Goal: Transaction & Acquisition: Purchase product/service

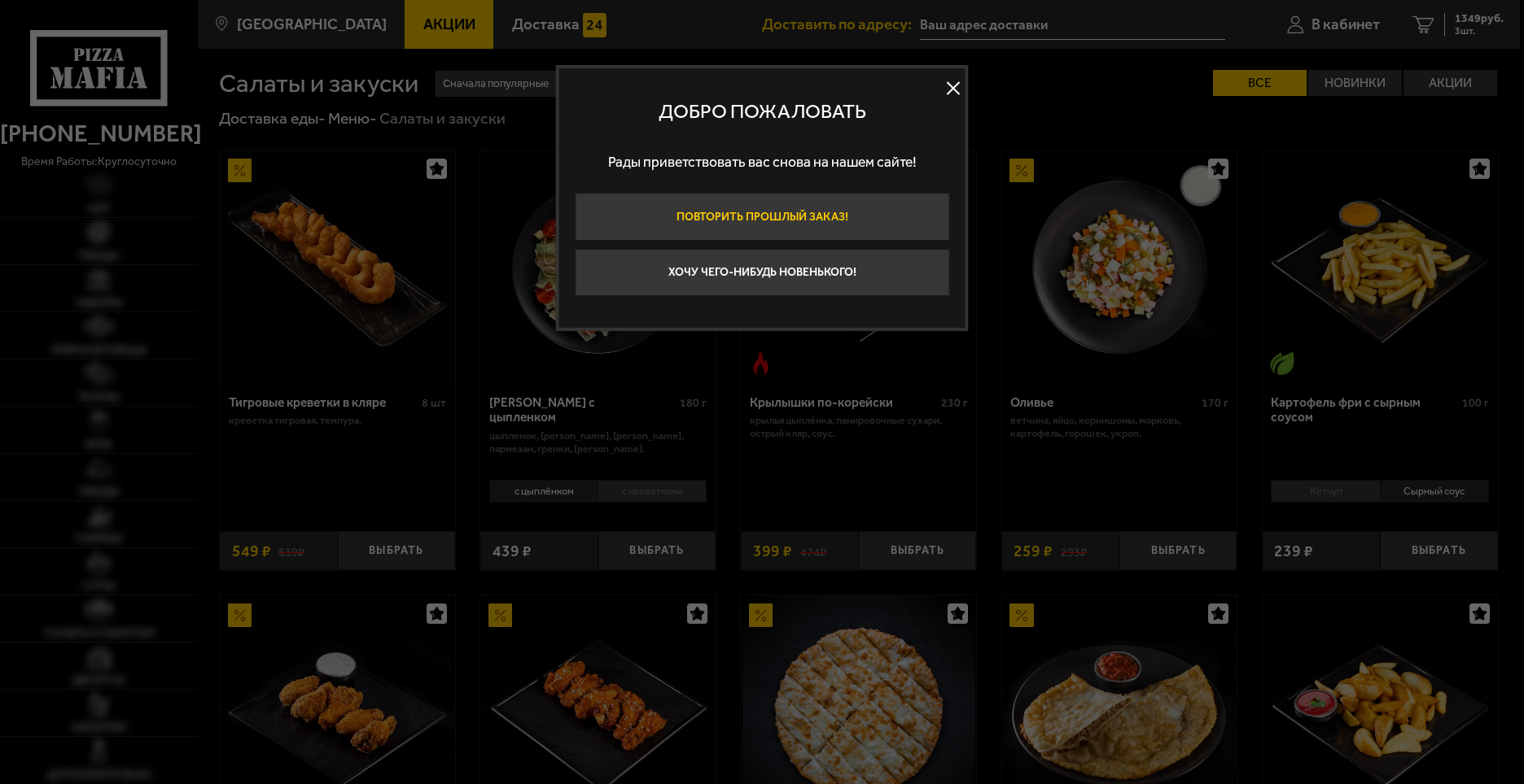
click at [771, 211] on button "Повторить прошлый заказ!" at bounding box center [762, 217] width 375 height 48
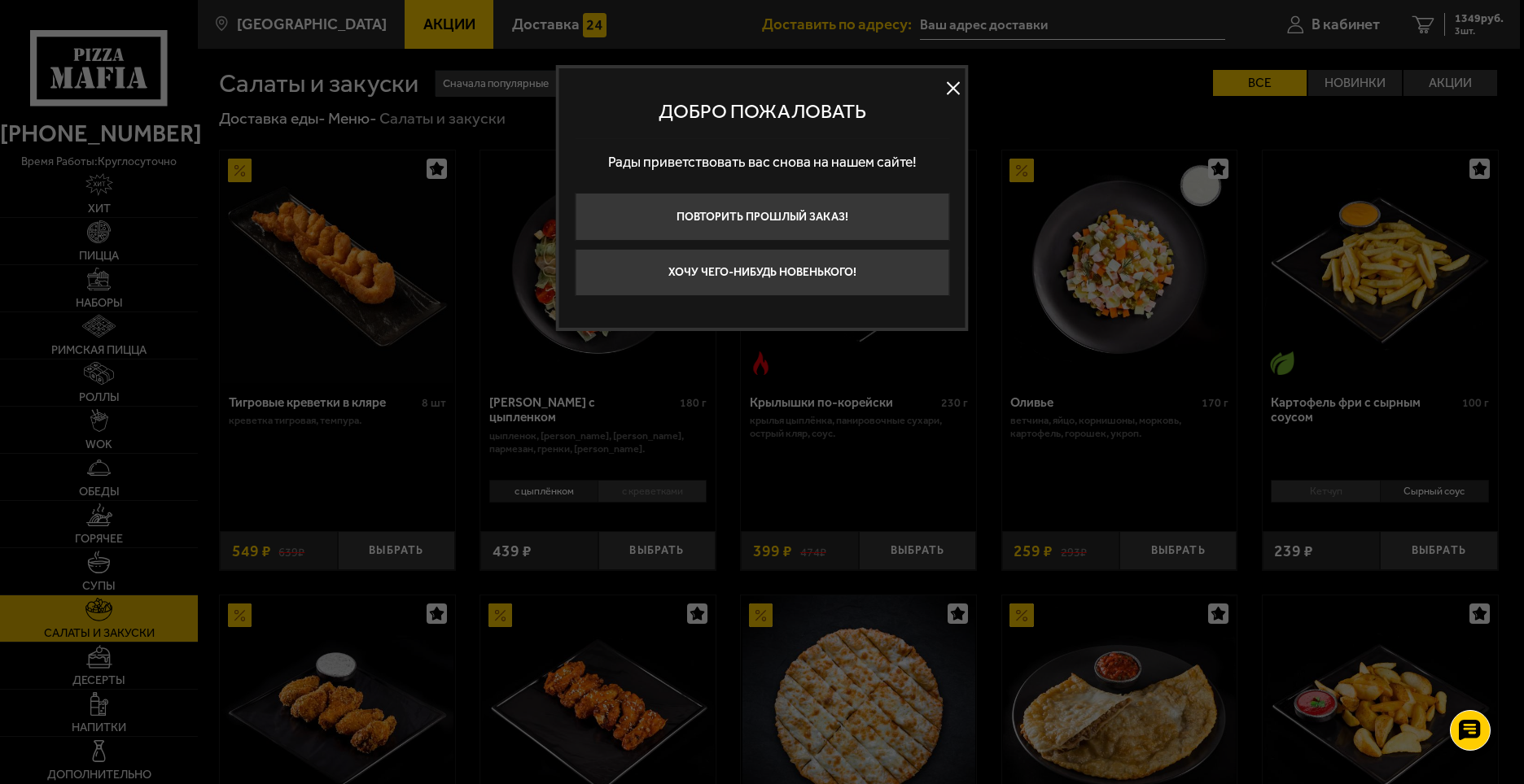
click at [966, 85] on div "Добро пожаловать Рады приветствовать вас снова на нашем сайте! Повторить прошлы…" at bounding box center [762, 198] width 412 height 266
click at [955, 88] on button at bounding box center [953, 87] width 25 height 25
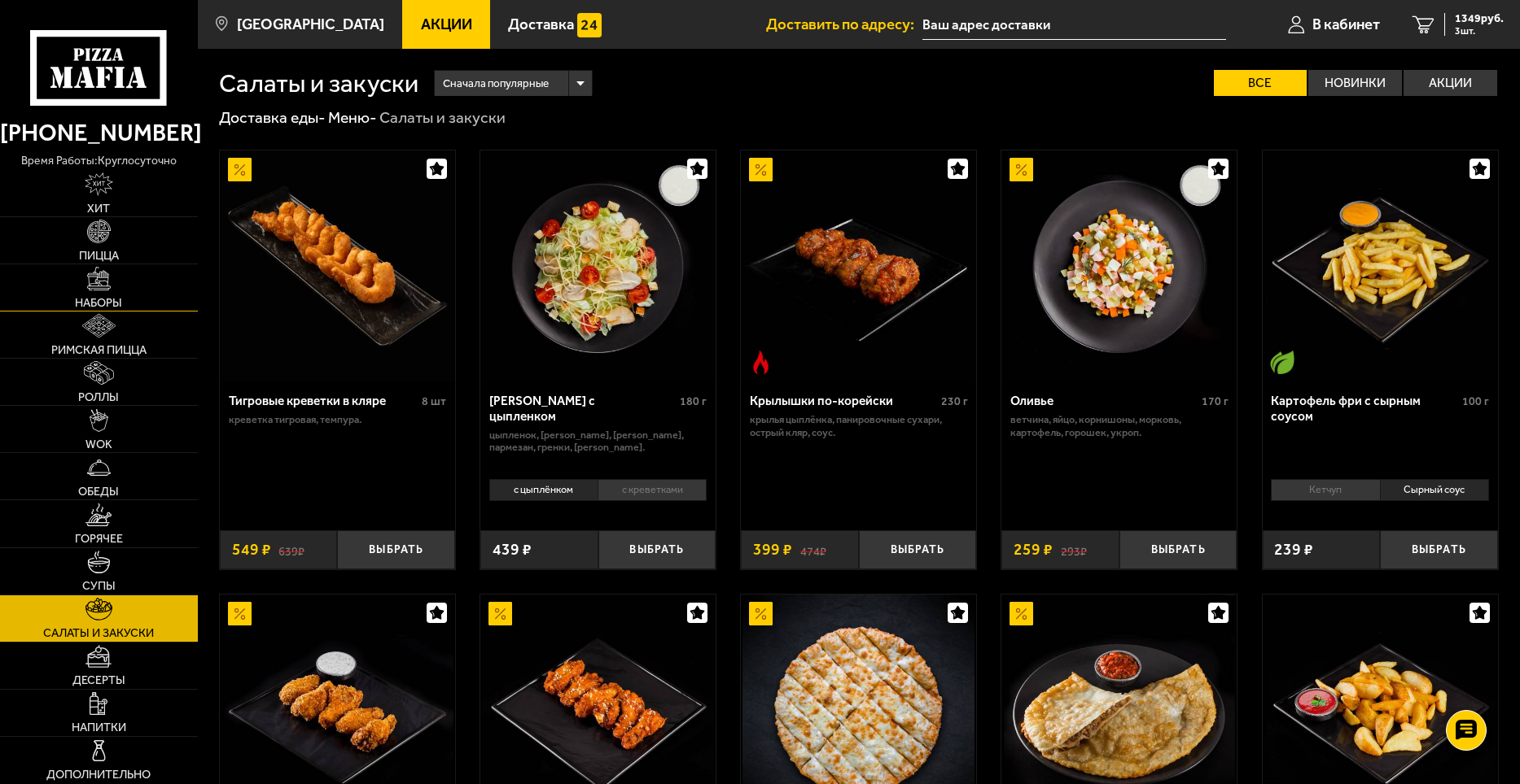
click at [94, 273] on img at bounding box center [99, 279] width 24 height 24
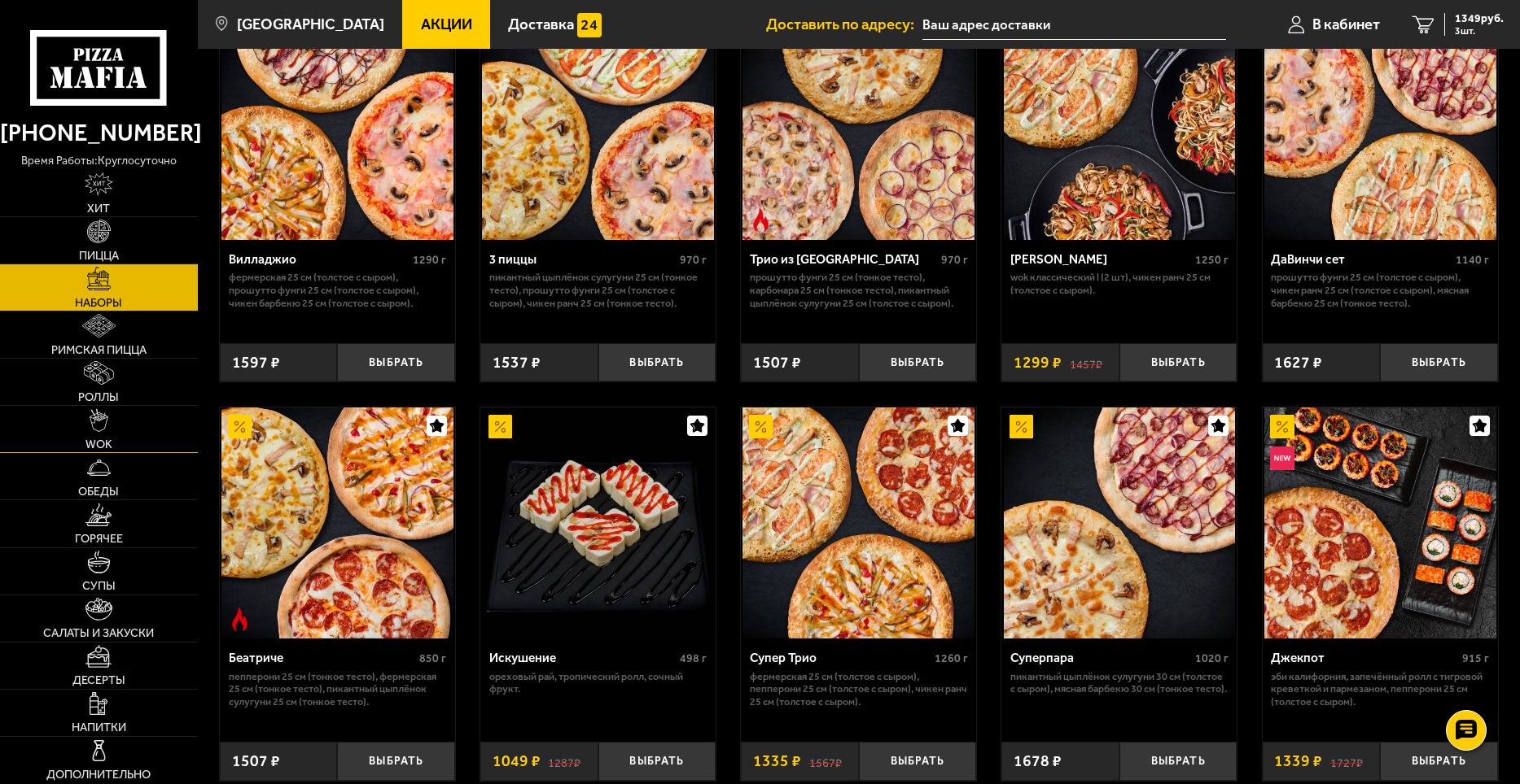
scroll to position [570, 0]
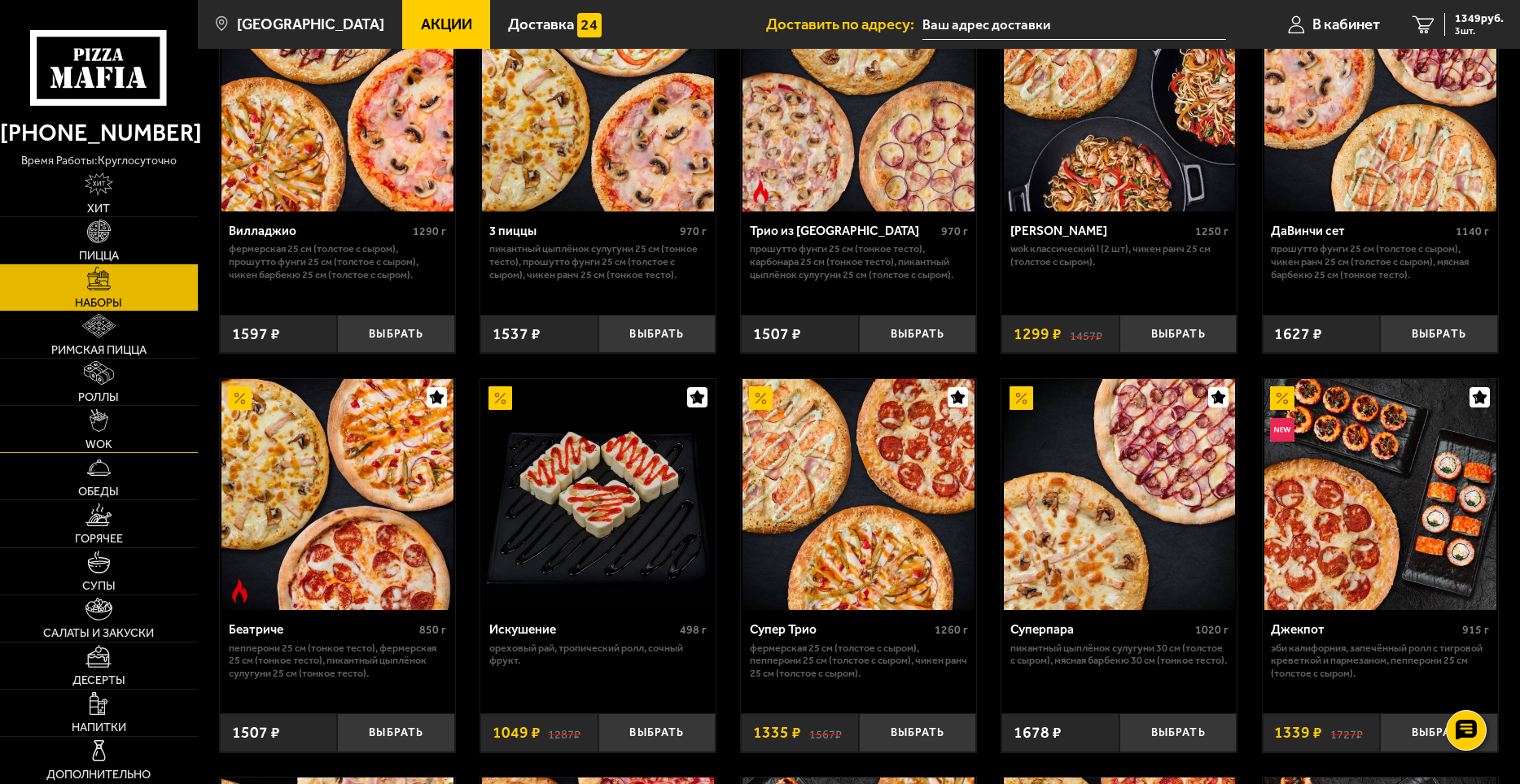
click at [116, 421] on link "WOK" at bounding box center [99, 429] width 198 height 47
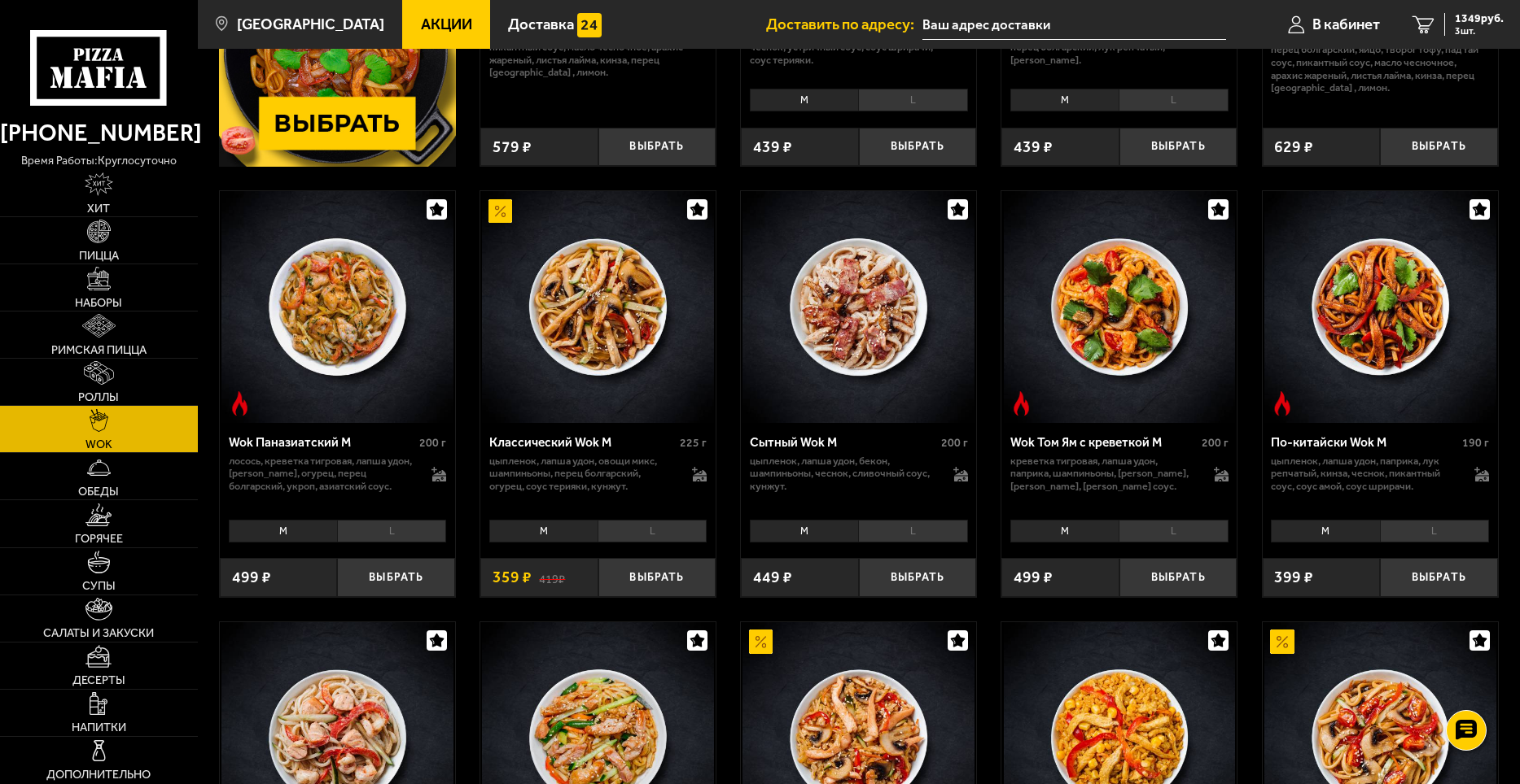
scroll to position [406, 0]
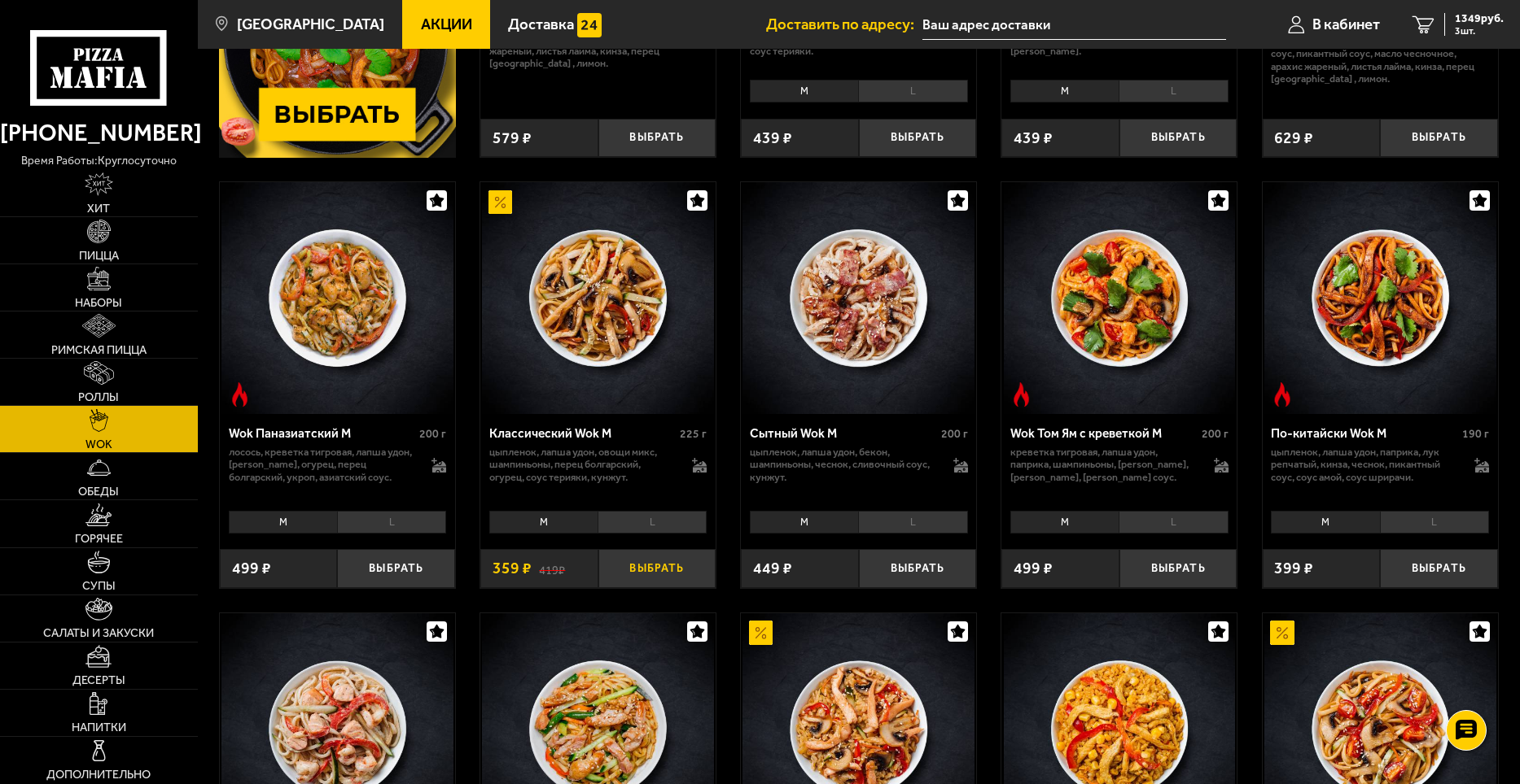
click at [657, 570] on button "Выбрать" at bounding box center [656, 568] width 118 height 39
click at [1484, 30] on span "4 шт." at bounding box center [1478, 31] width 49 height 10
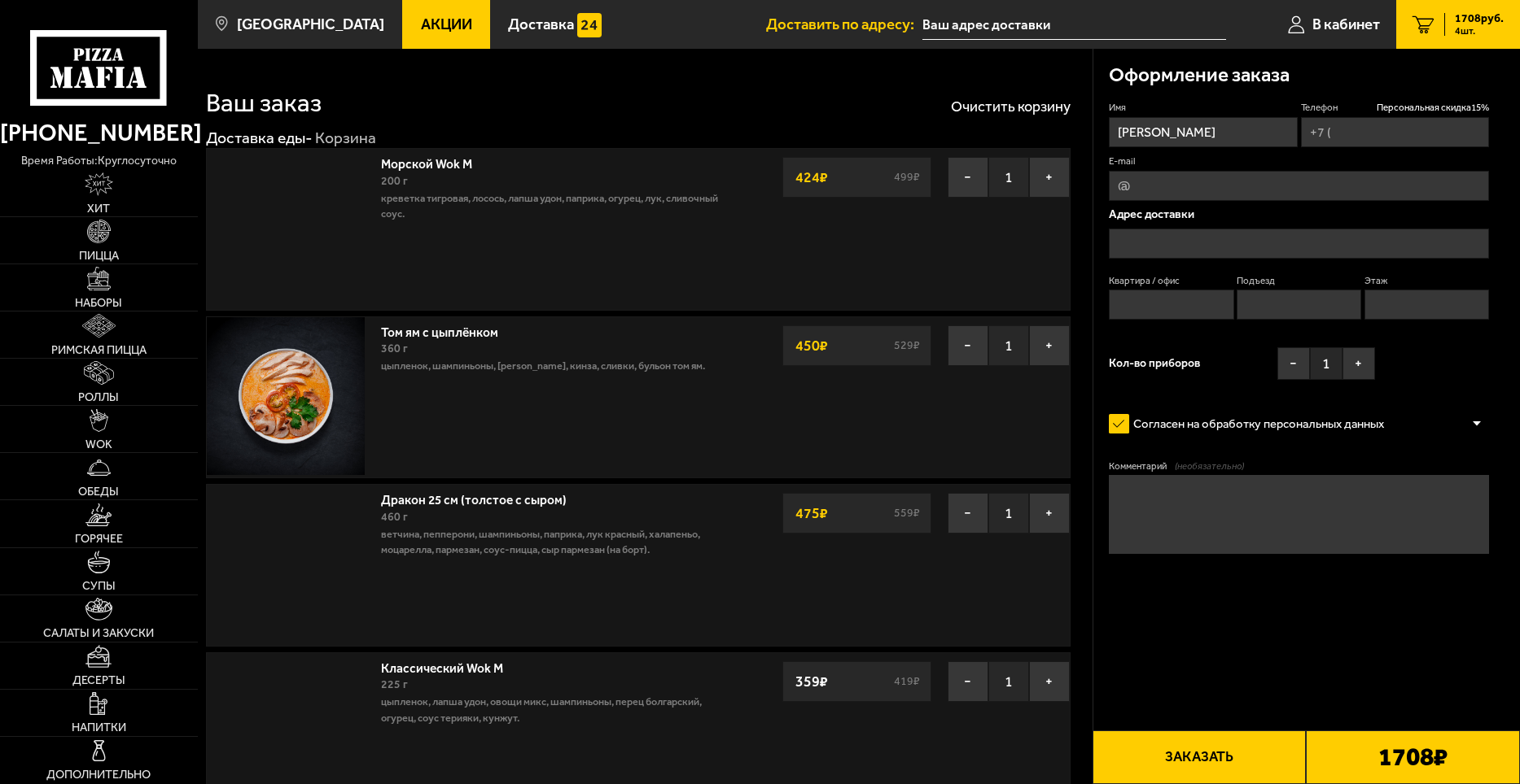
type input "[PHONE_NUMBER]"
type input "[STREET_ADDRESS]"
type input "180"
type input "6"
type input "1"
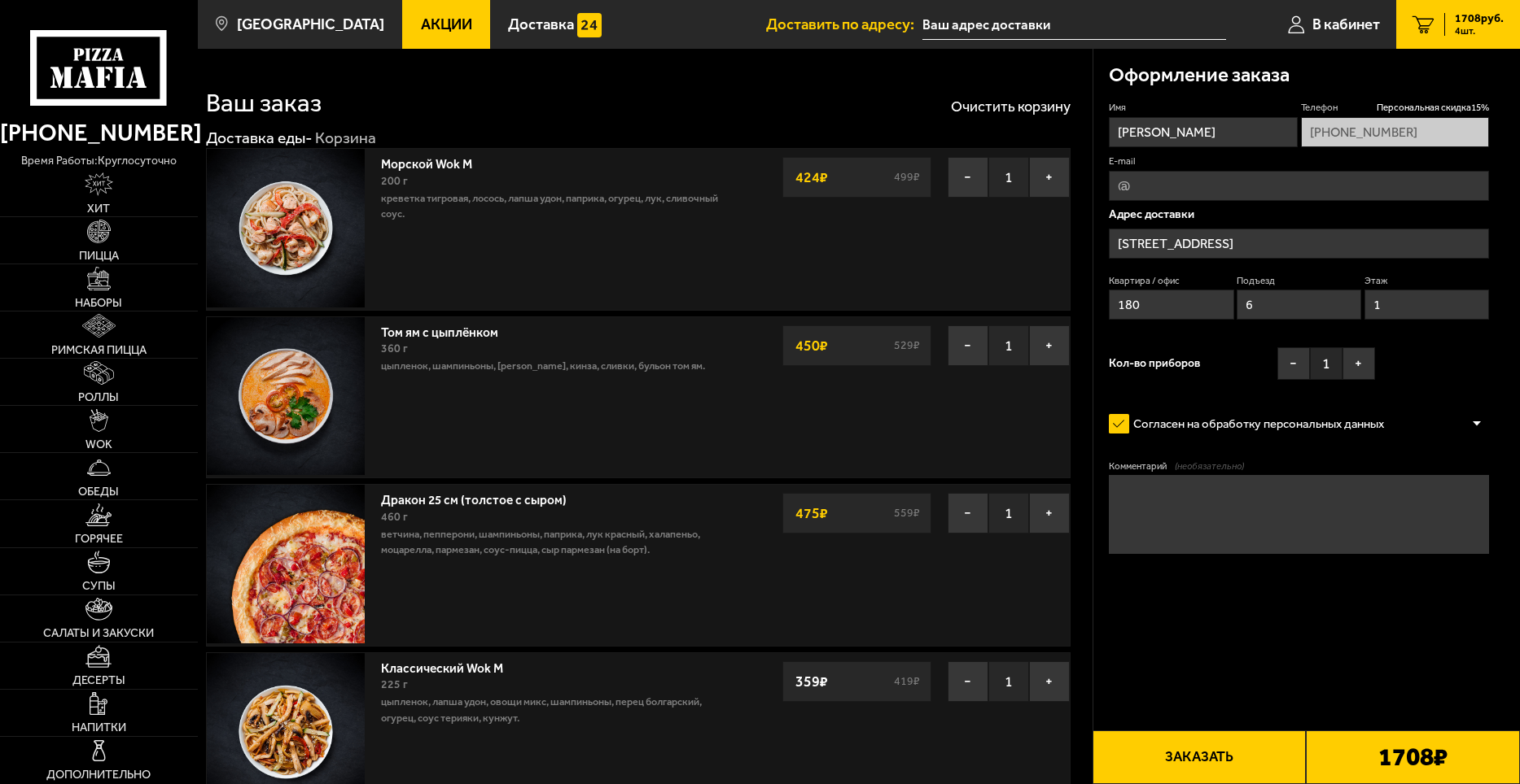
type input "[STREET_ADDRESS]"
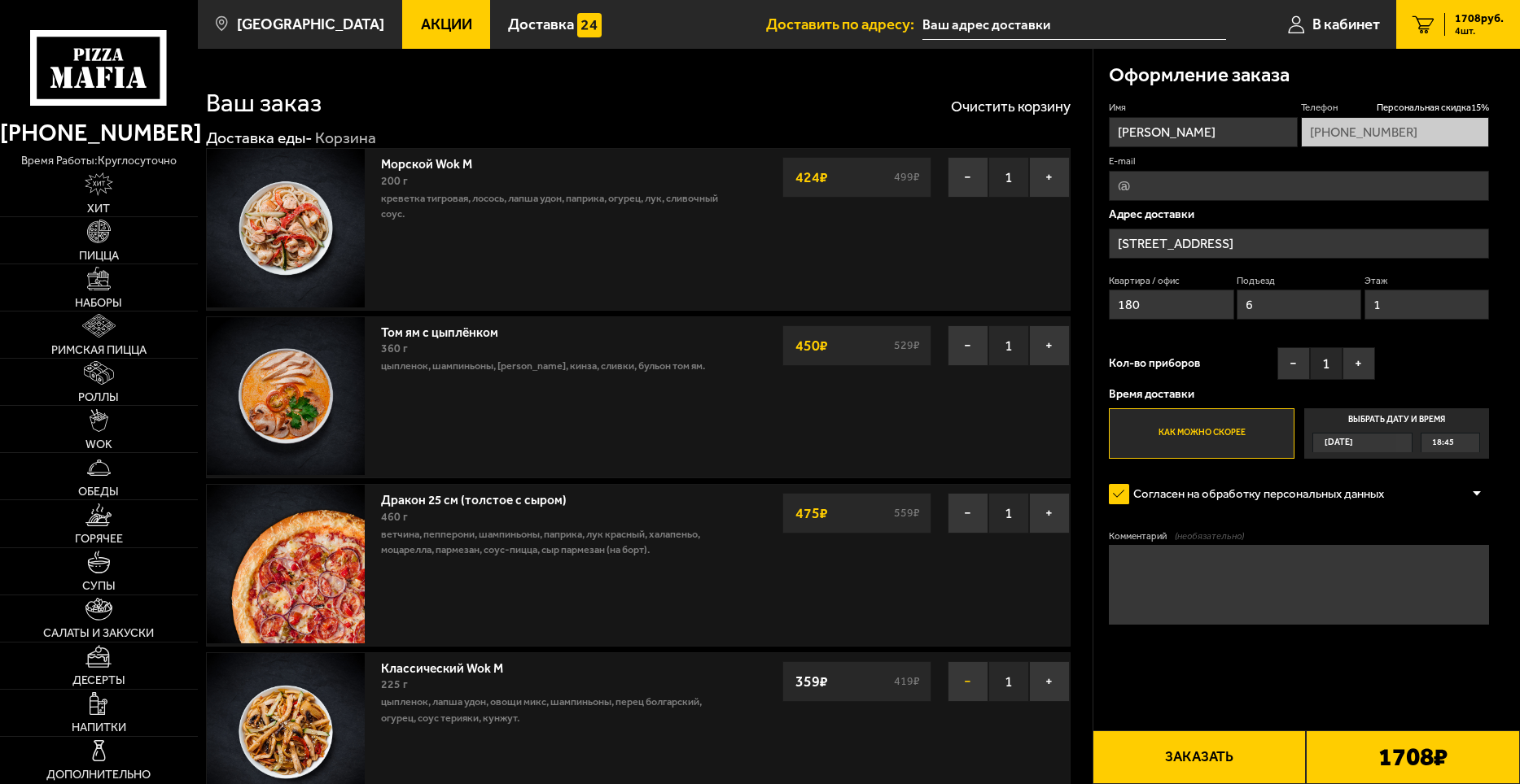
click at [974, 678] on button "−" at bounding box center [968, 681] width 41 height 41
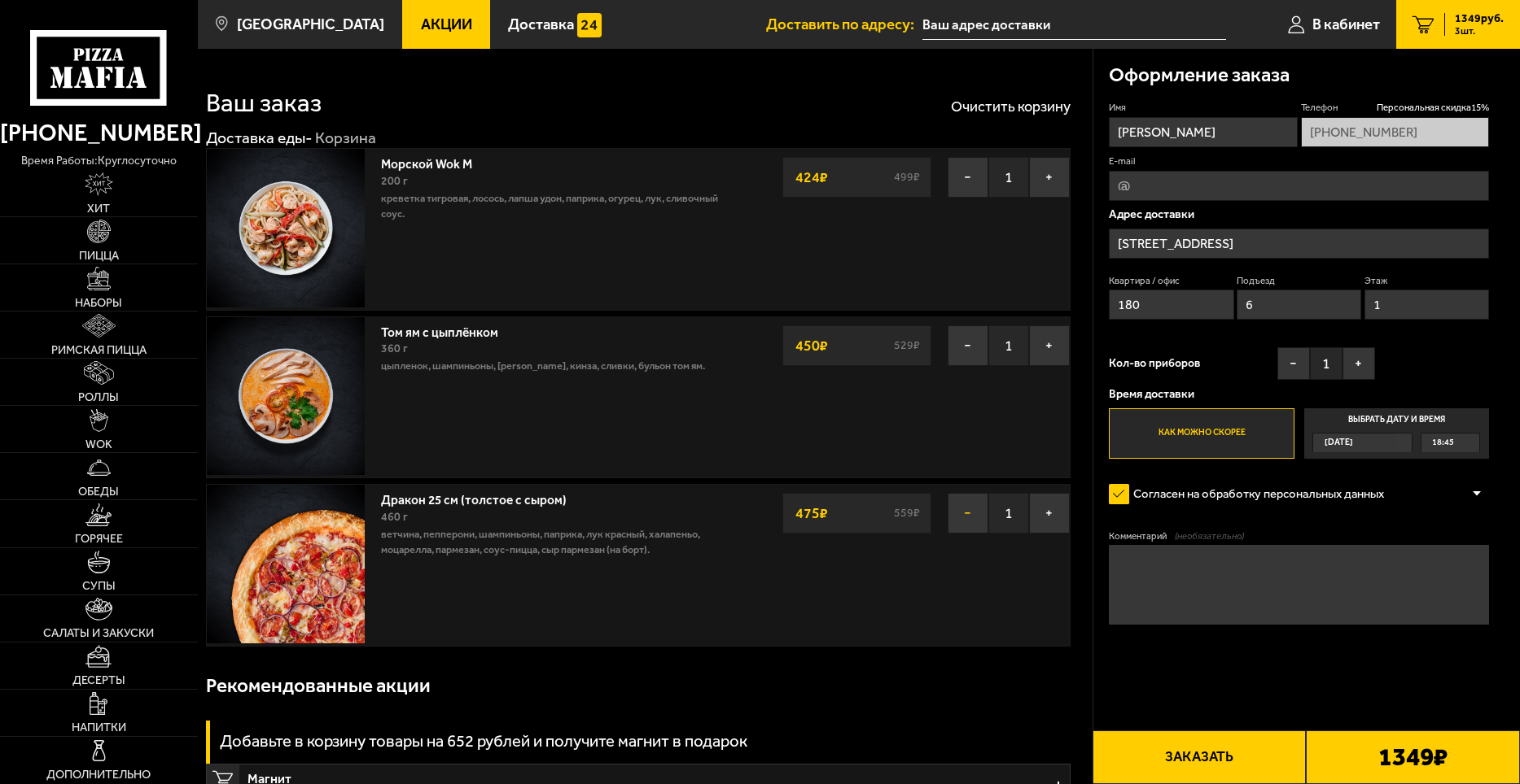
click at [966, 527] on button "−" at bounding box center [968, 513] width 41 height 41
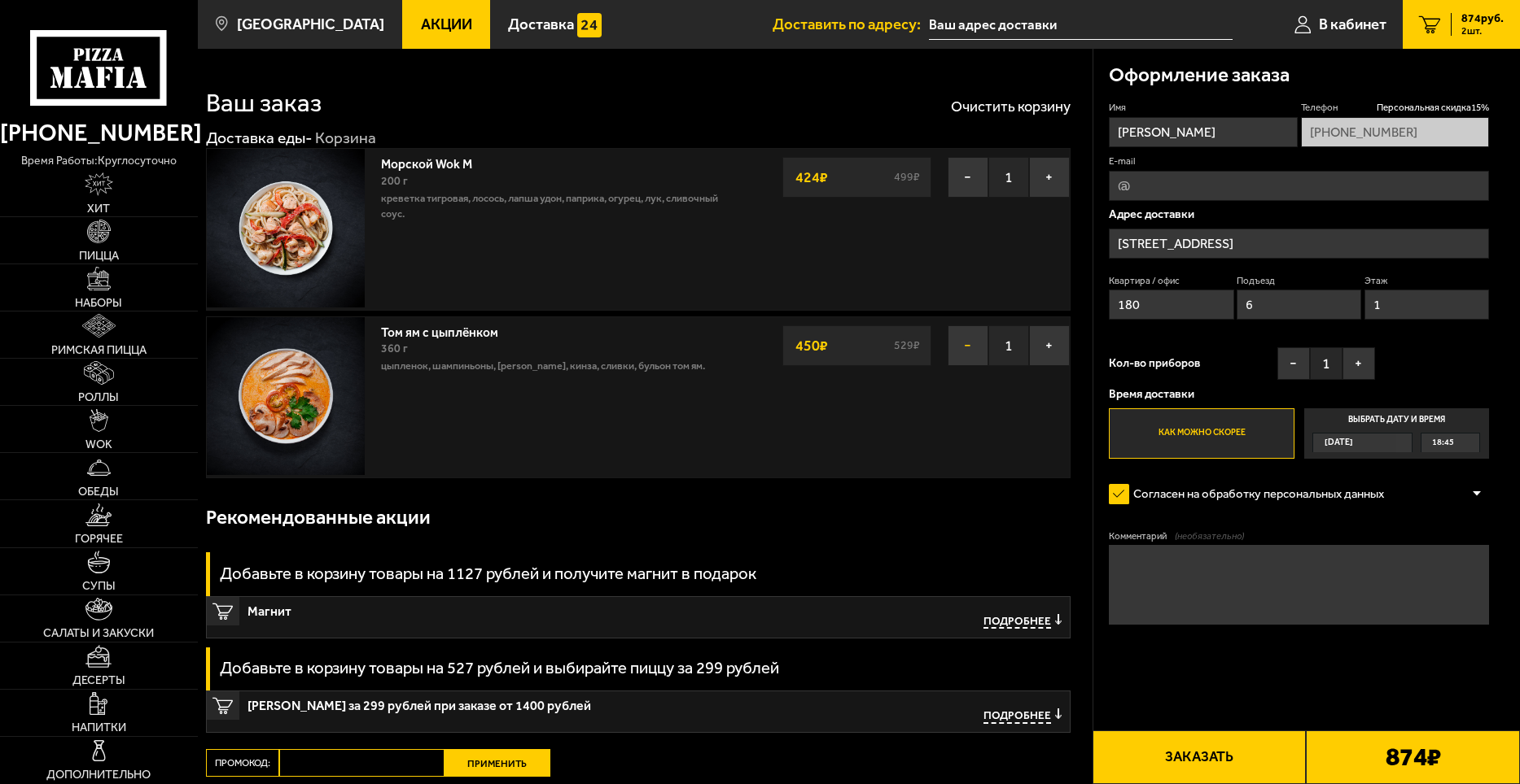
click at [977, 337] on button "−" at bounding box center [968, 345] width 41 height 41
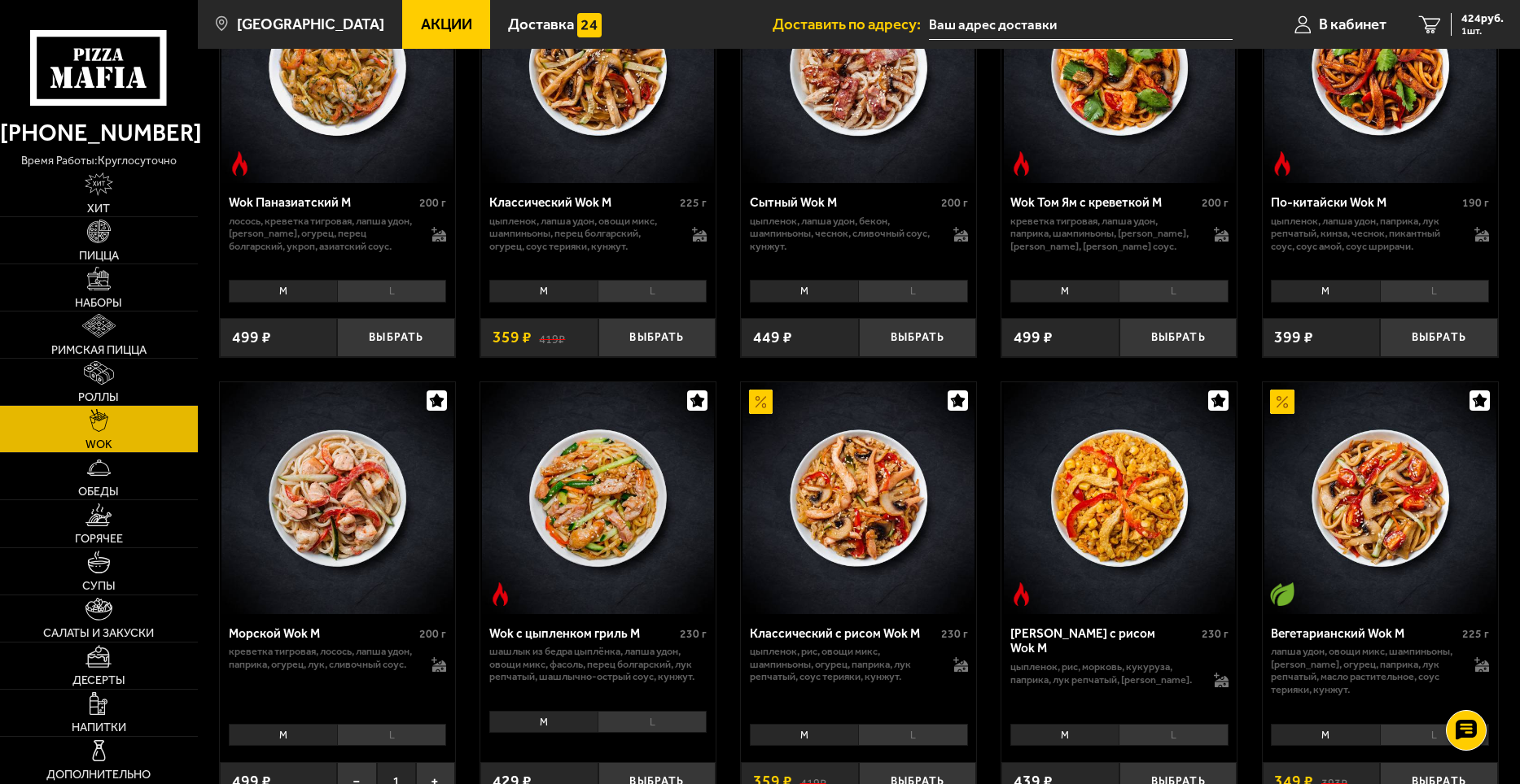
scroll to position [651, 0]
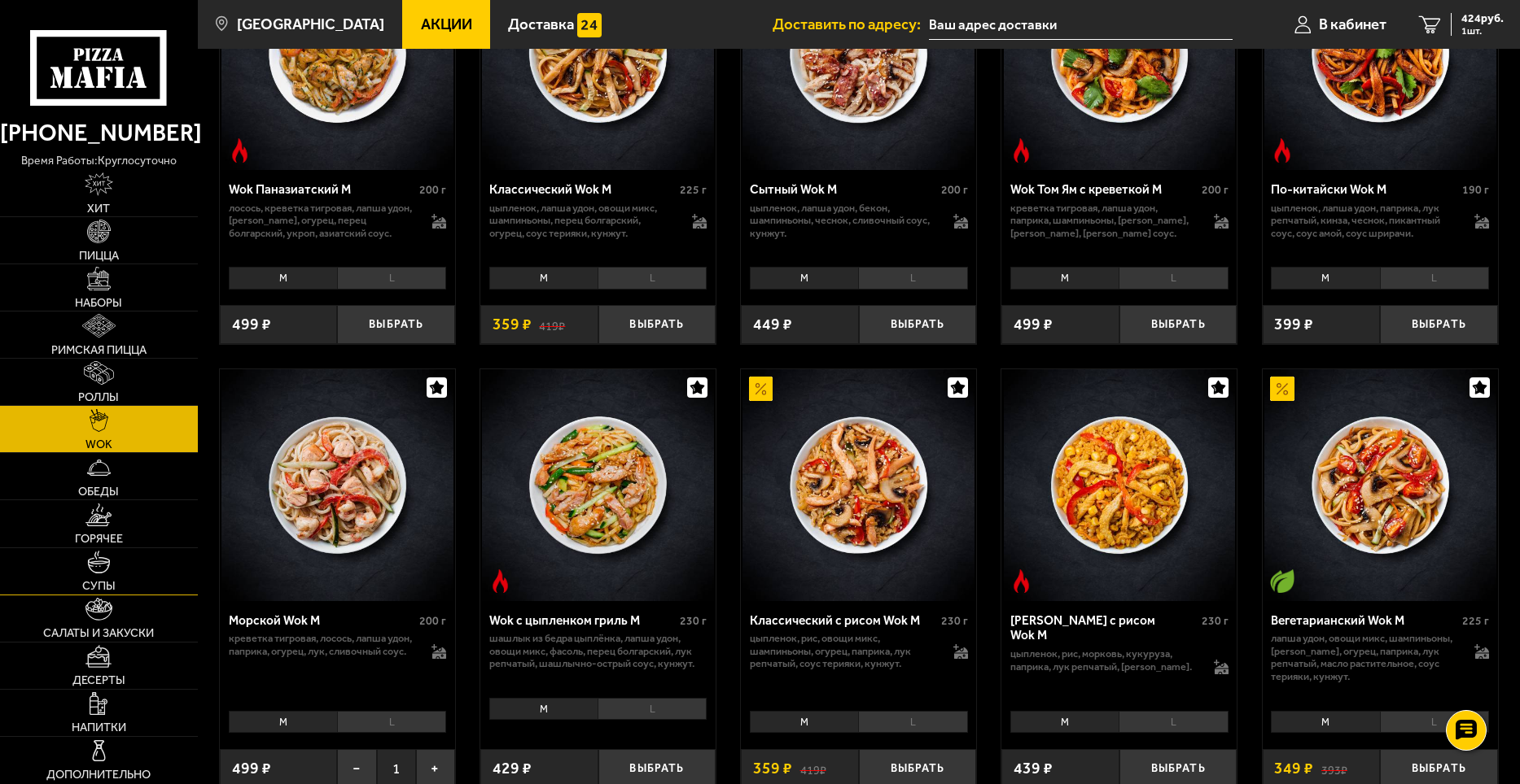
click at [92, 560] on img at bounding box center [99, 563] width 24 height 24
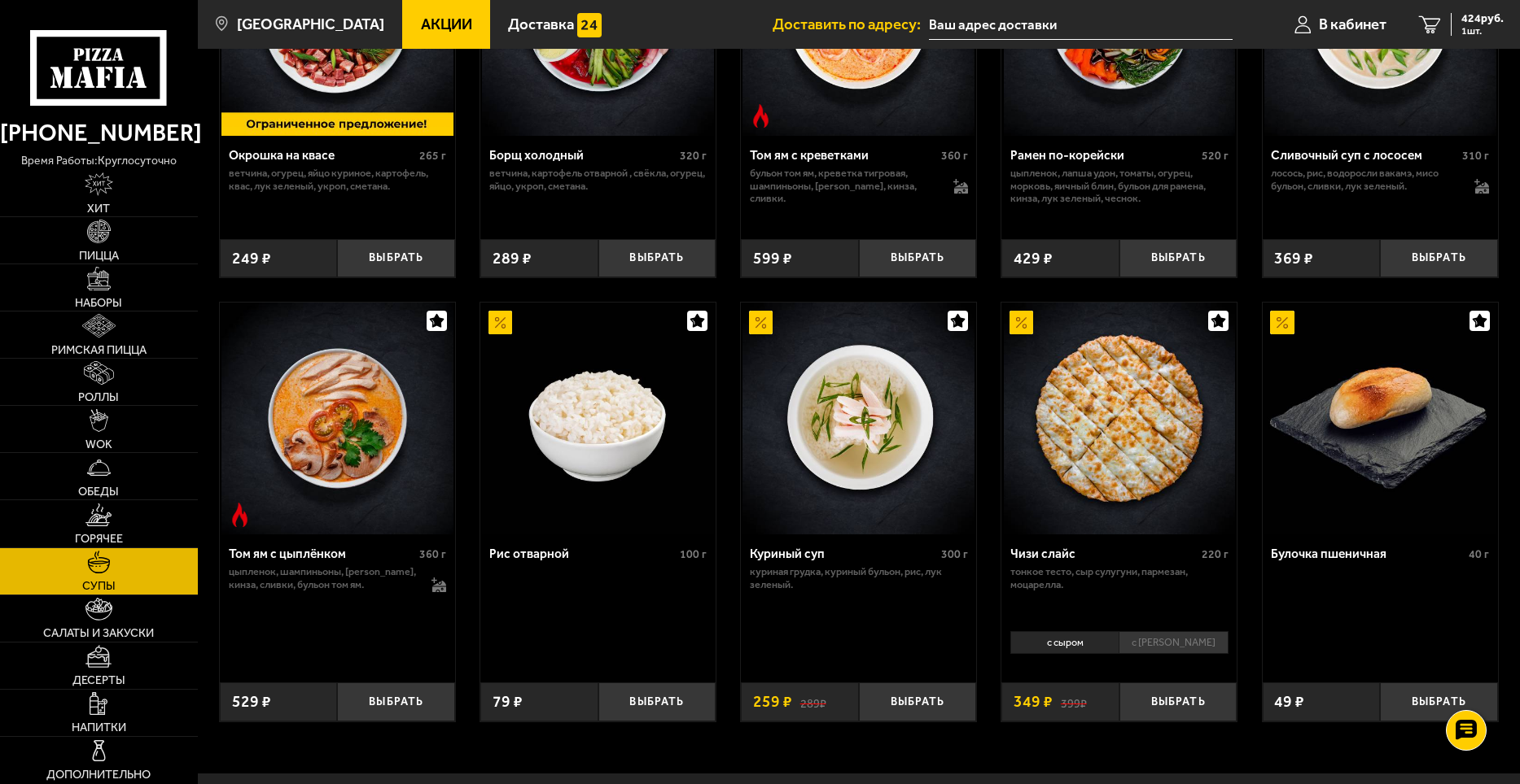
scroll to position [526, 0]
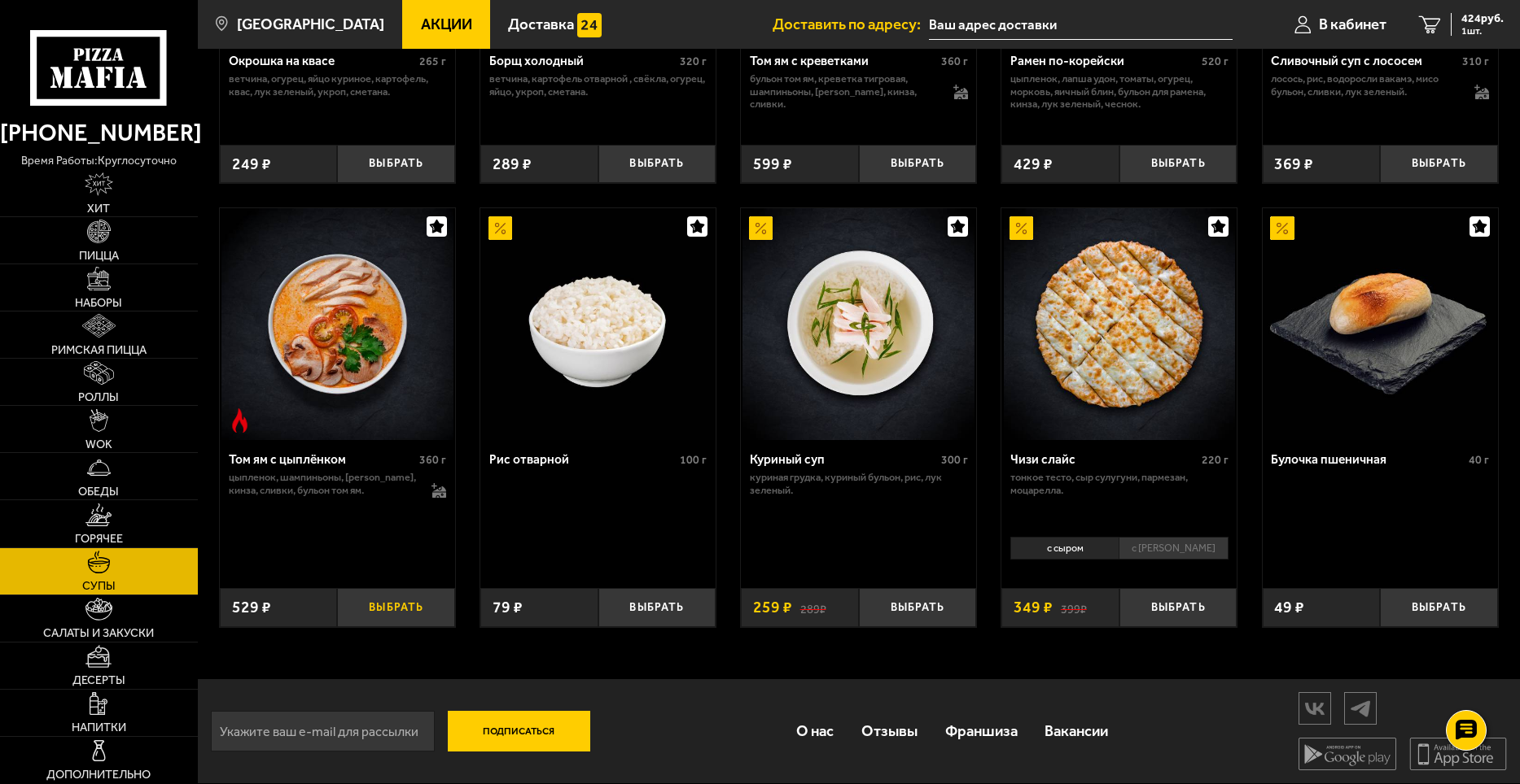
click at [405, 616] on button "Выбрать" at bounding box center [396, 608] width 118 height 39
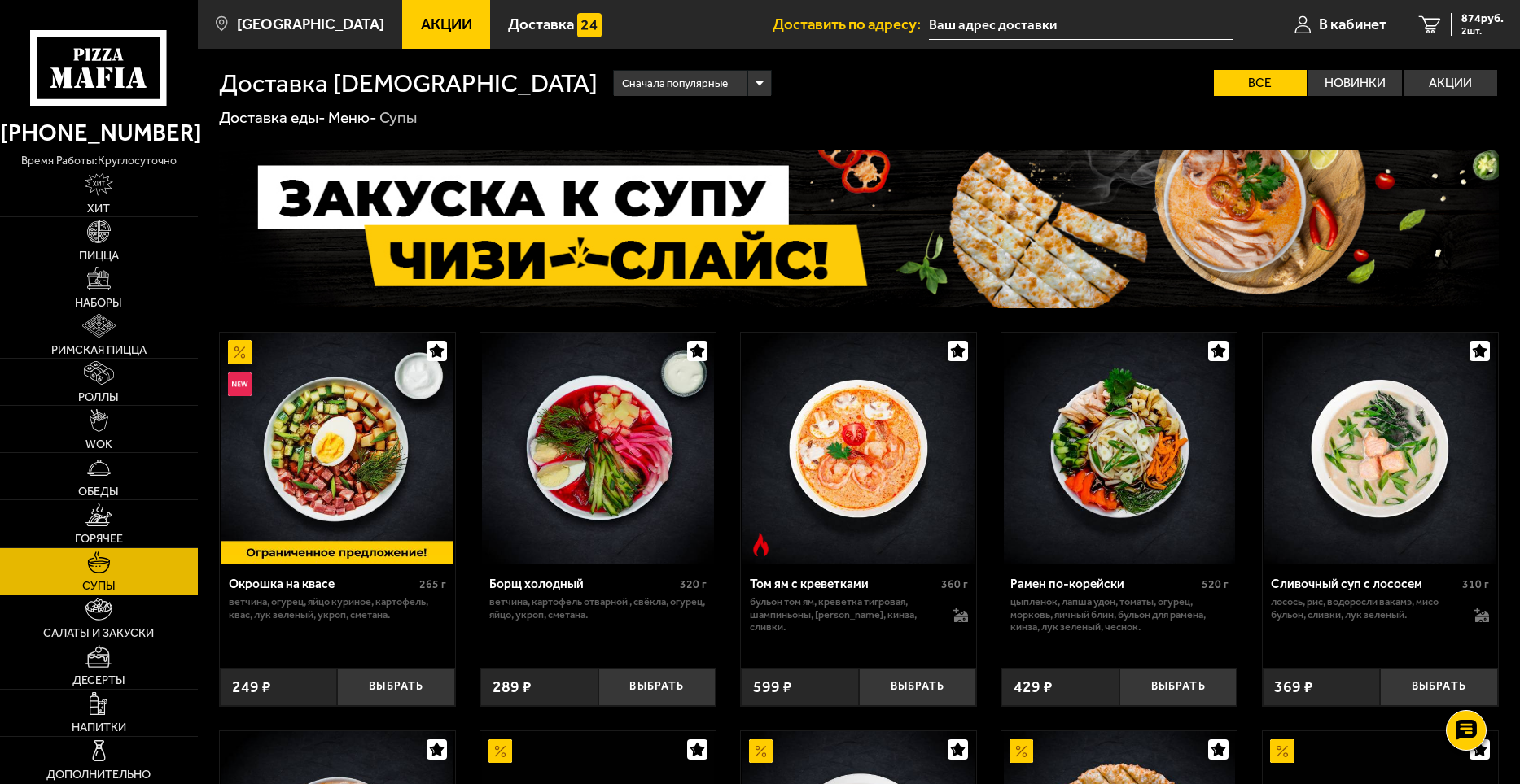
click at [97, 244] on link "Пицца" at bounding box center [99, 240] width 198 height 47
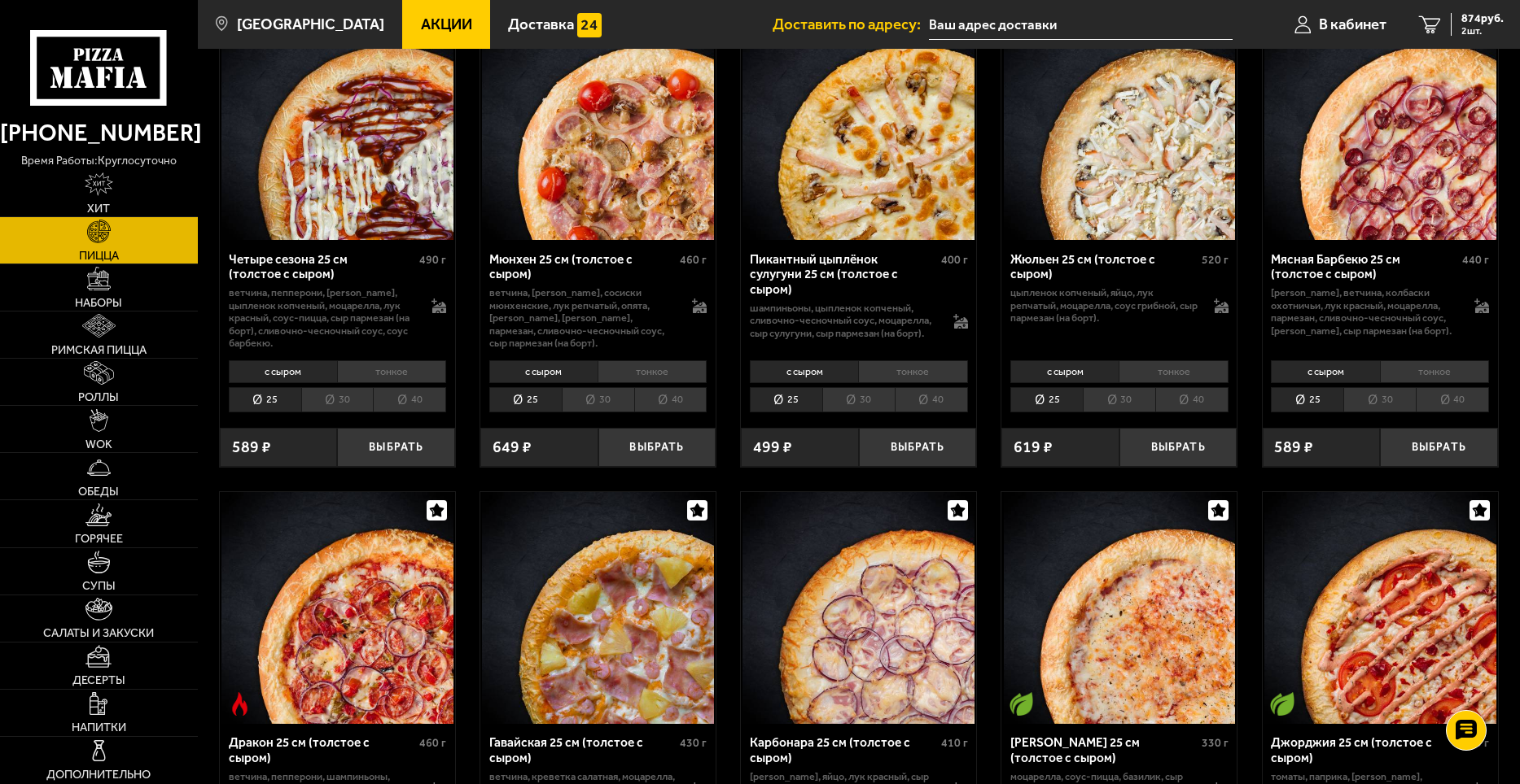
scroll to position [2116, 0]
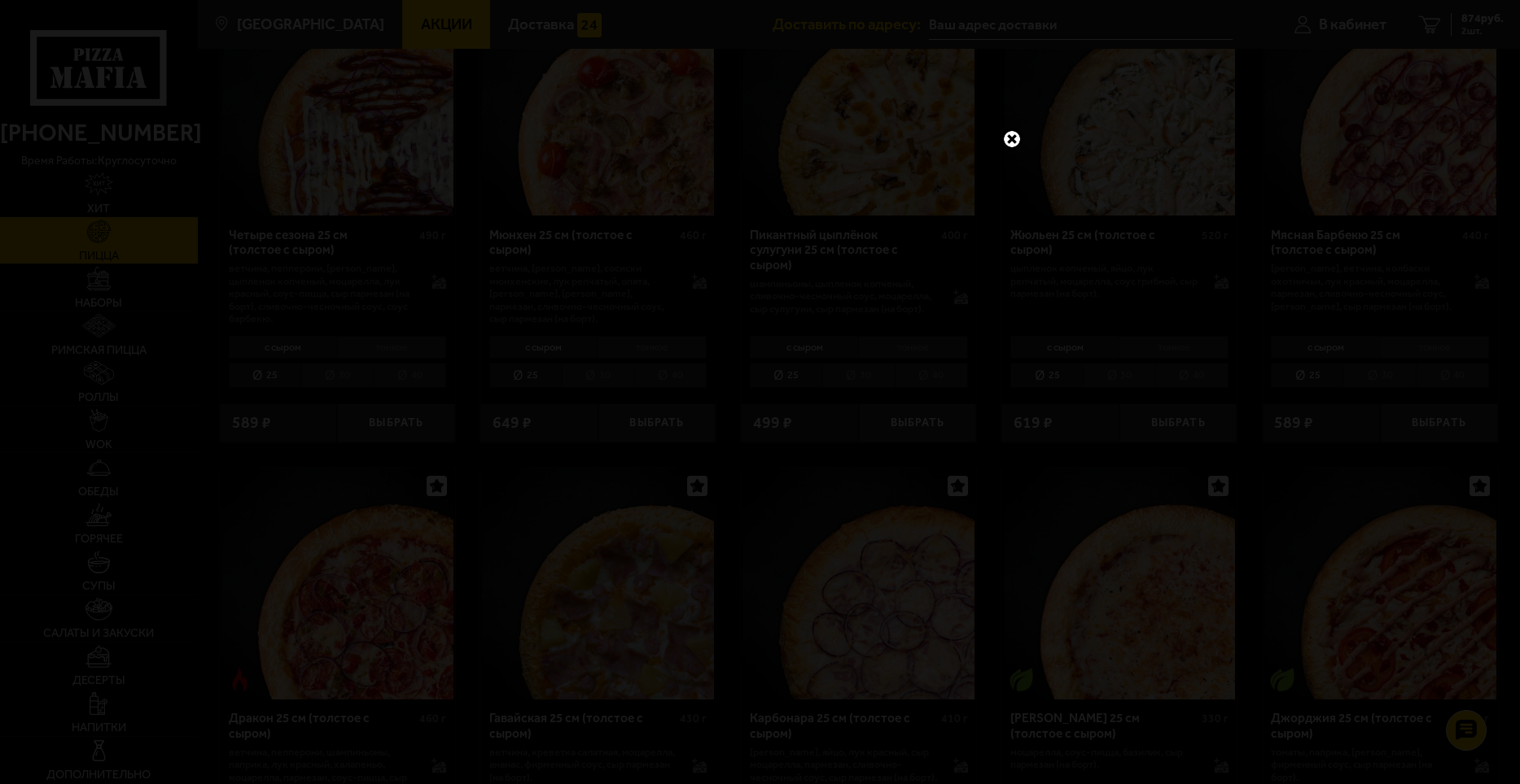
click at [1007, 133] on link at bounding box center [1011, 139] width 21 height 21
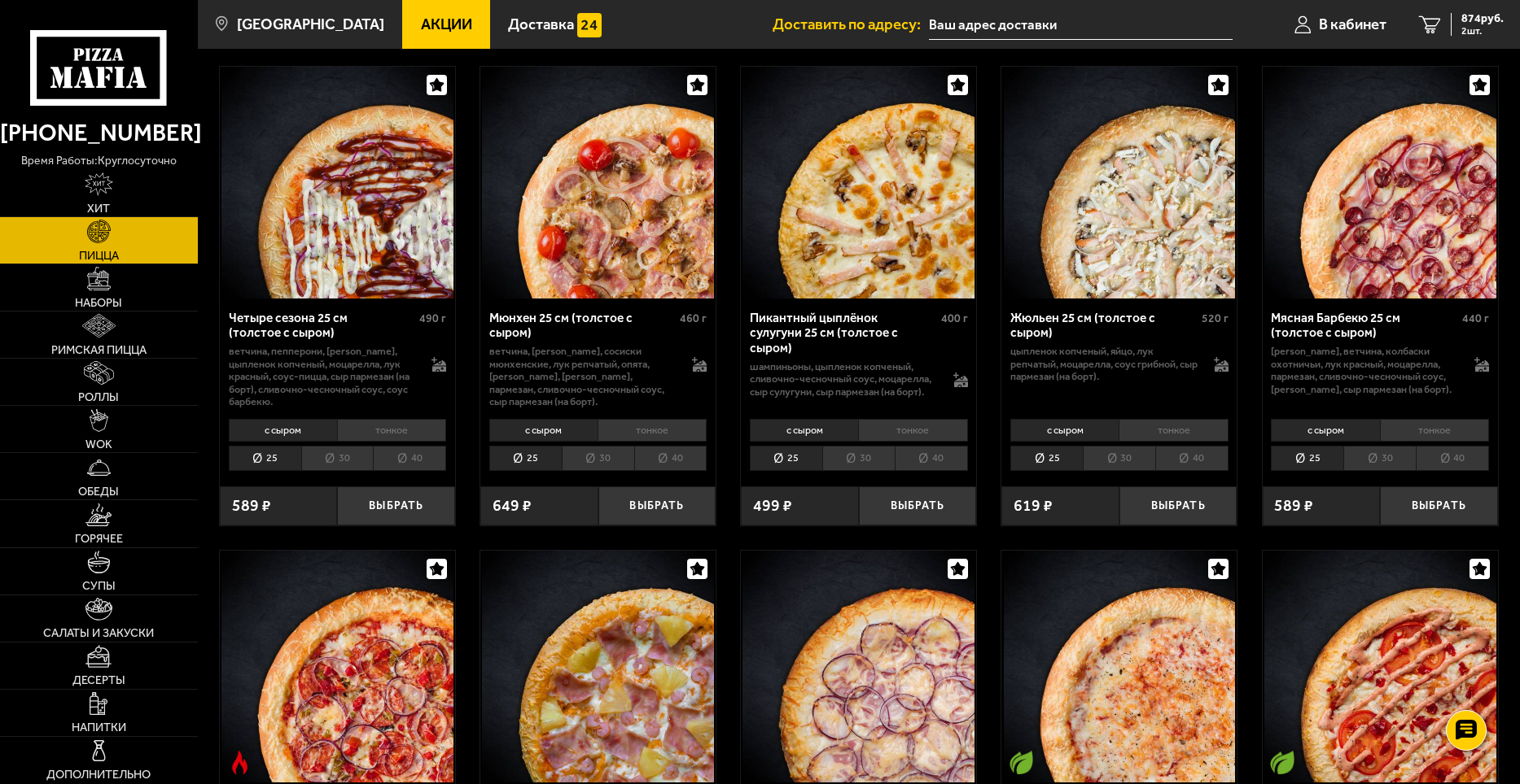
scroll to position [2034, 0]
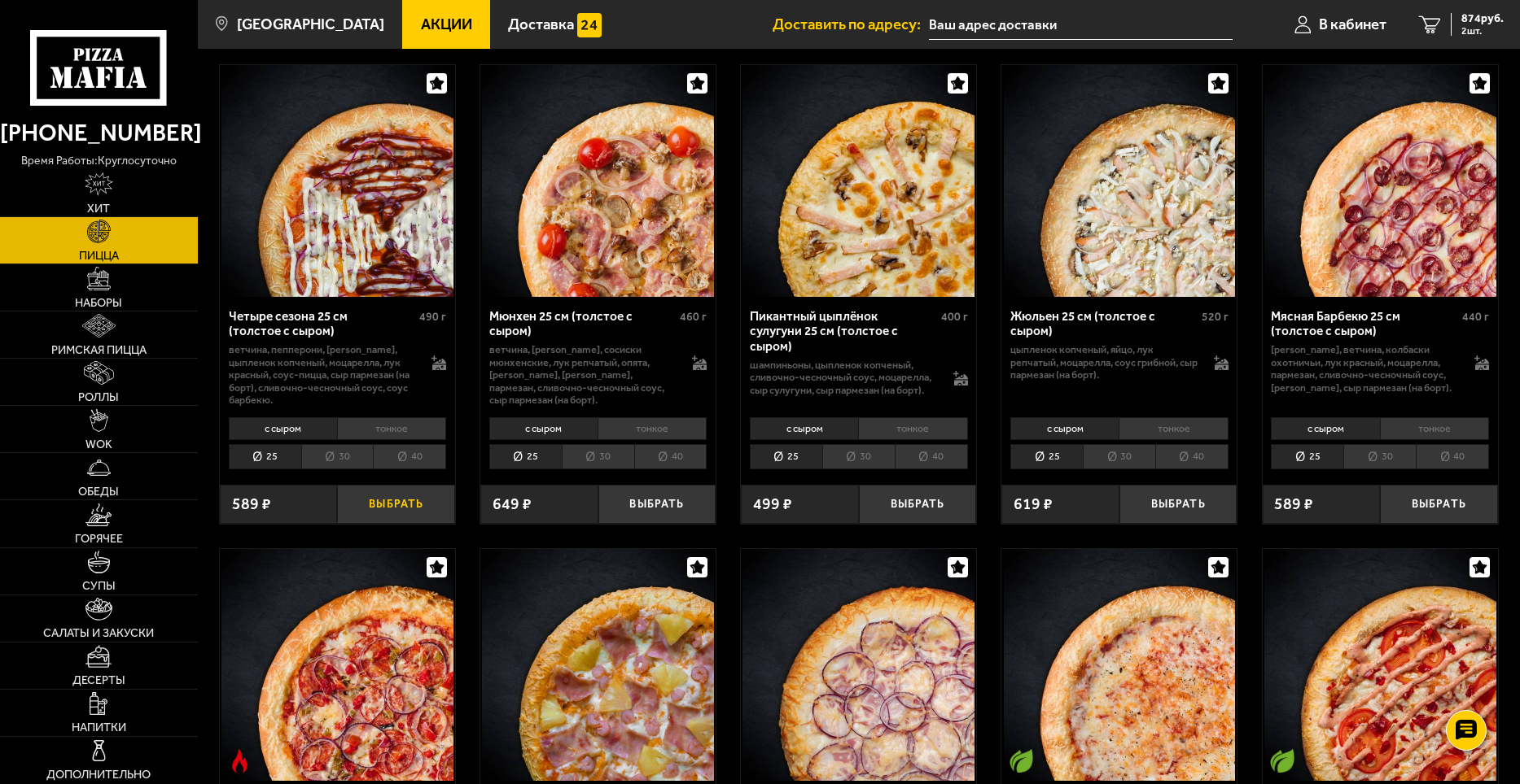
click at [375, 518] on button "Выбрать" at bounding box center [396, 504] width 118 height 39
click at [1470, 22] on span "1375 руб." at bounding box center [1478, 18] width 49 height 11
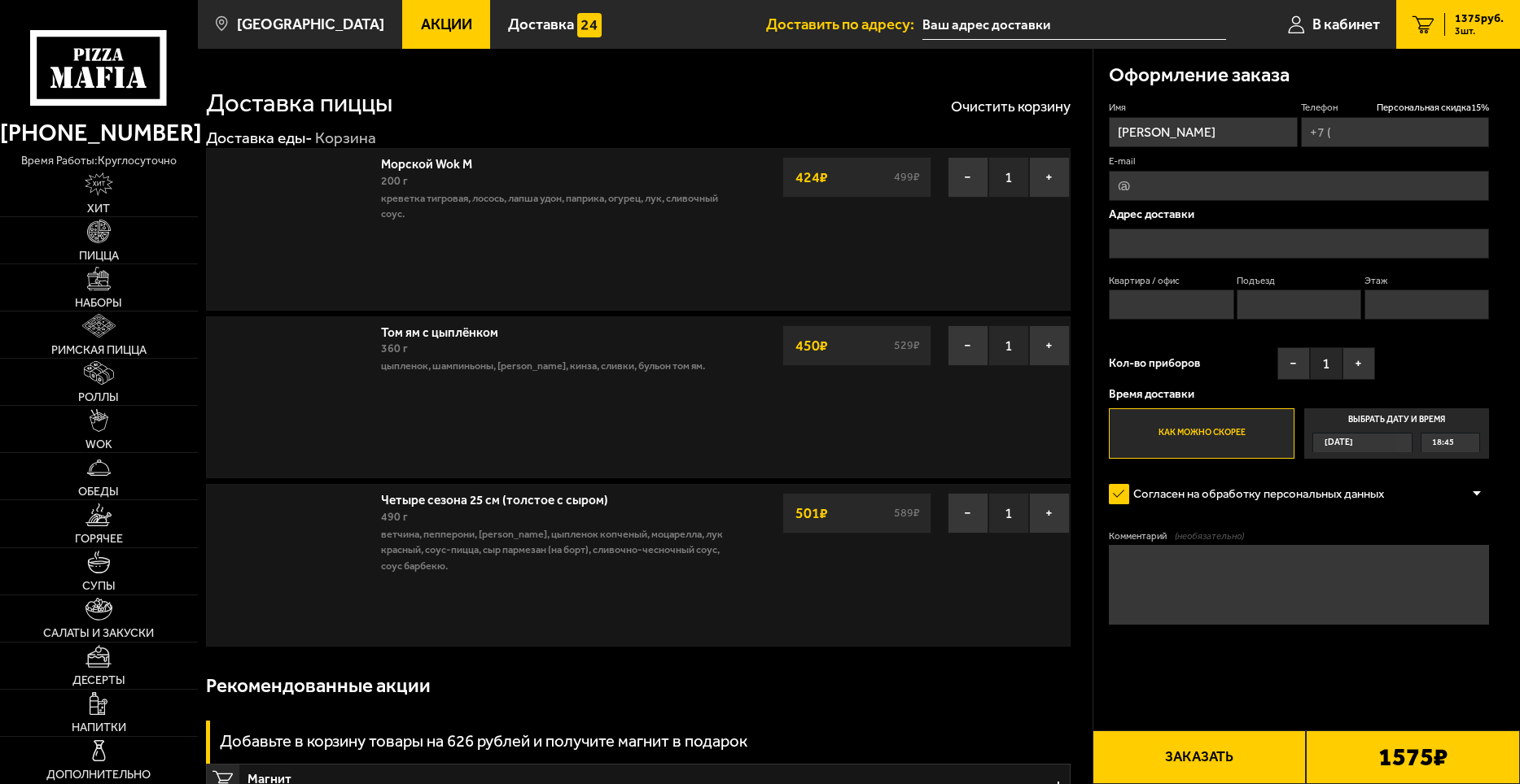
type input "[PHONE_NUMBER]"
type input "[STREET_ADDRESS]"
type input "180"
type input "6"
type input "1"
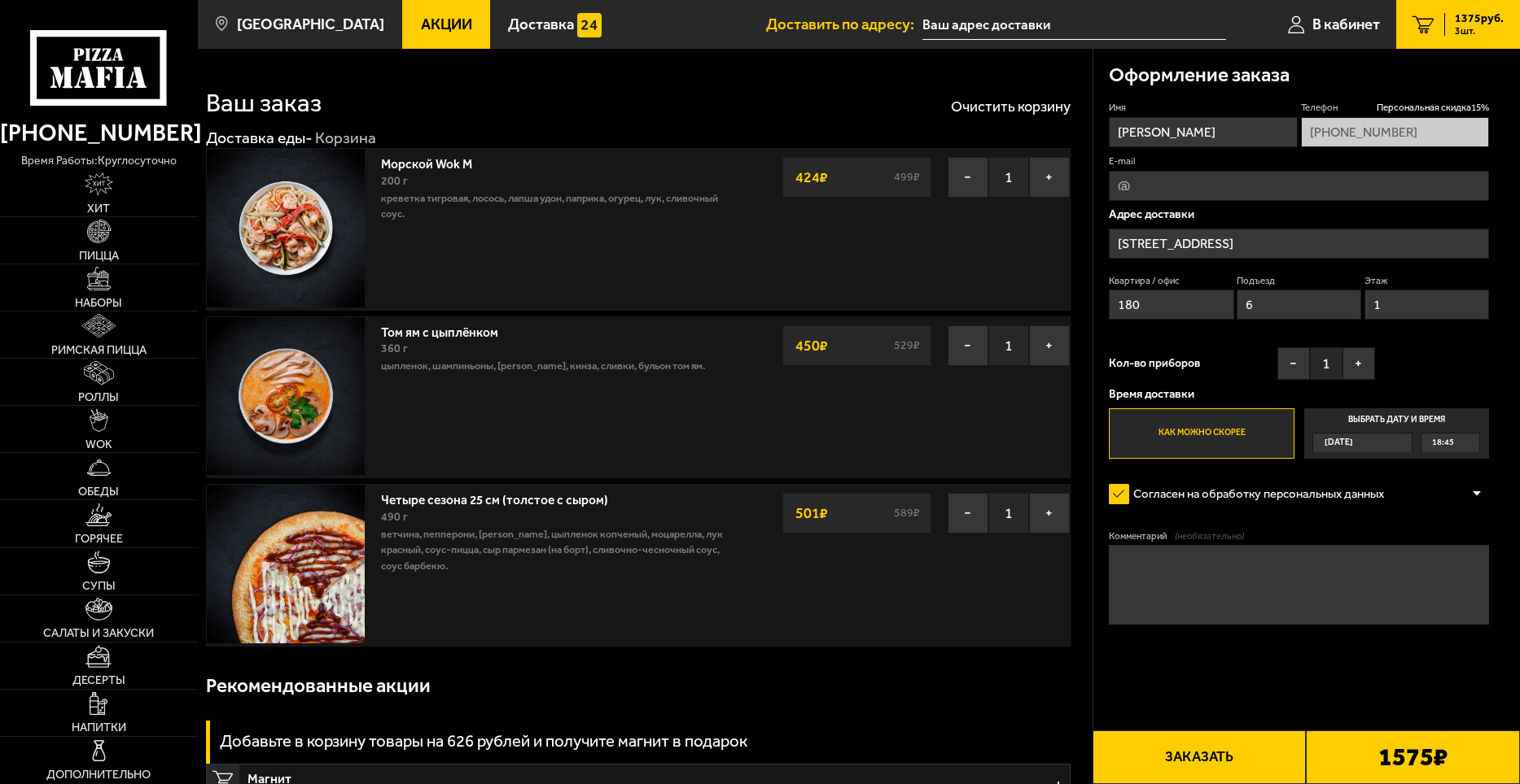
type input "[STREET_ADDRESS]"
click at [116, 284] on link "Наборы" at bounding box center [99, 287] width 198 height 47
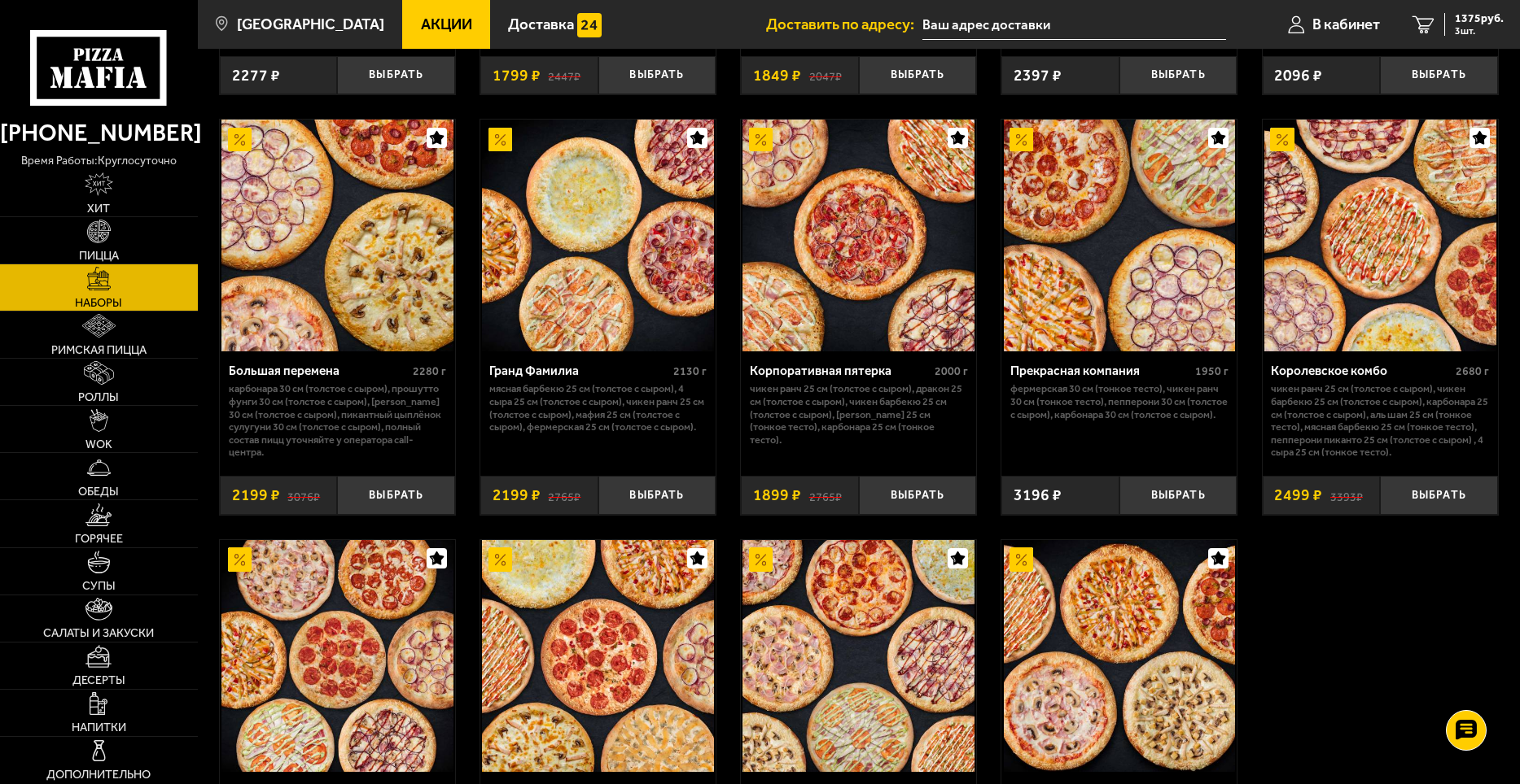
scroll to position [2360, 0]
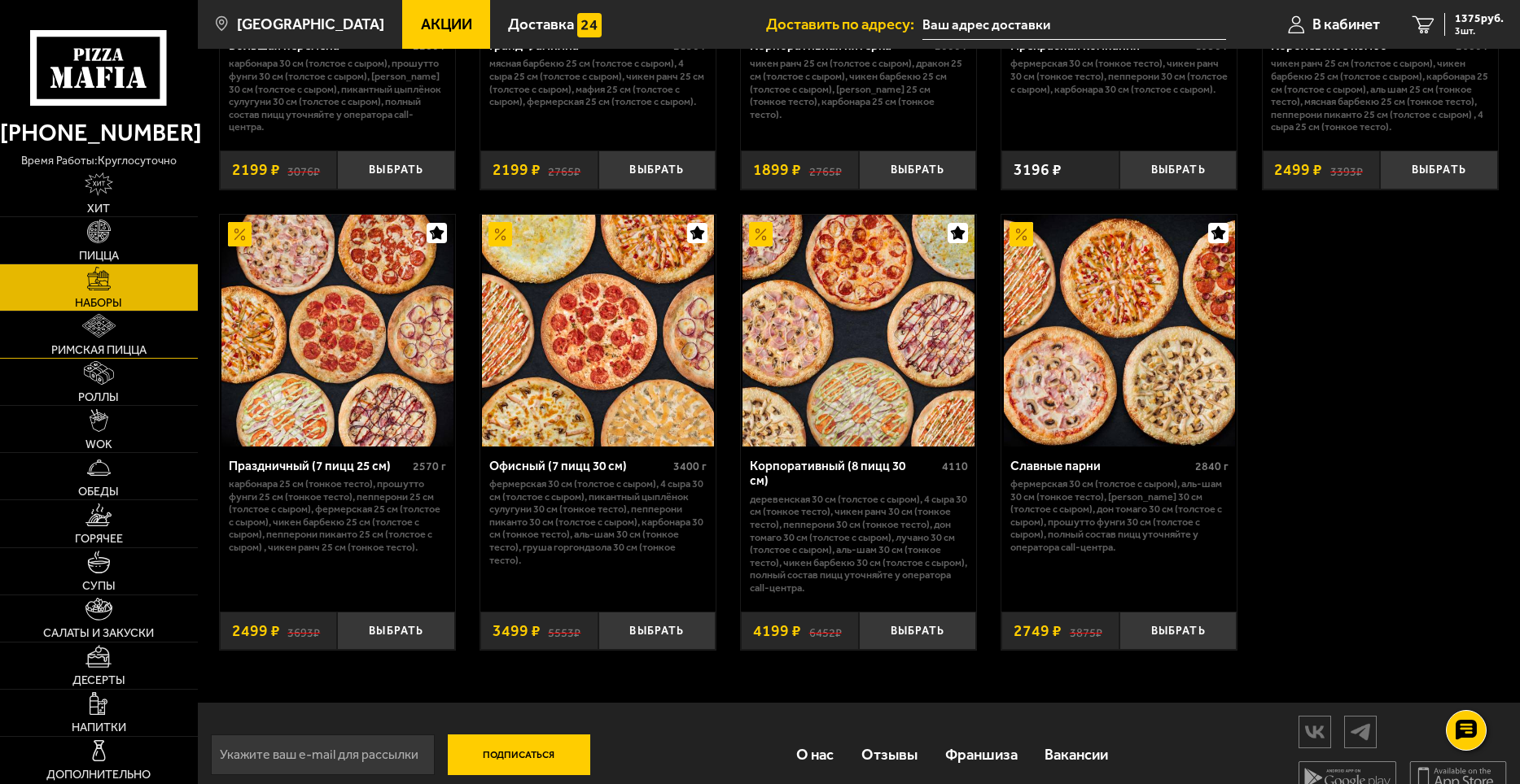
click at [101, 342] on link "Римская пицца" at bounding box center [99, 334] width 198 height 47
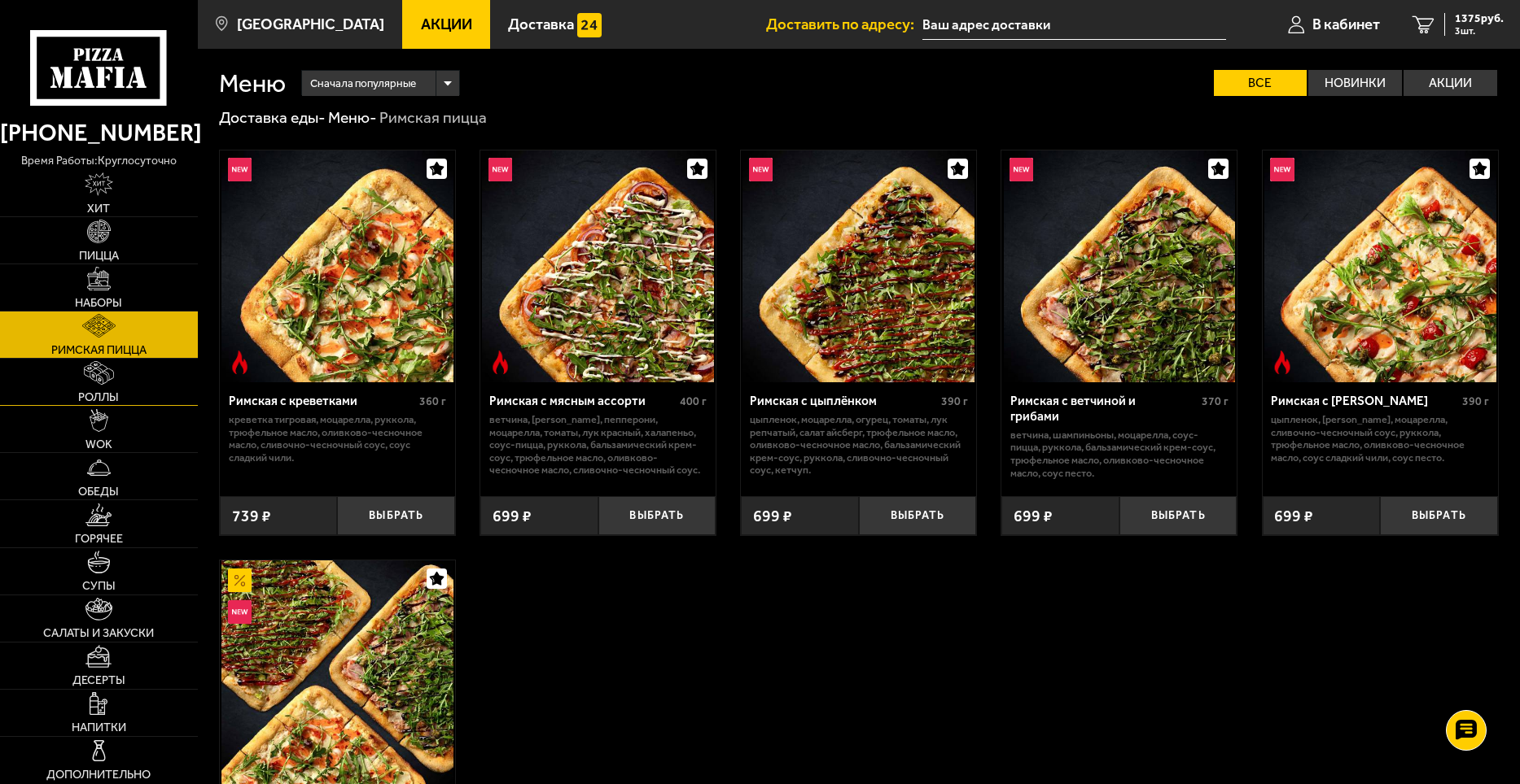
click at [106, 380] on img at bounding box center [99, 374] width 30 height 24
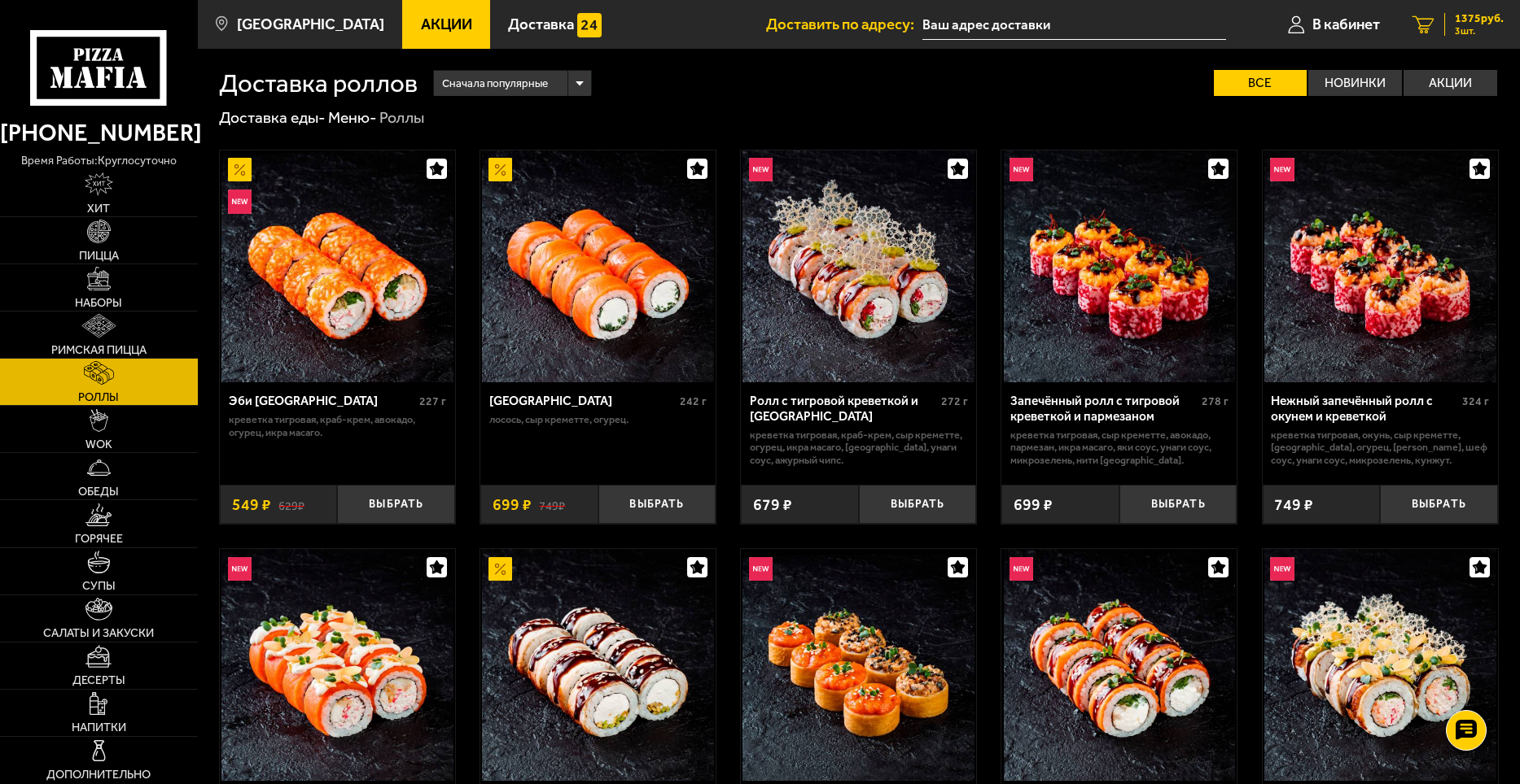
click at [1449, 29] on div "1375 руб. 3 шт." at bounding box center [1473, 24] width 59 height 23
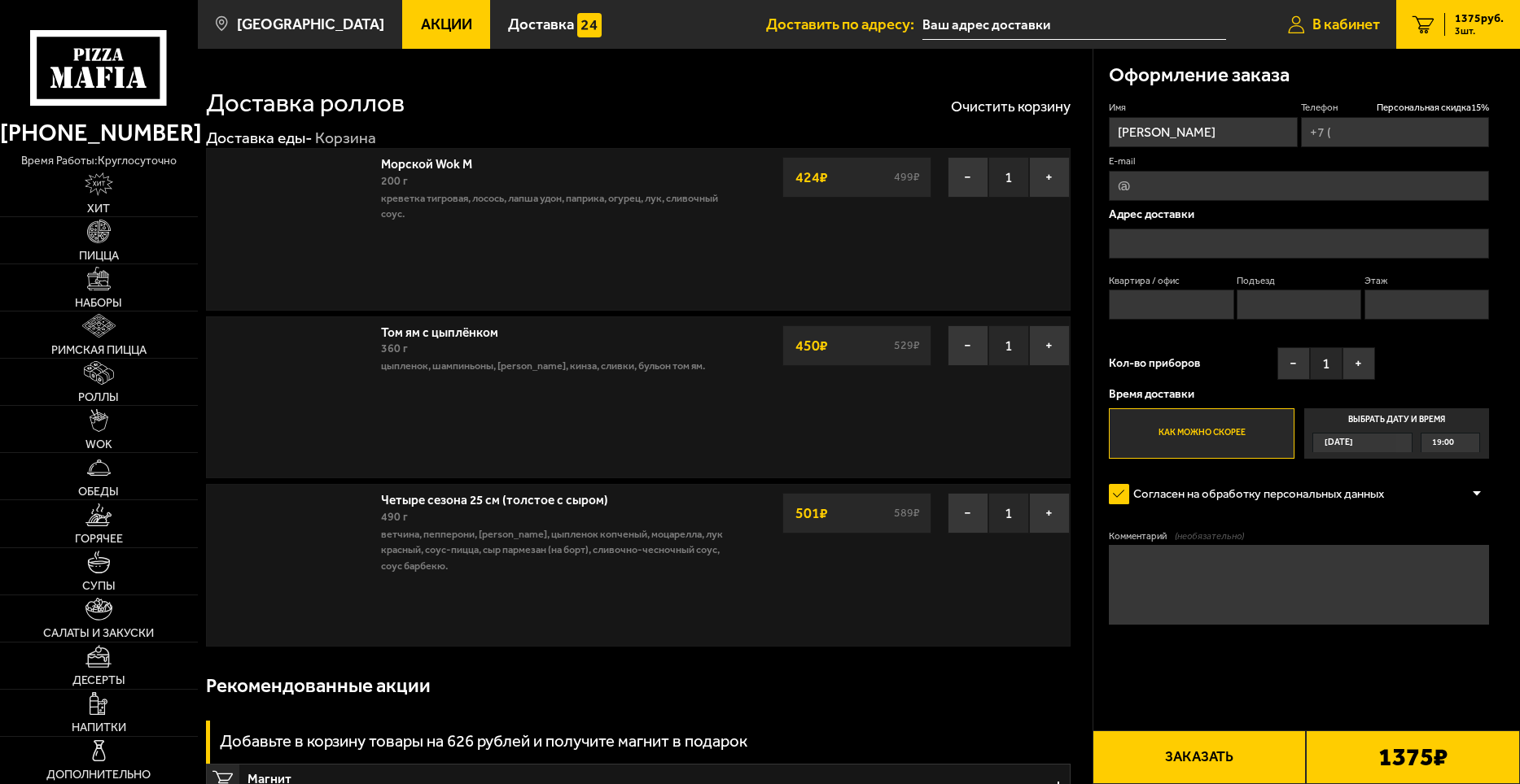
type input "[PHONE_NUMBER]"
type input "[STREET_ADDRESS]"
type input "180"
type input "6"
type input "1"
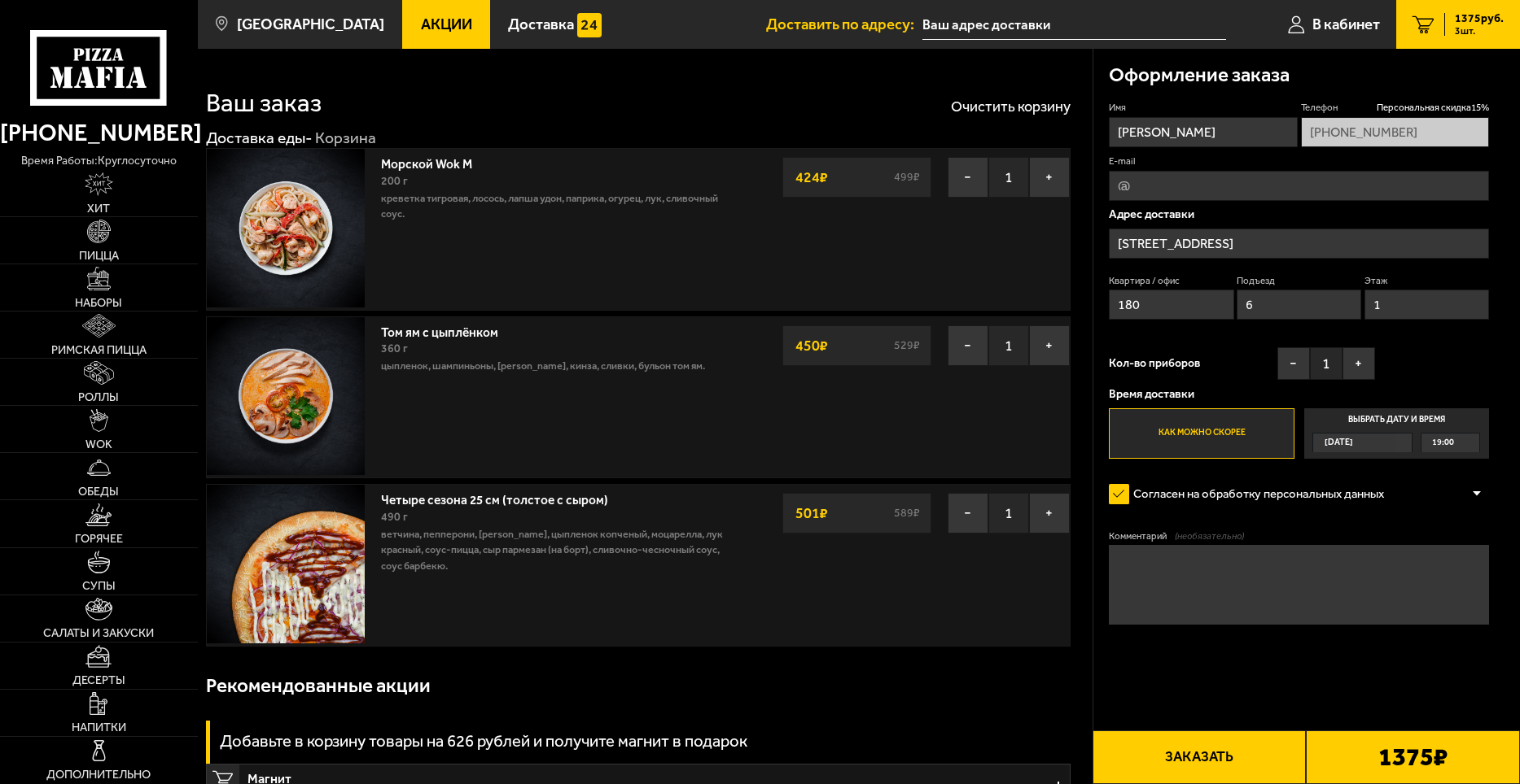
type input "[STREET_ADDRESS]"
click at [90, 329] on img at bounding box center [99, 326] width 34 height 24
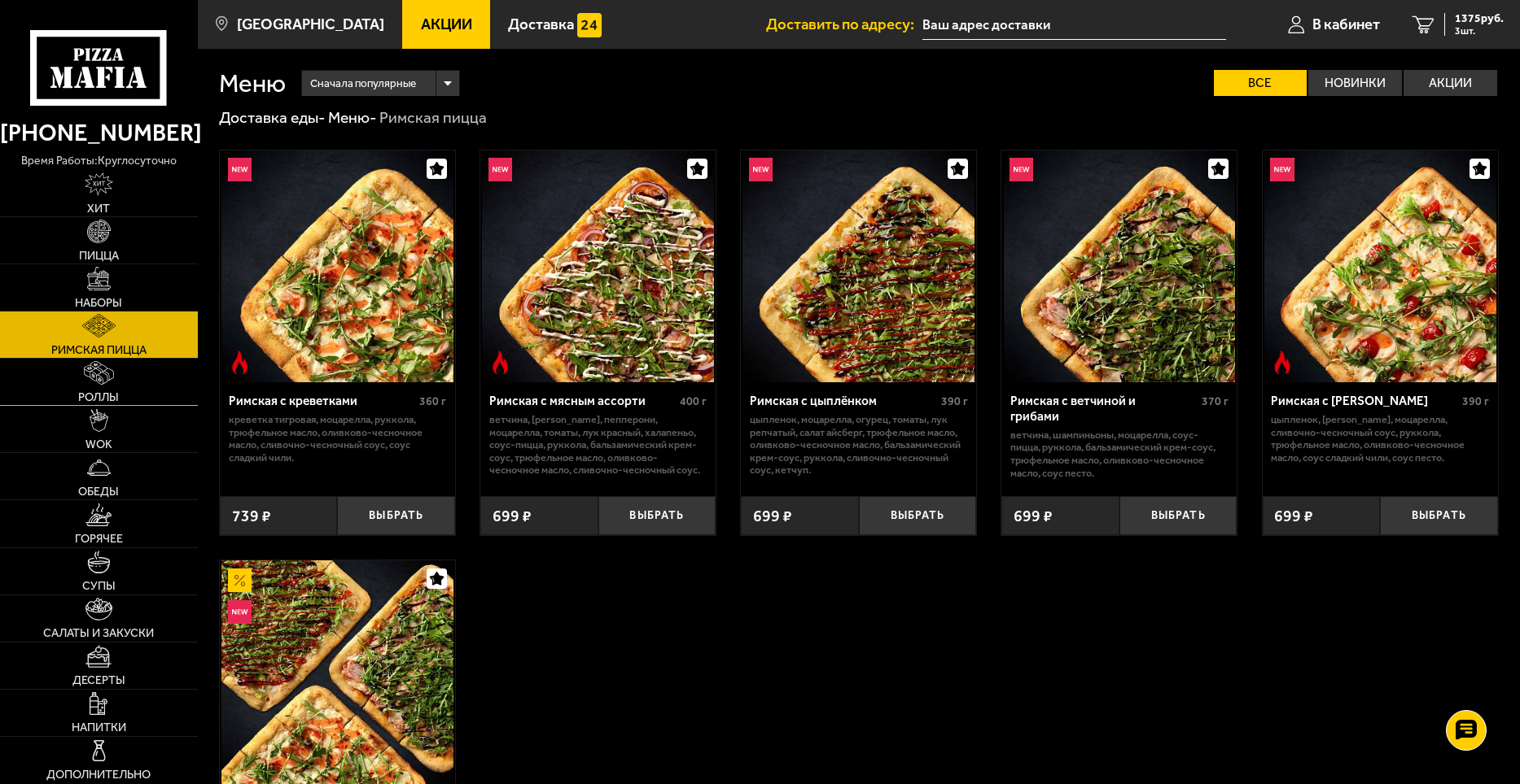
click at [91, 392] on span "Роллы" at bounding box center [98, 396] width 41 height 11
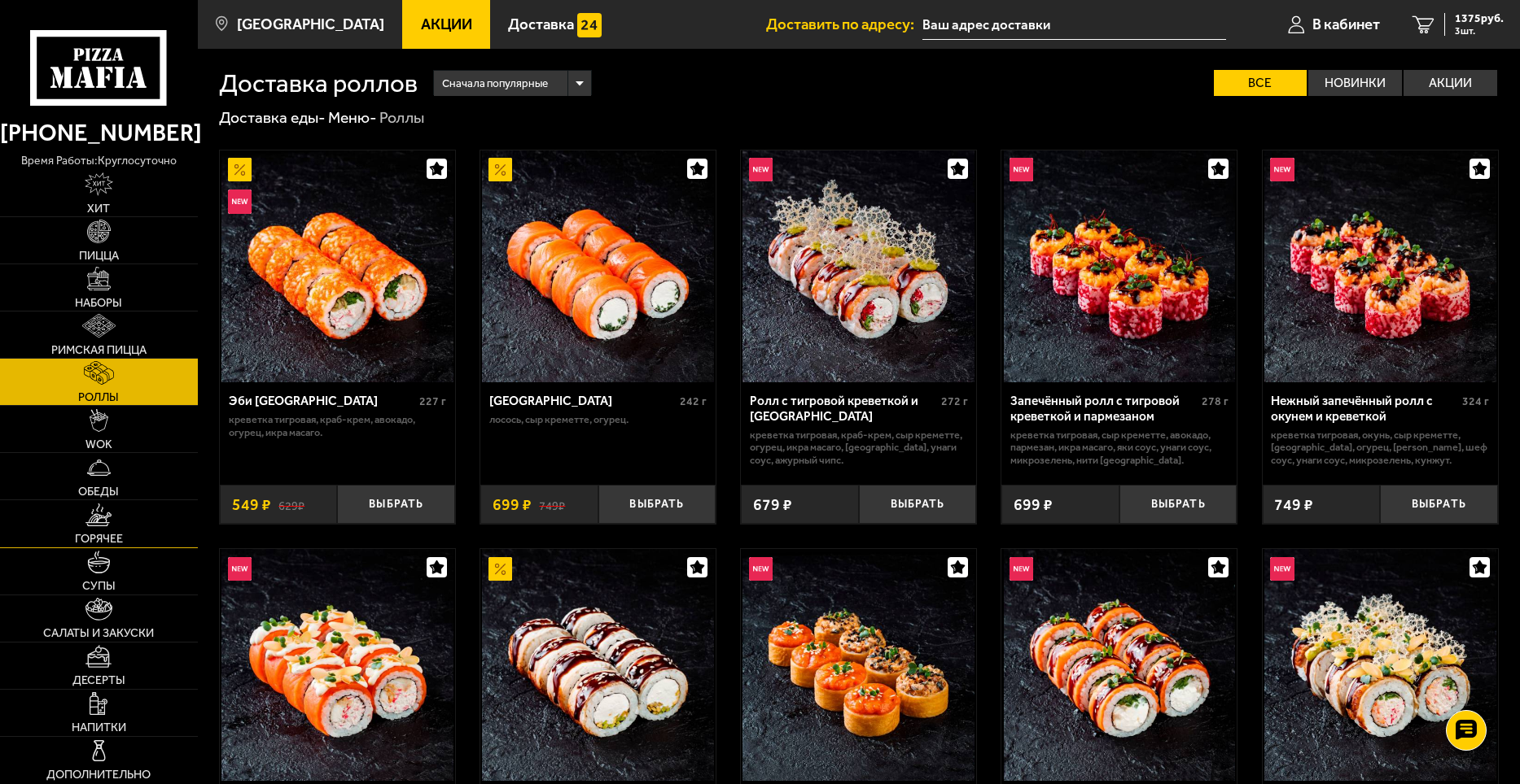
click at [101, 546] on link "Горячее" at bounding box center [99, 523] width 198 height 47
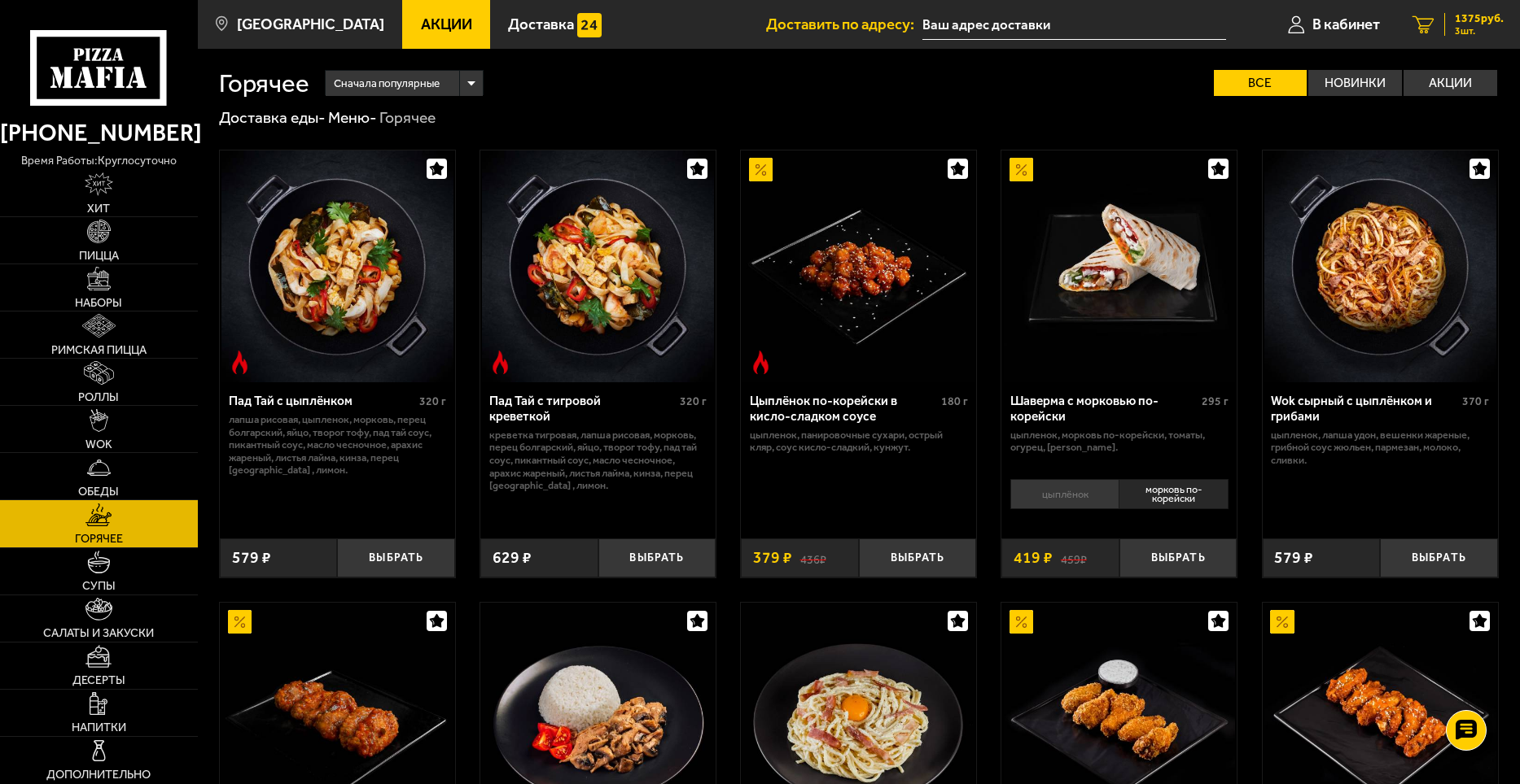
click at [1449, 27] on div "1375 руб. 3 шт." at bounding box center [1473, 24] width 59 height 23
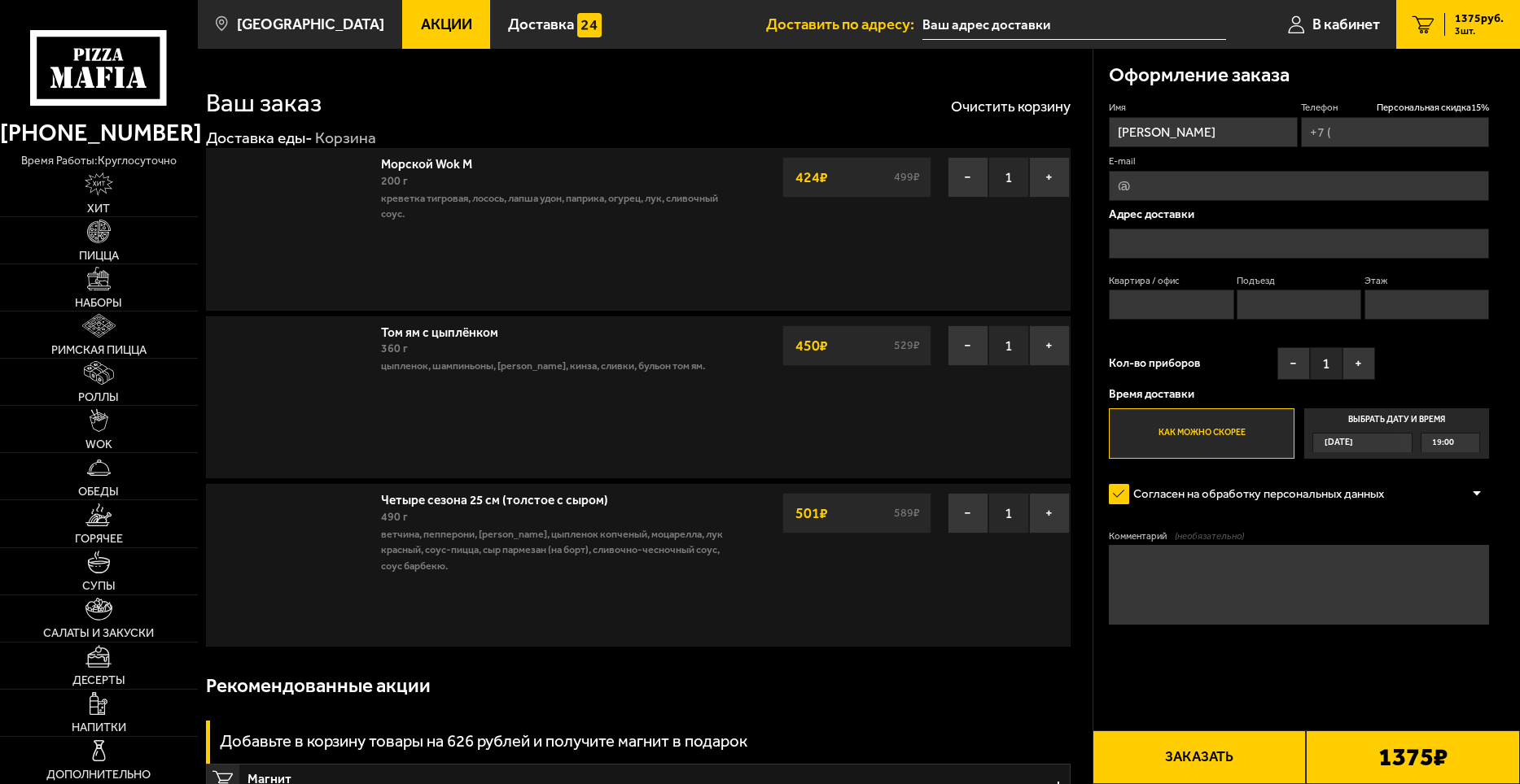
type input "[PHONE_NUMBER]"
type input "[STREET_ADDRESS]"
type input "180"
type input "6"
type input "1"
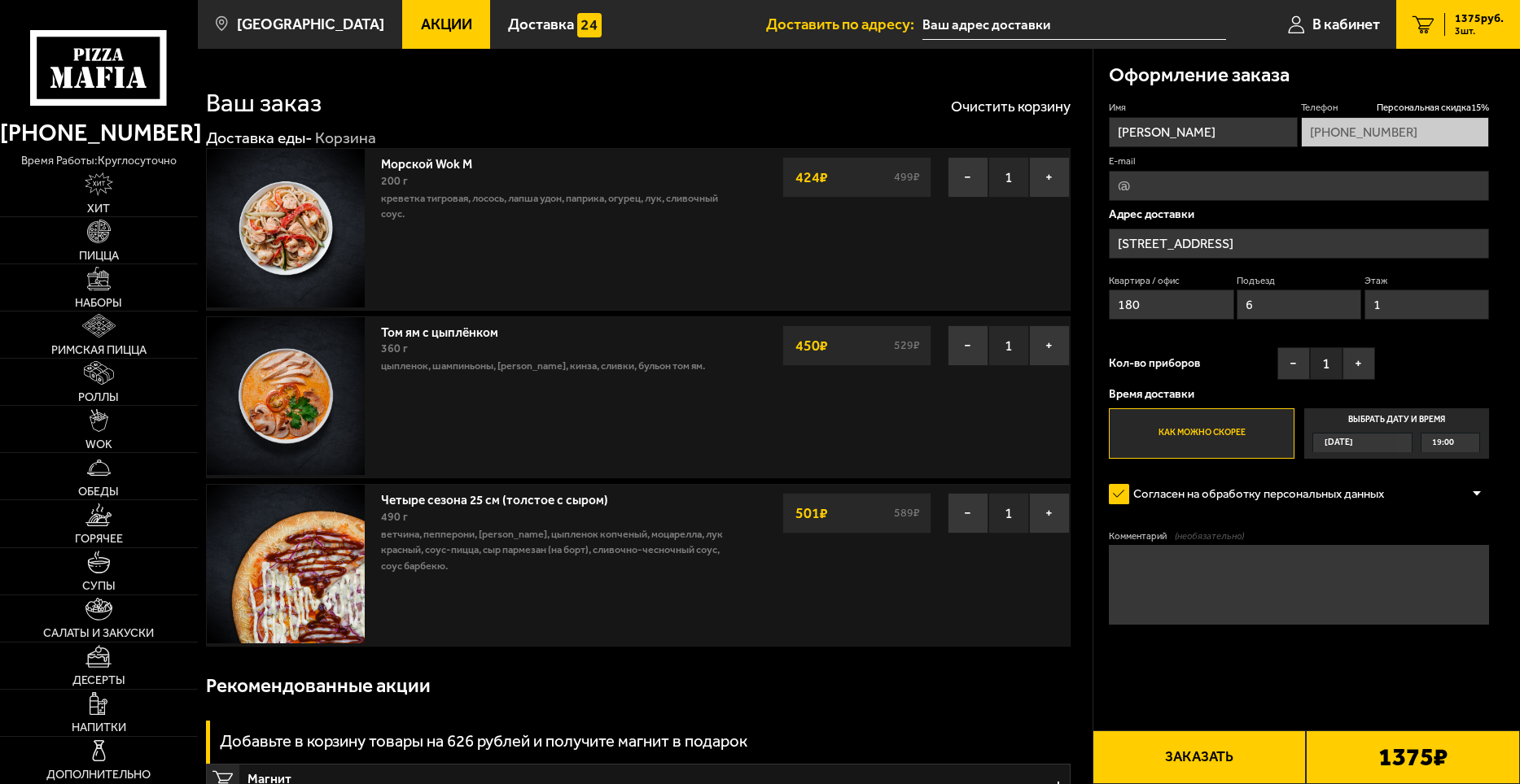
type input "[STREET_ADDRESS]"
click at [110, 520] on img at bounding box center [98, 515] width 26 height 24
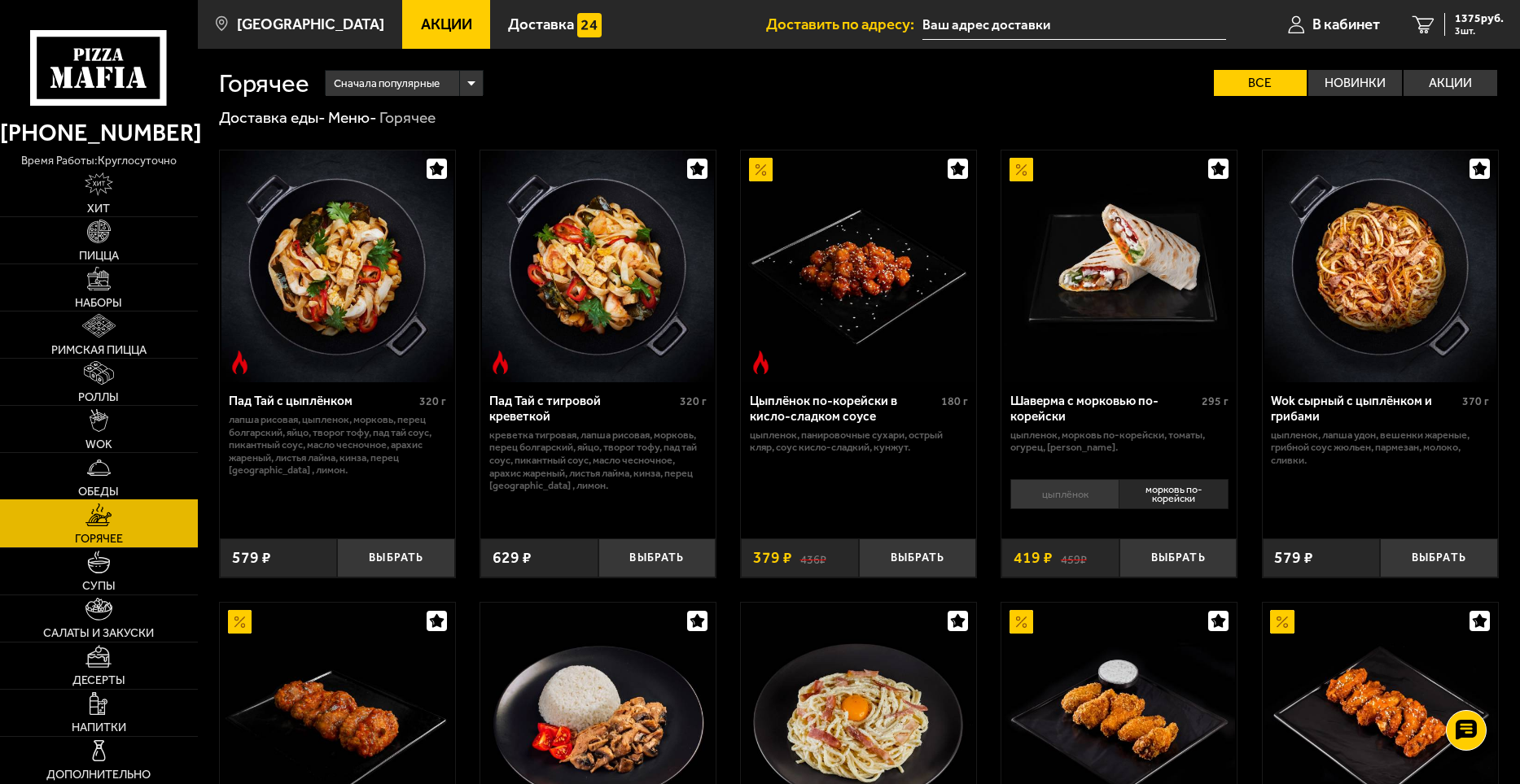
click at [104, 470] on img at bounding box center [99, 469] width 24 height 24
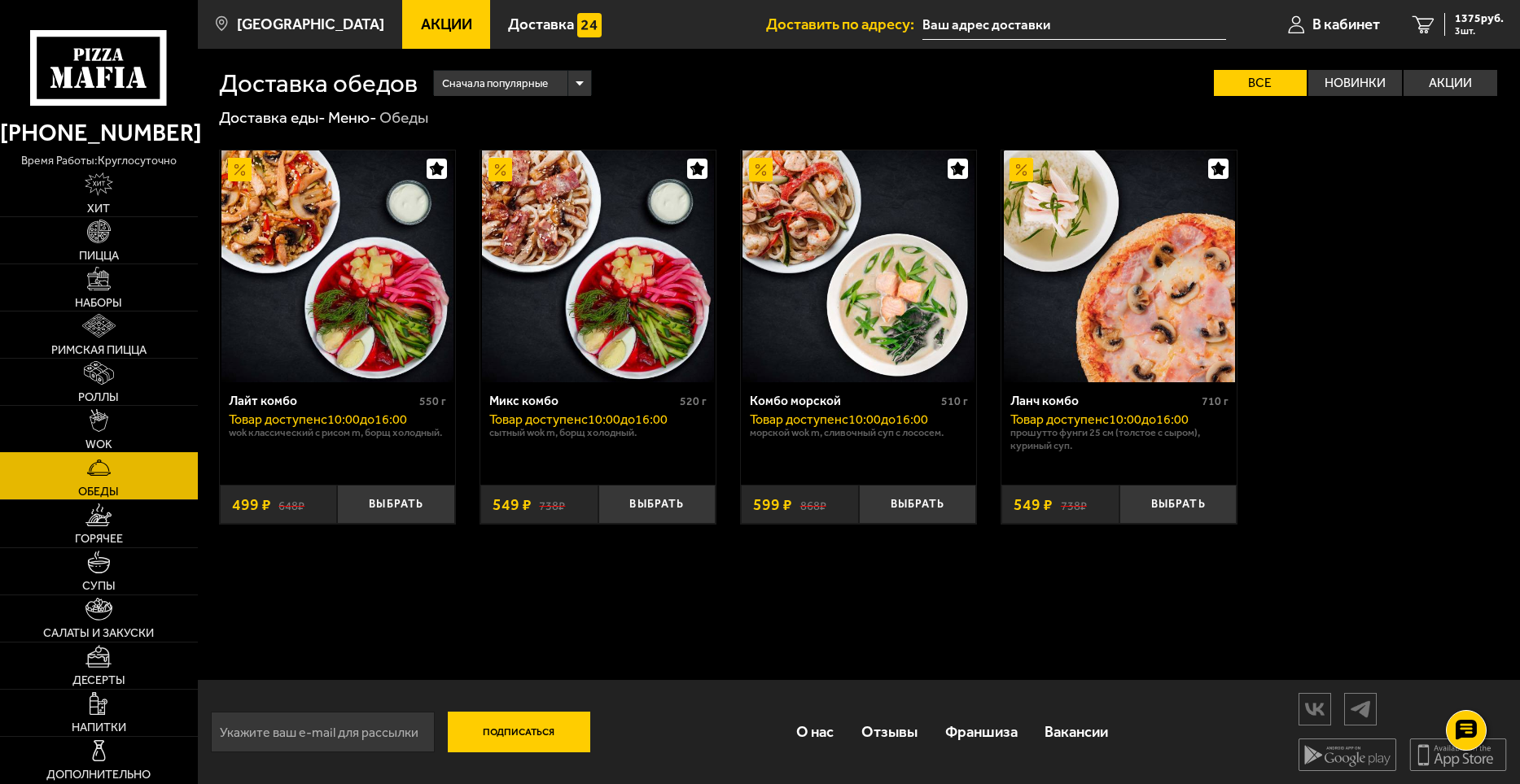
click at [90, 412] on img at bounding box center [98, 421] width 18 height 24
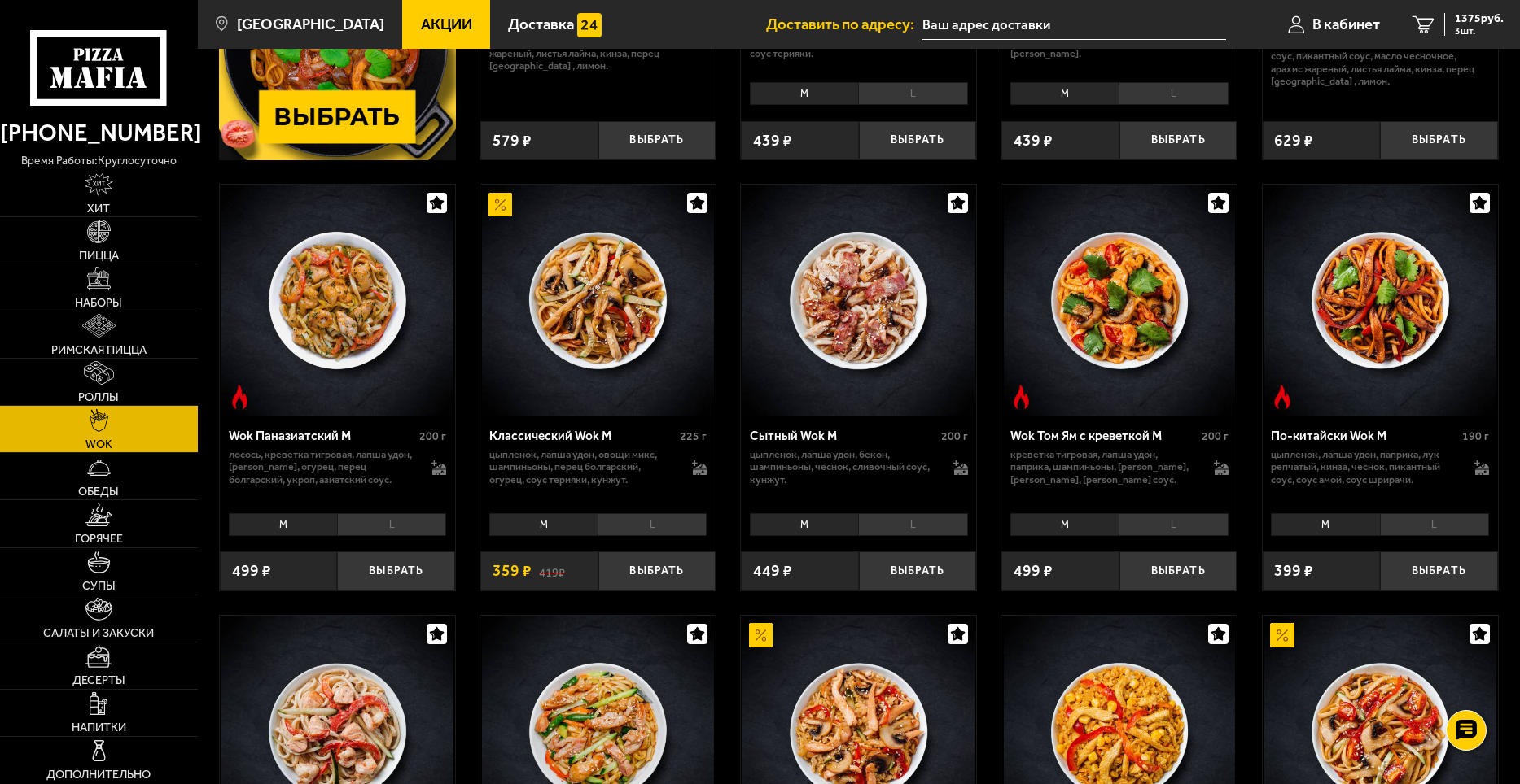
scroll to position [406, 0]
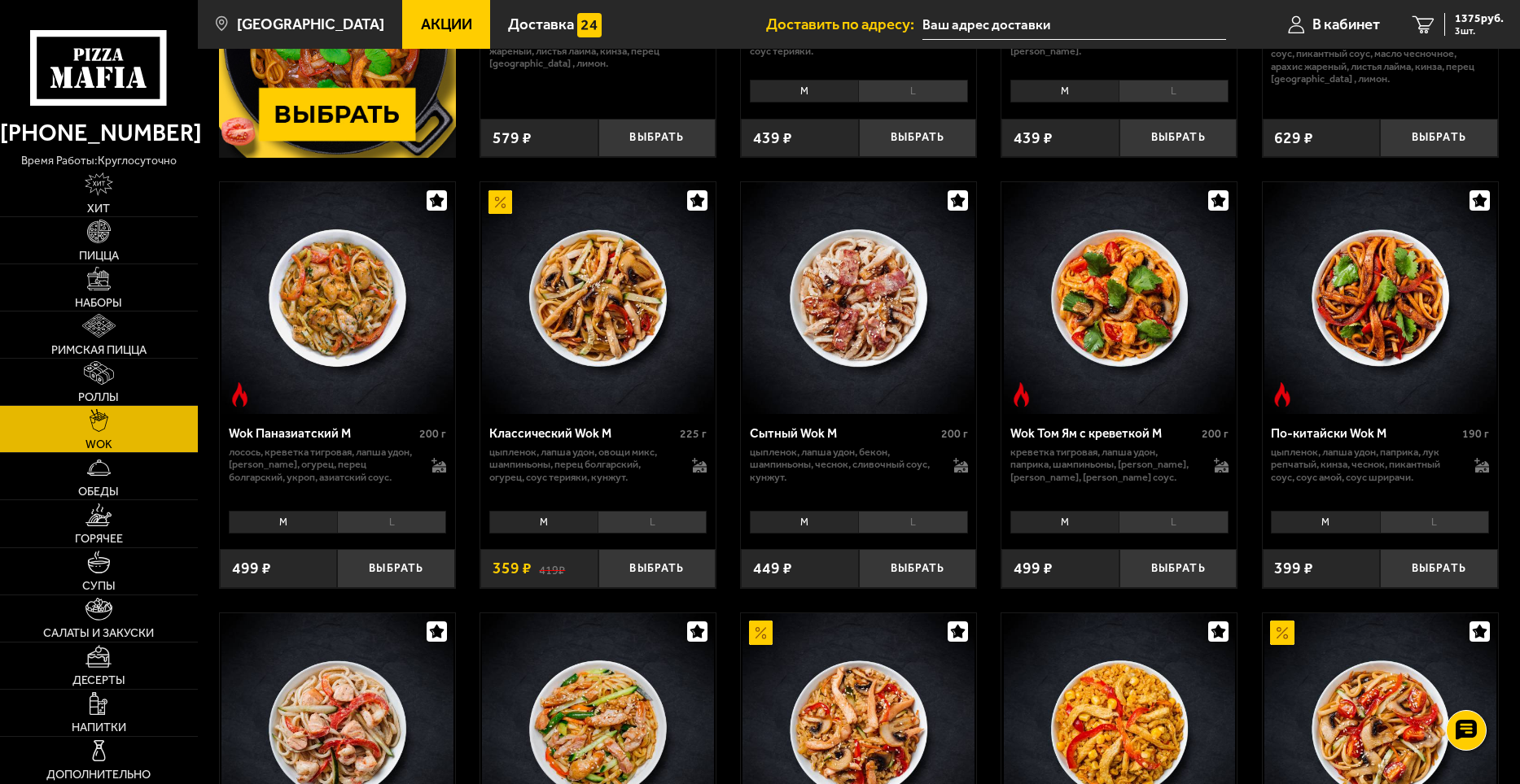
click at [640, 526] on li "L" at bounding box center [652, 522] width 109 height 23
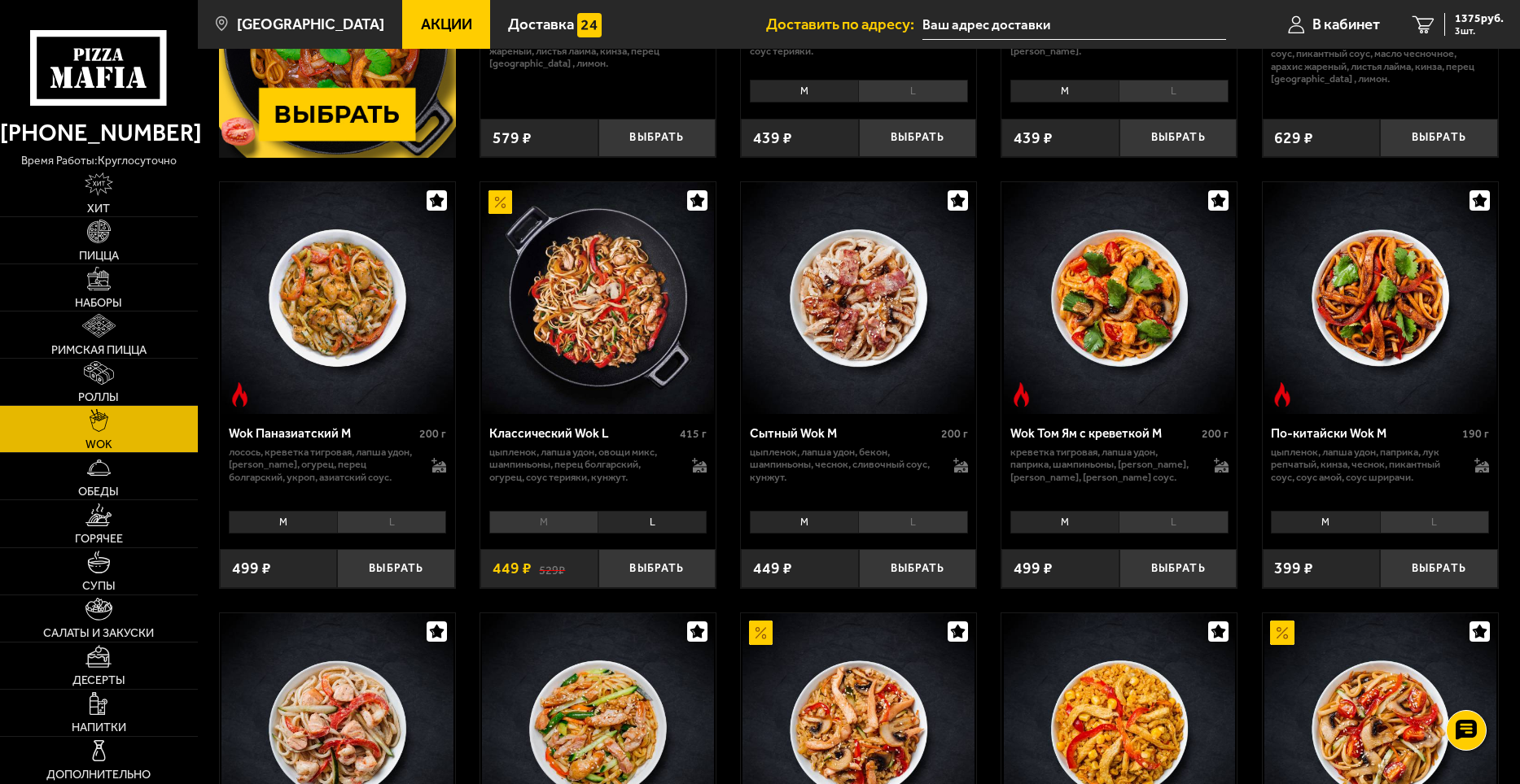
click at [538, 516] on li "M" at bounding box center [542, 522] width 108 height 23
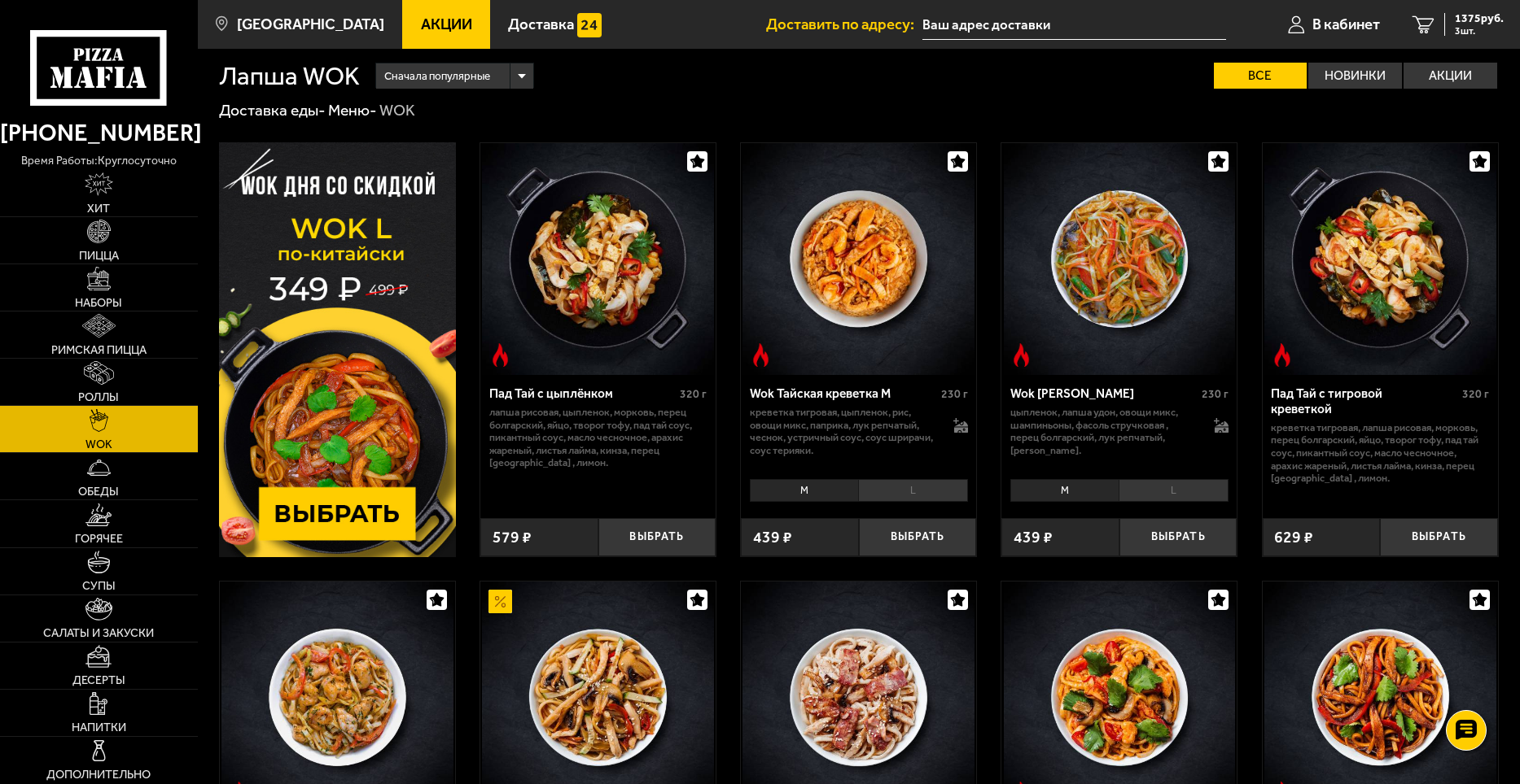
scroll to position [0, 0]
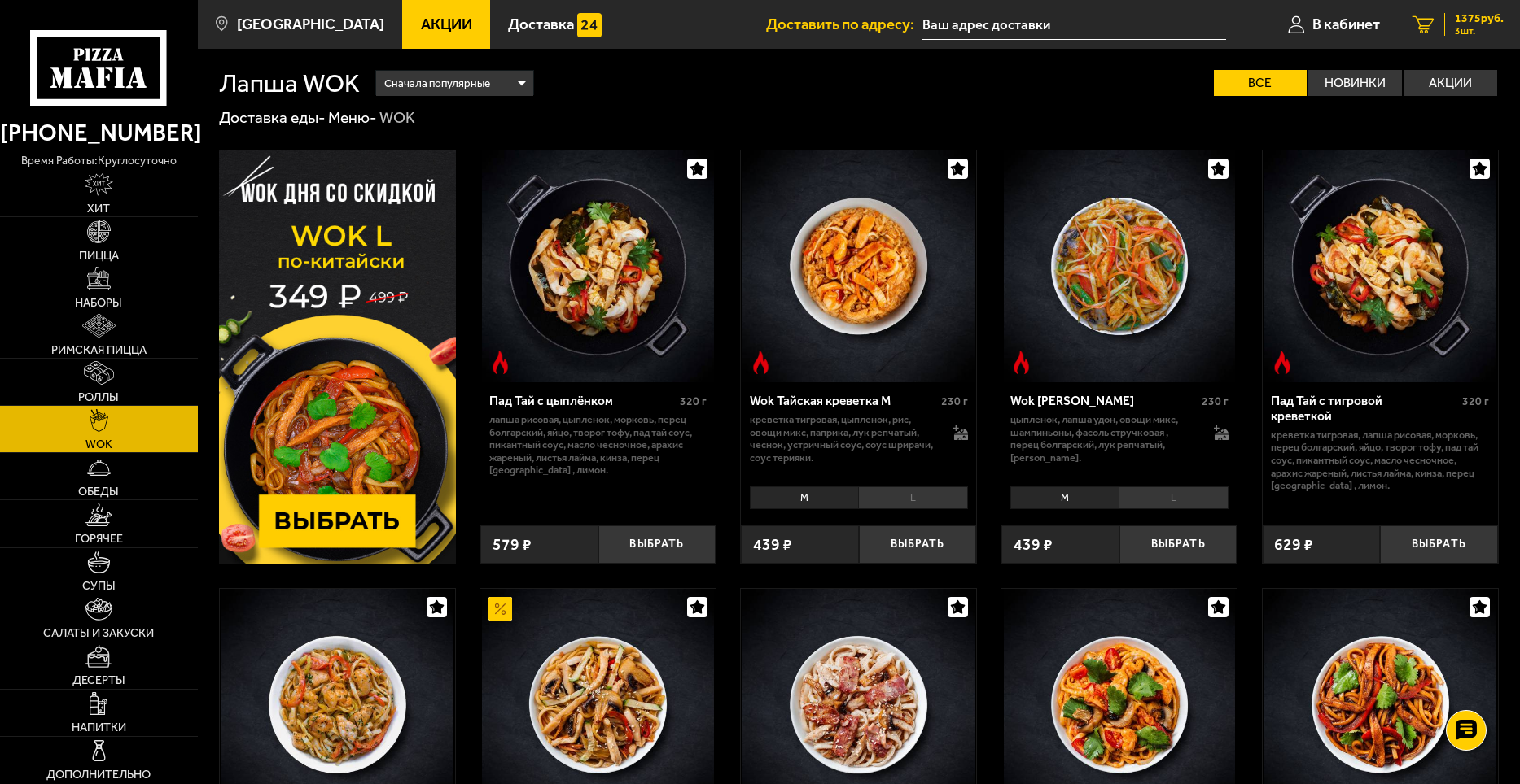
click at [1481, 13] on span "1375 руб." at bounding box center [1478, 18] width 49 height 11
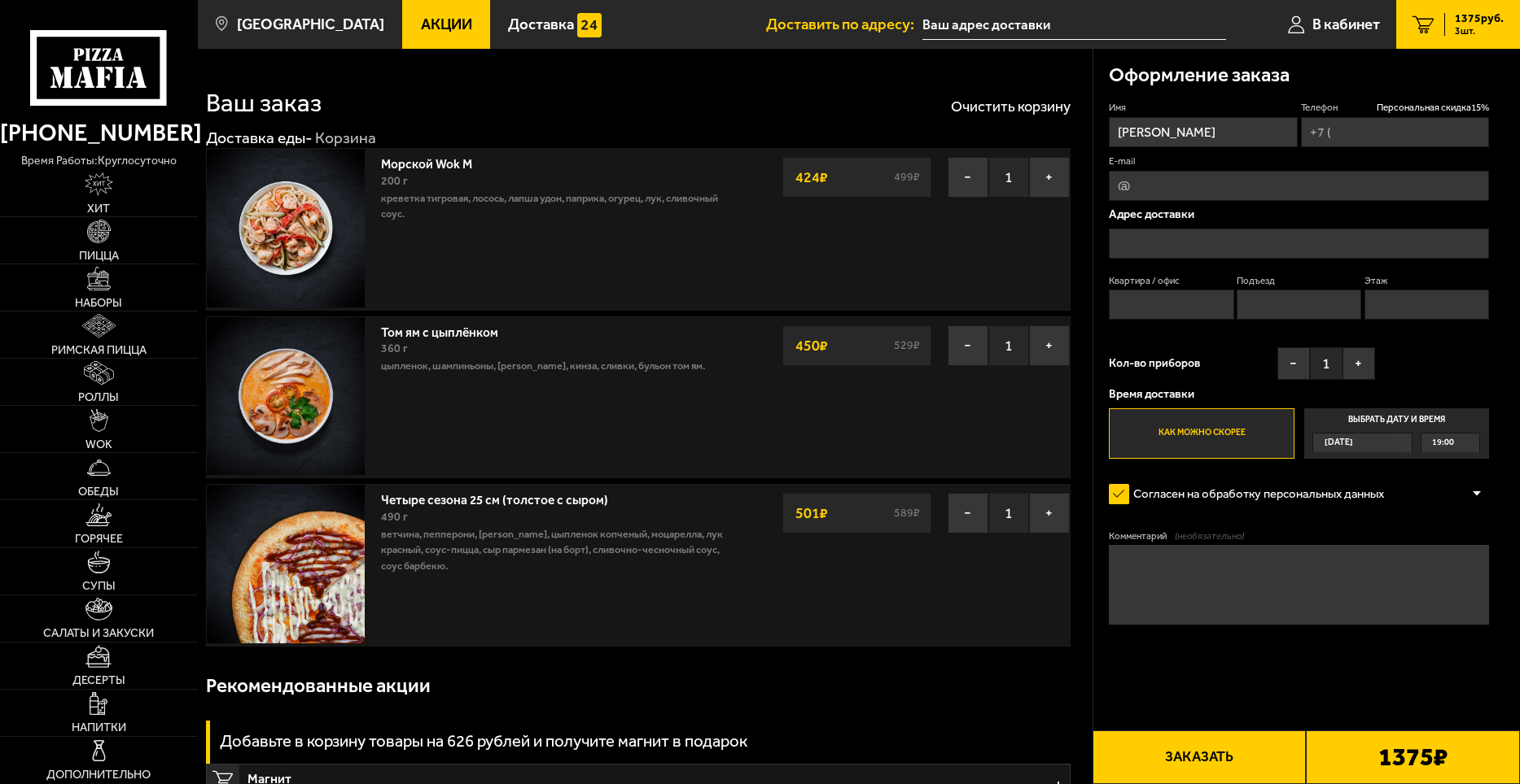
type input "[PHONE_NUMBER]"
type input "[STREET_ADDRESS]"
type input "180"
type input "6"
type input "1"
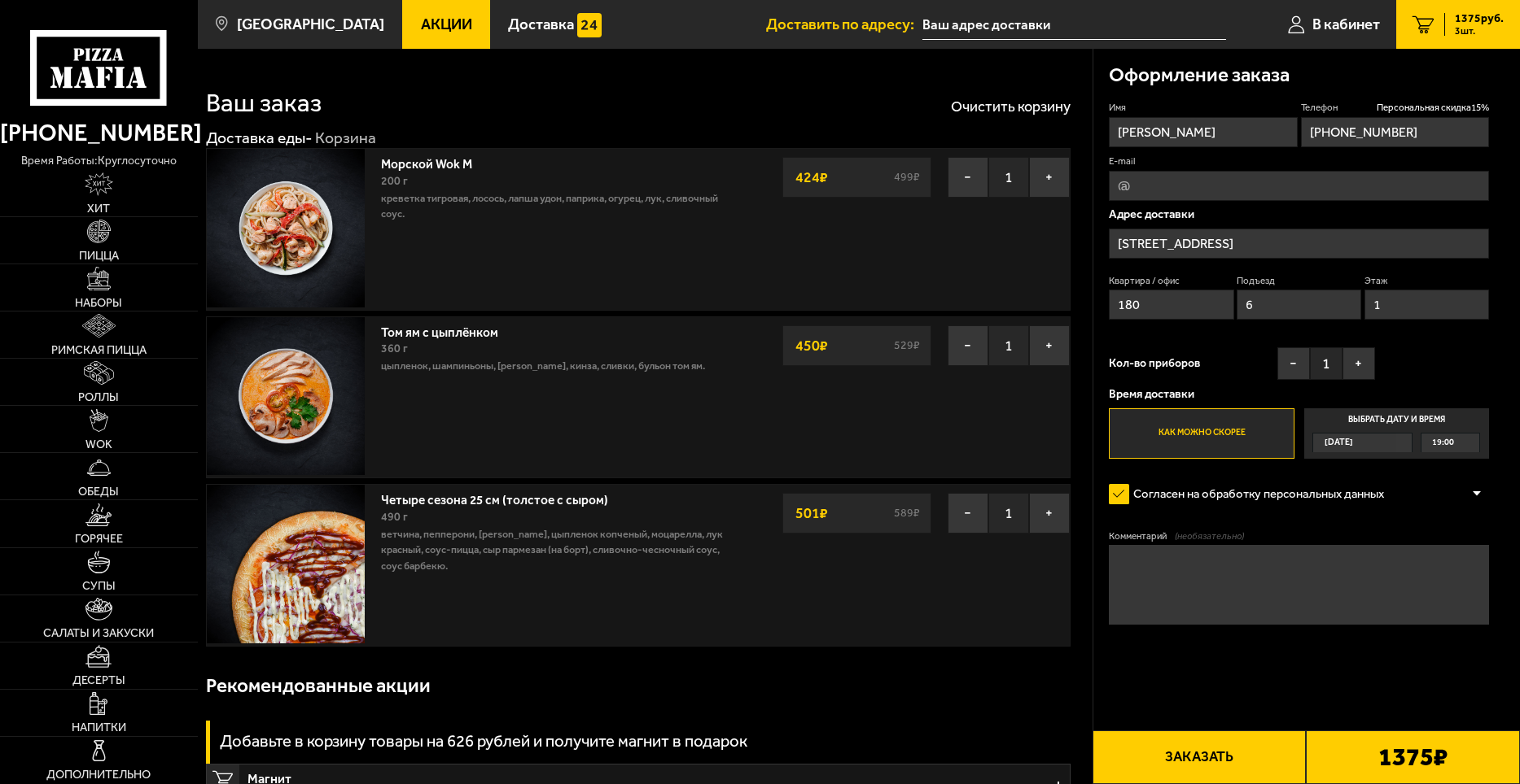
type input "[STREET_ADDRESS]"
click at [966, 180] on button "−" at bounding box center [968, 176] width 41 height 41
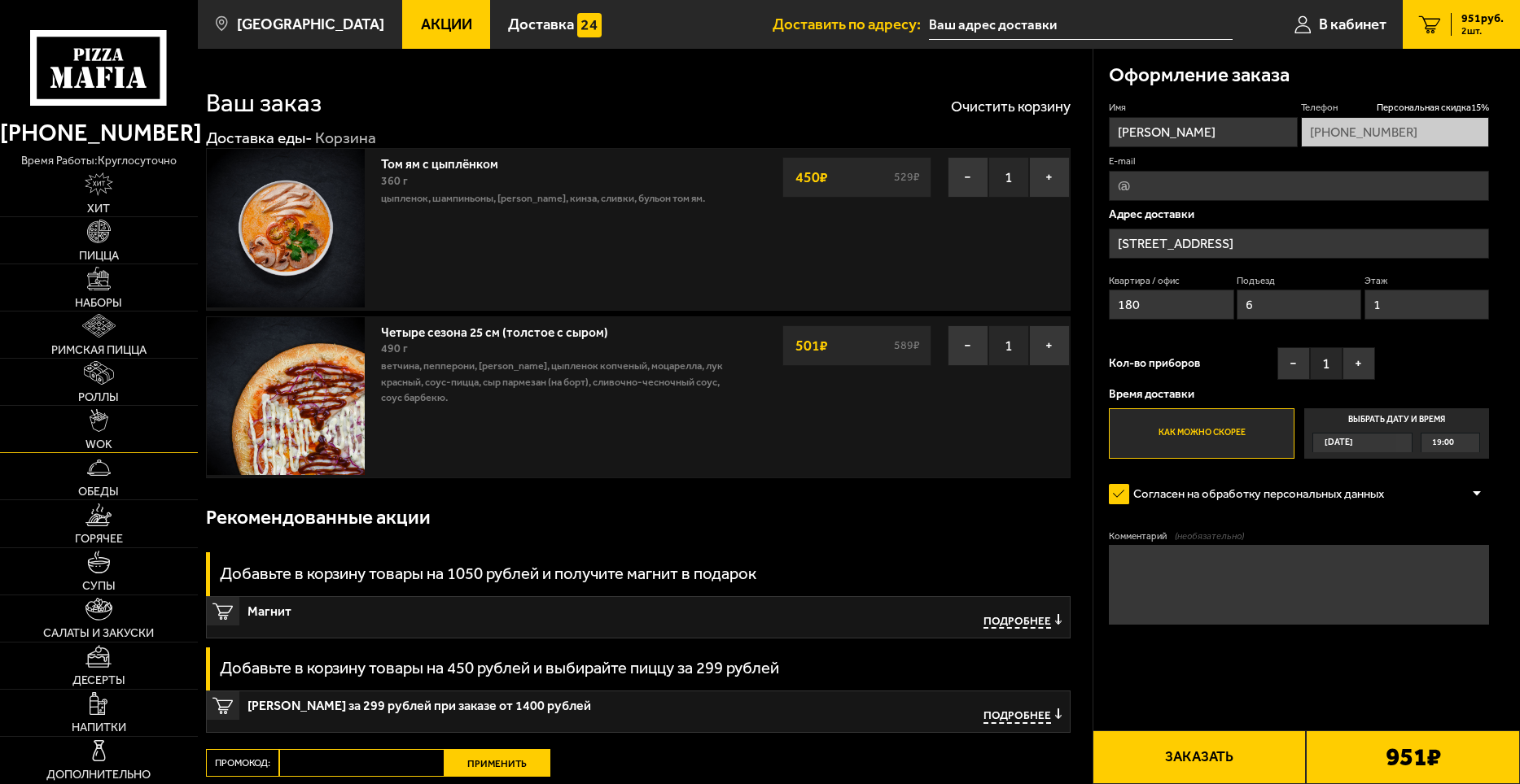
click at [102, 450] on span "WOK" at bounding box center [98, 444] width 27 height 11
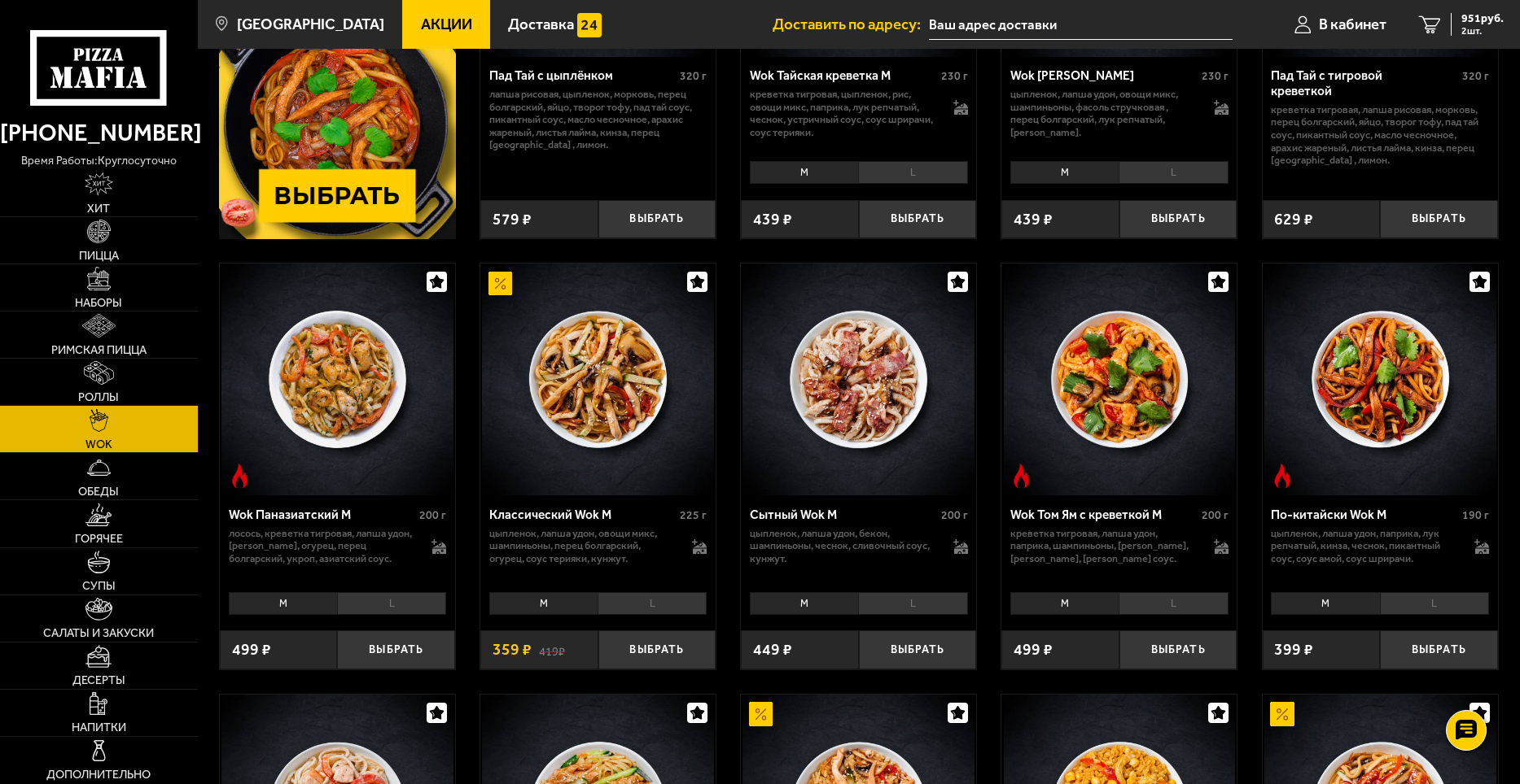
scroll to position [406, 0]
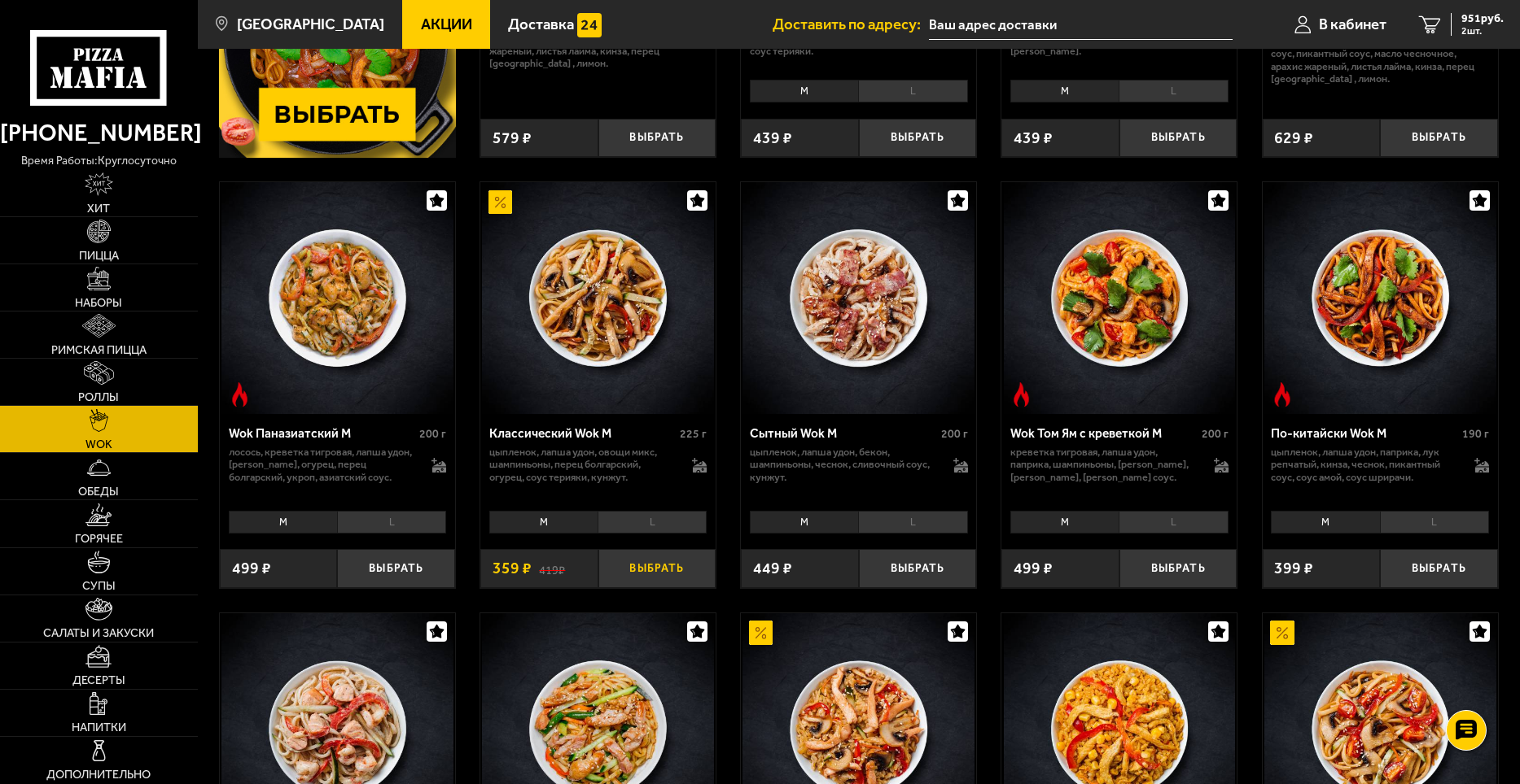
click at [616, 580] on button "Выбрать" at bounding box center [656, 568] width 118 height 39
click at [1471, 19] on span "1310 руб." at bounding box center [1478, 18] width 49 height 11
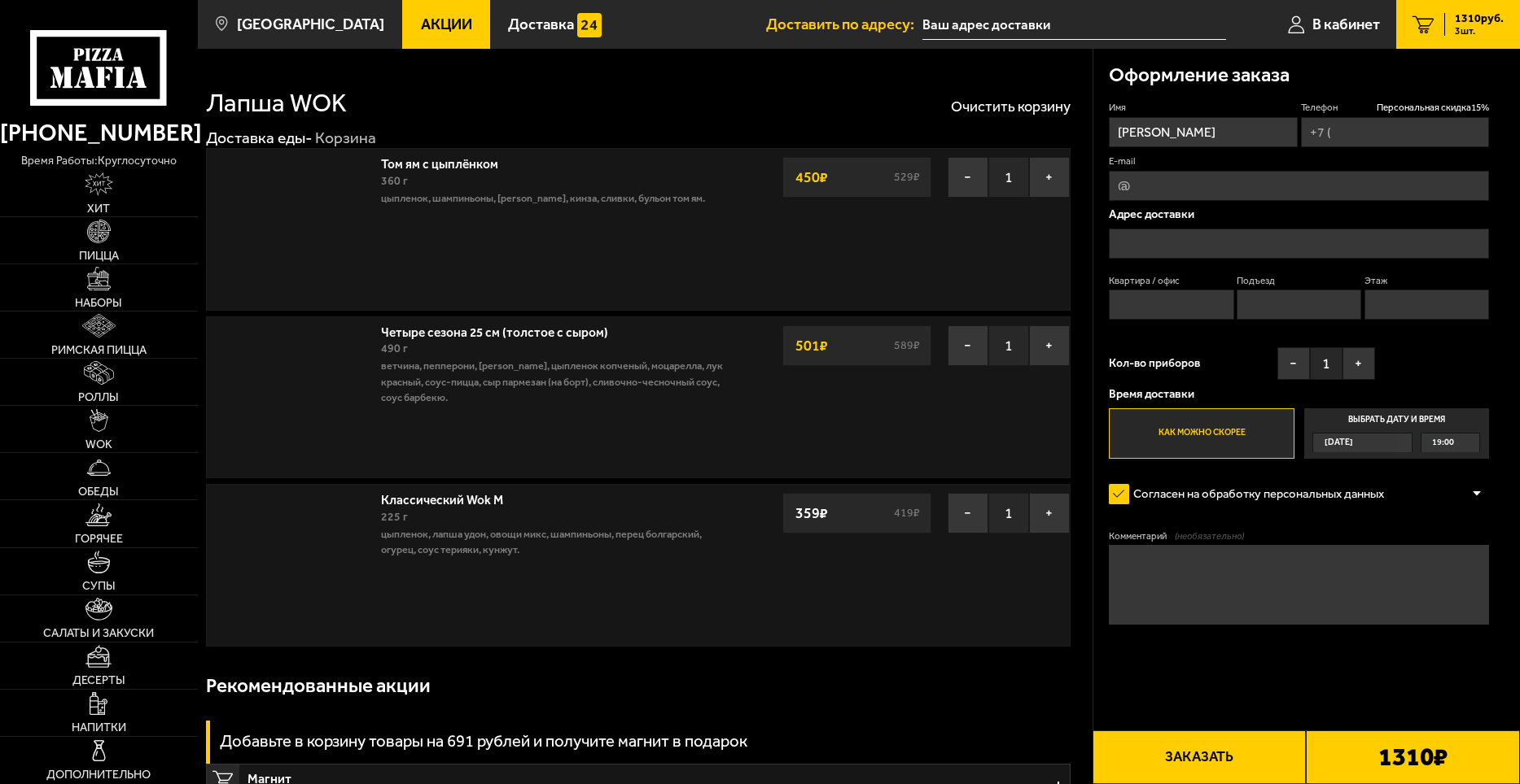
type input "[PHONE_NUMBER]"
type input "[STREET_ADDRESS]"
type input "180"
type input "6"
type input "1"
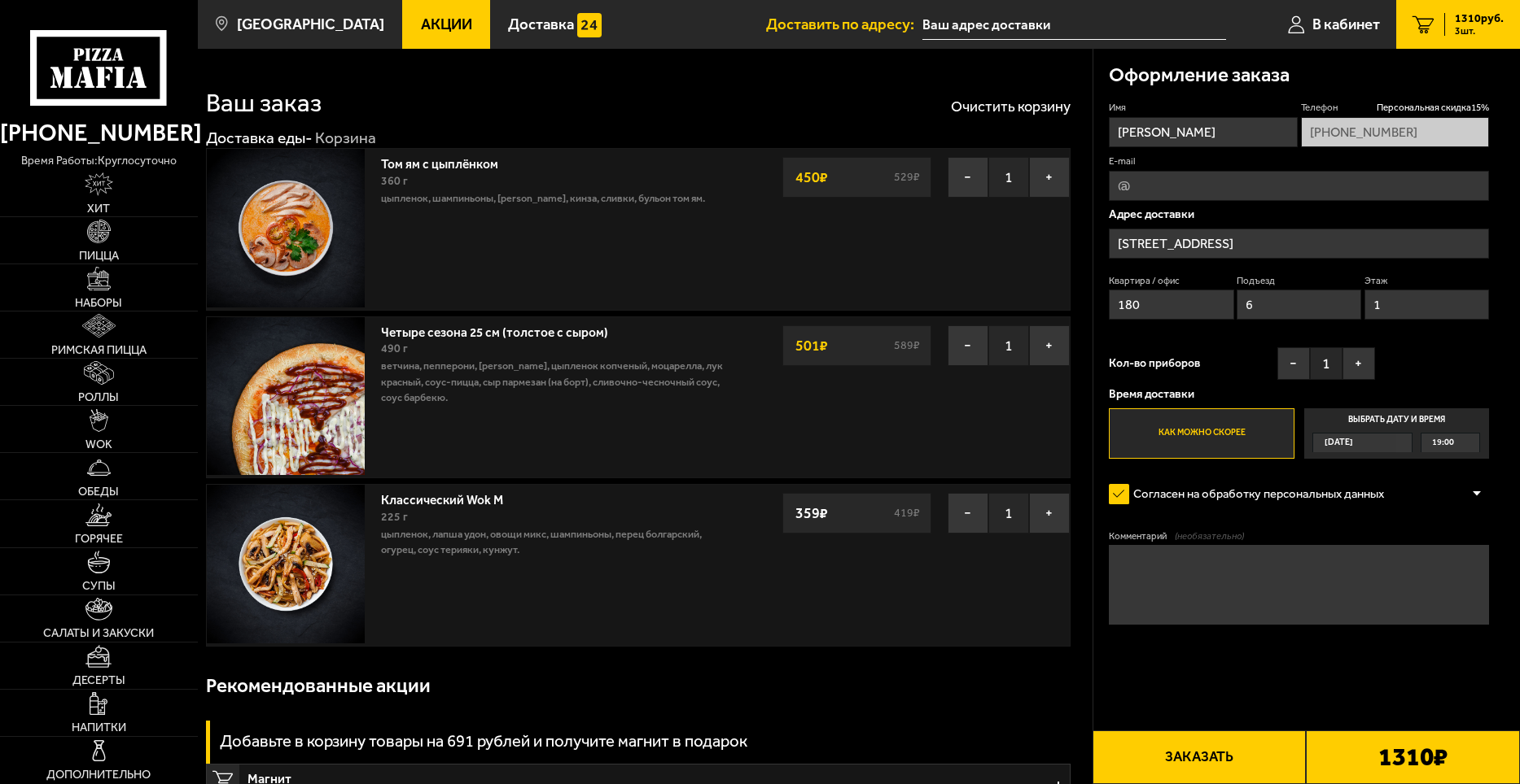
type input "[STREET_ADDRESS]"
click at [88, 435] on link "WOK" at bounding box center [99, 429] width 198 height 47
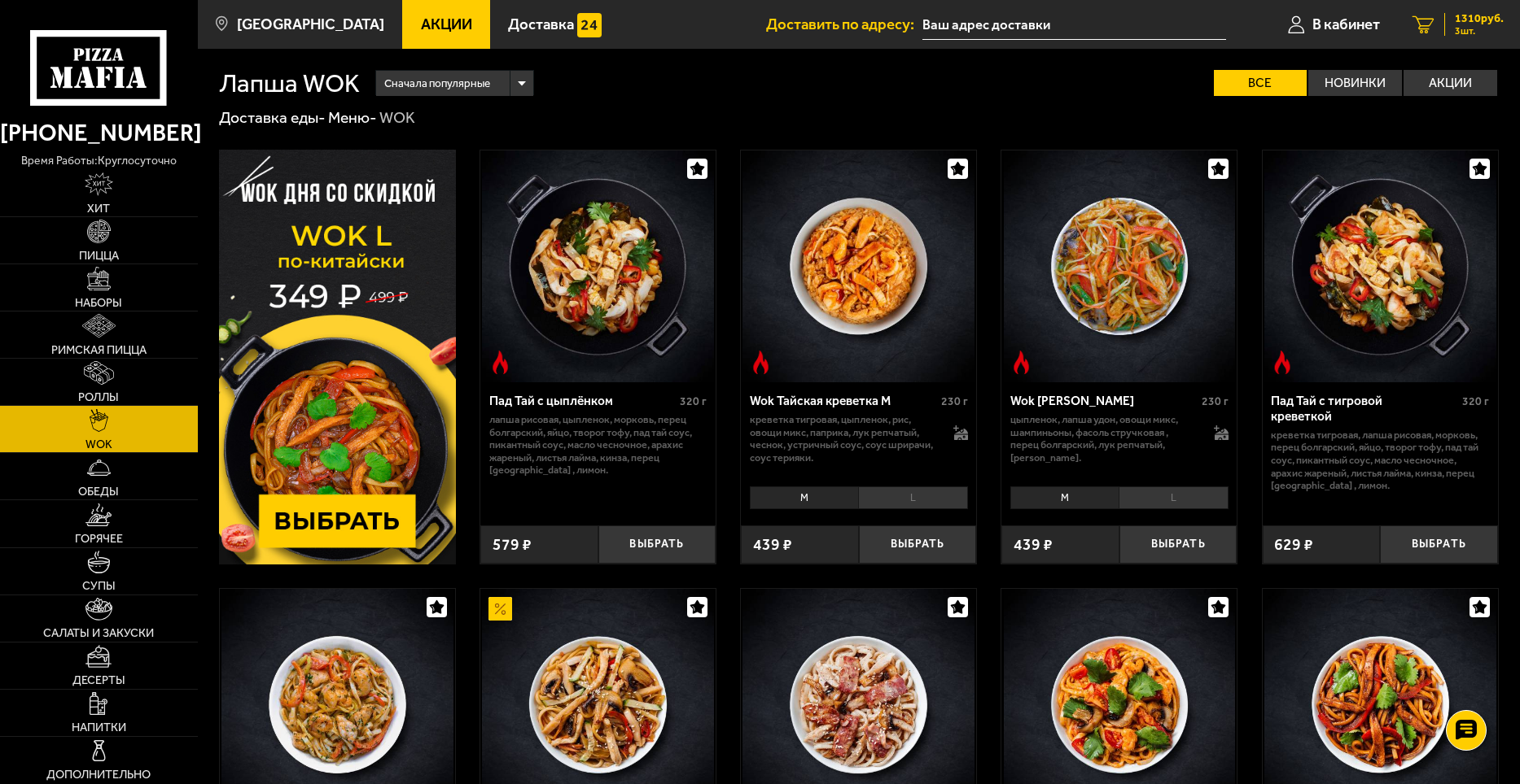
click at [1460, 10] on link "3 1310 руб. 3 шт." at bounding box center [1458, 24] width 124 height 49
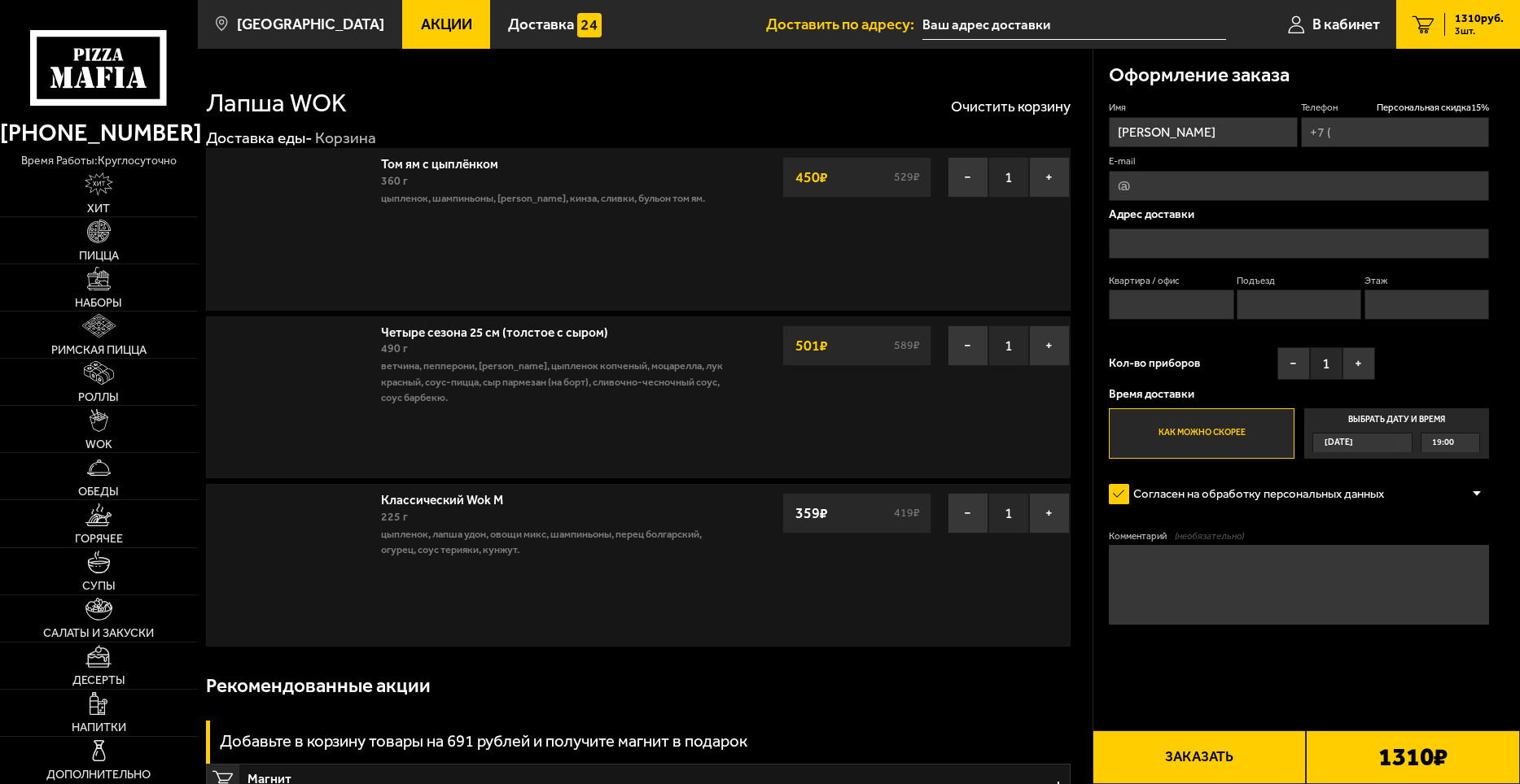
type input "[PHONE_NUMBER]"
type input "[STREET_ADDRESS]"
type input "180"
type input "6"
type input "1"
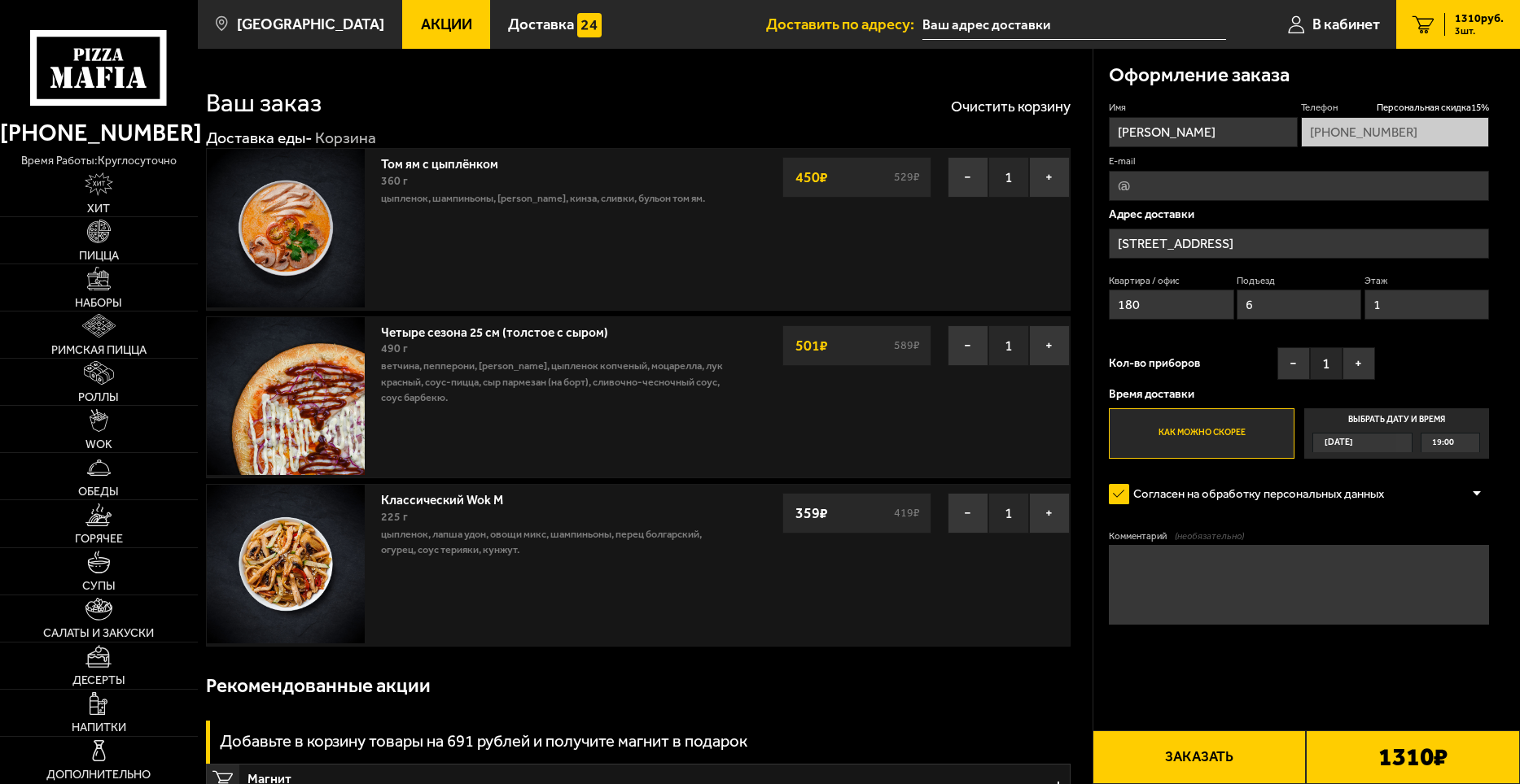
type input "[STREET_ADDRESS]"
click at [91, 605] on img at bounding box center [98, 610] width 26 height 24
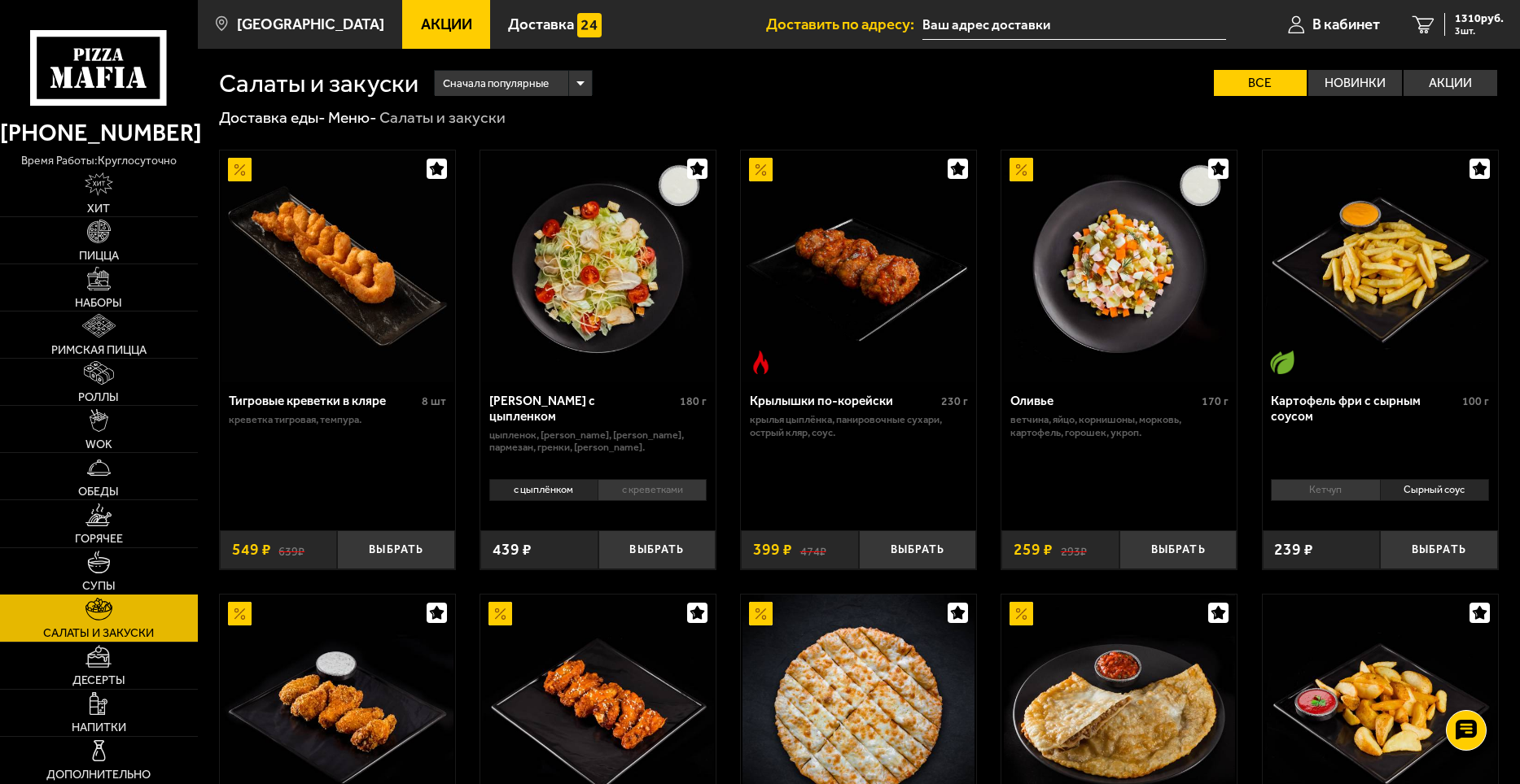
click at [111, 566] on link "Супы" at bounding box center [99, 571] width 198 height 47
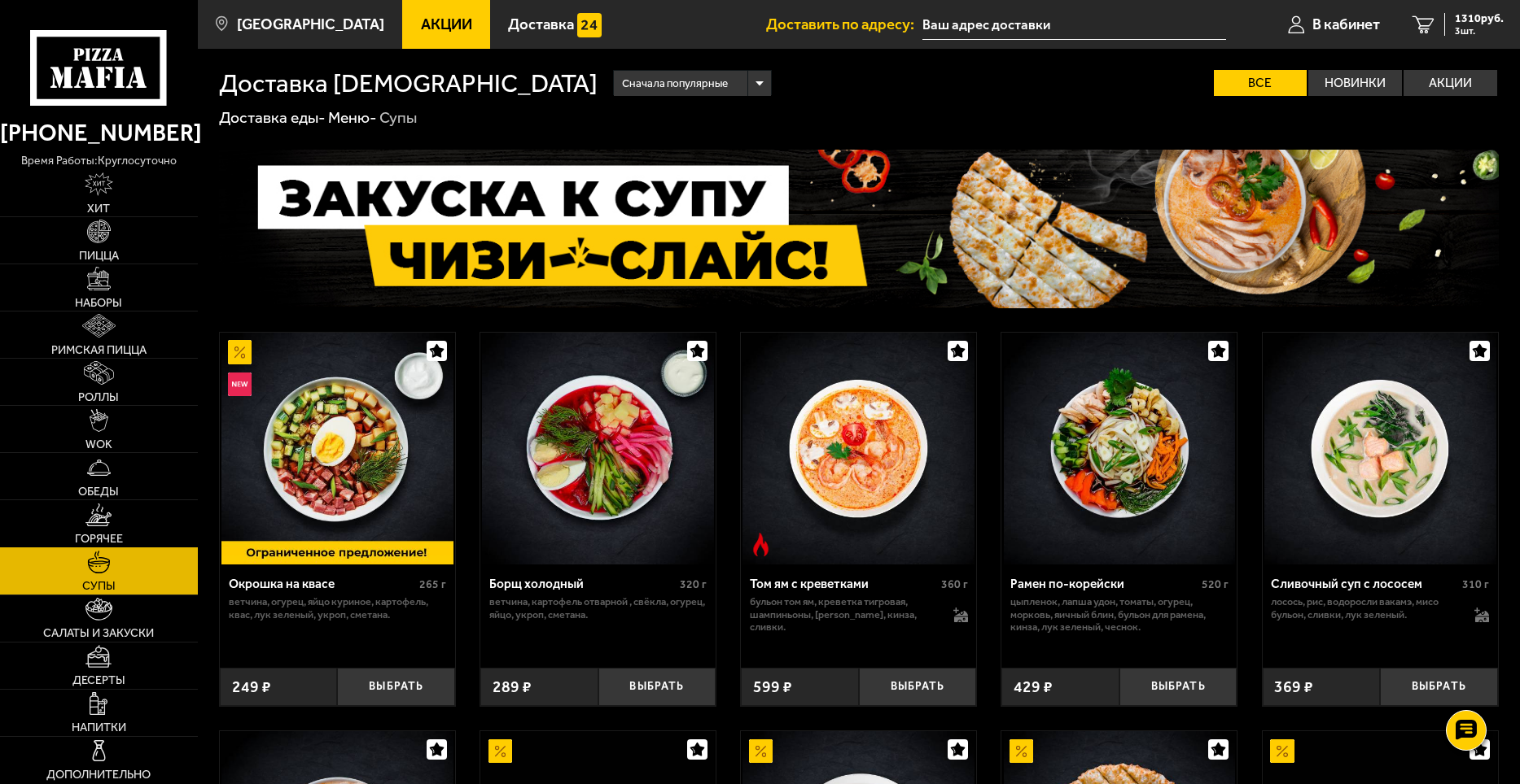
click at [111, 530] on link "Горячее" at bounding box center [99, 523] width 198 height 47
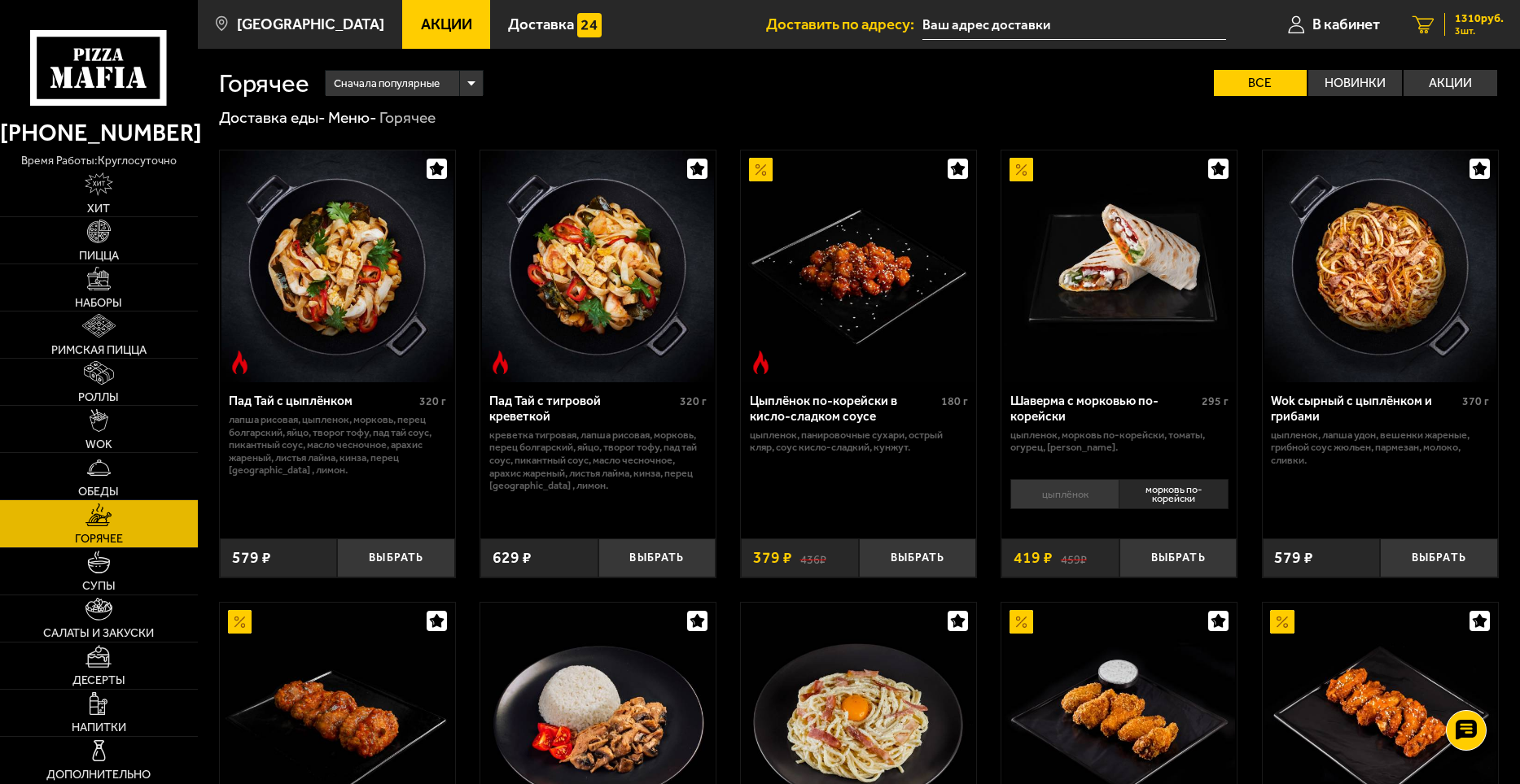
click at [1472, 29] on span "3 шт." at bounding box center [1478, 31] width 49 height 10
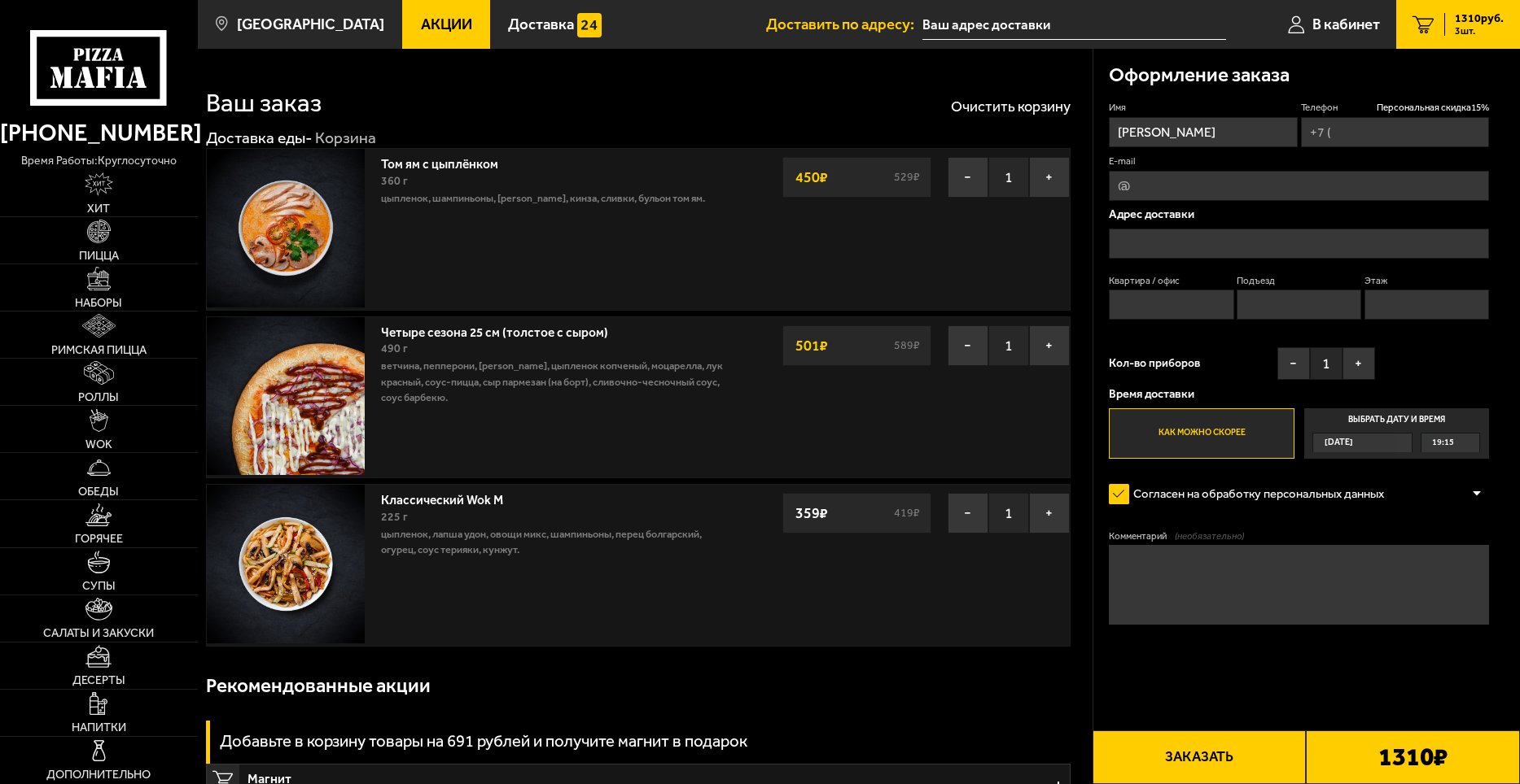
type input "[PHONE_NUMBER]"
type input "[STREET_ADDRESS]"
type input "180"
type input "6"
type input "1"
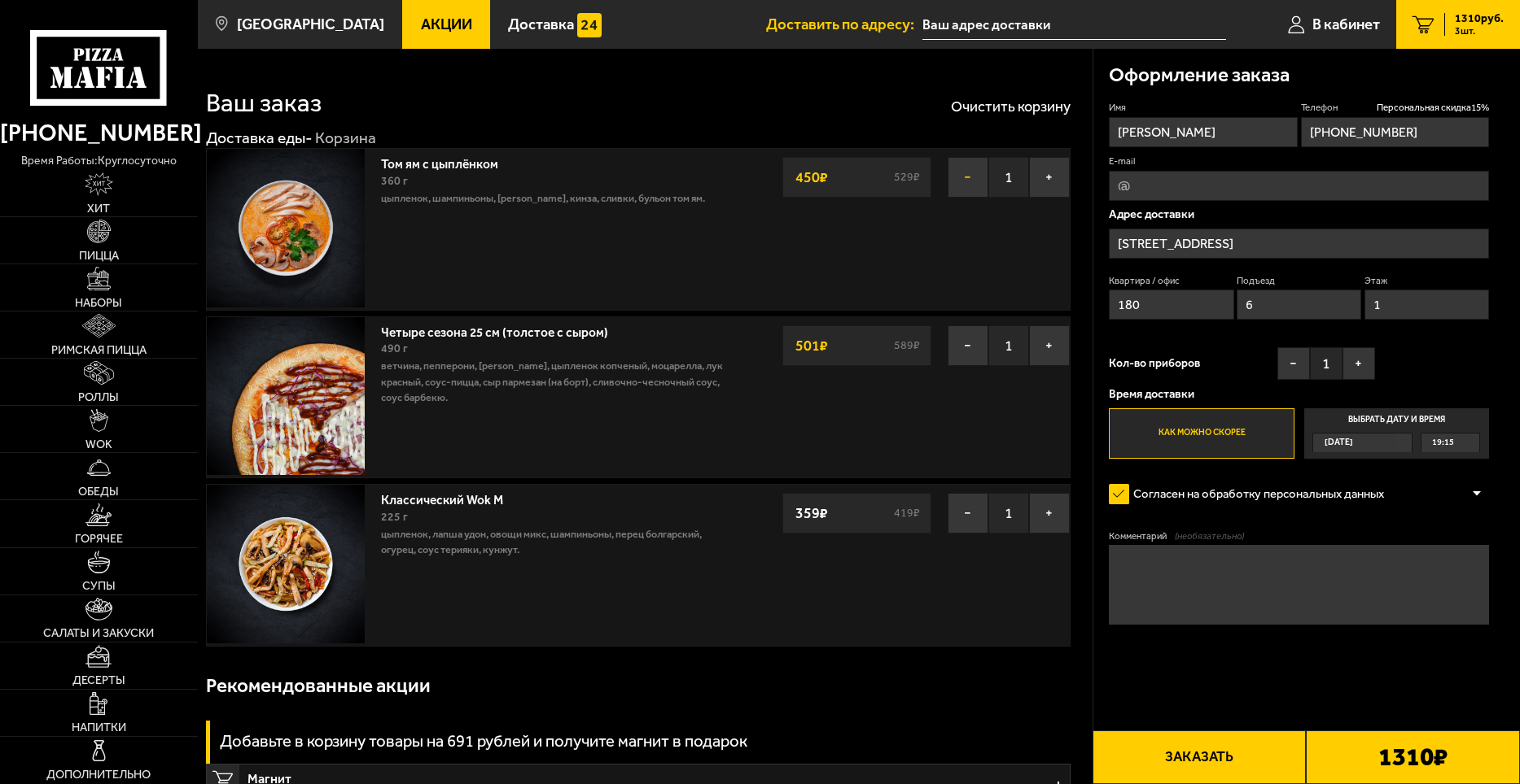
type input "[STREET_ADDRESS]"
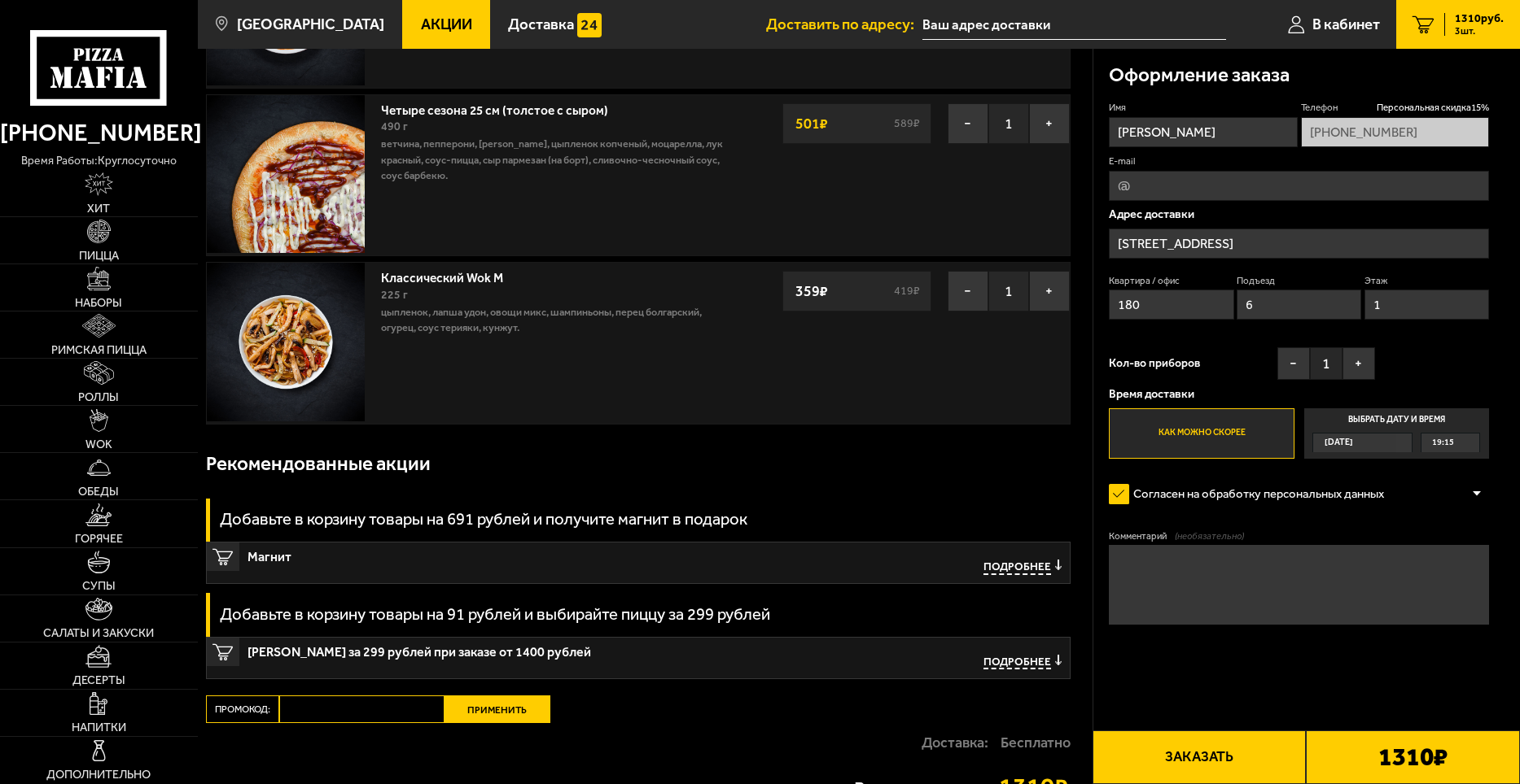
scroll to position [244, 0]
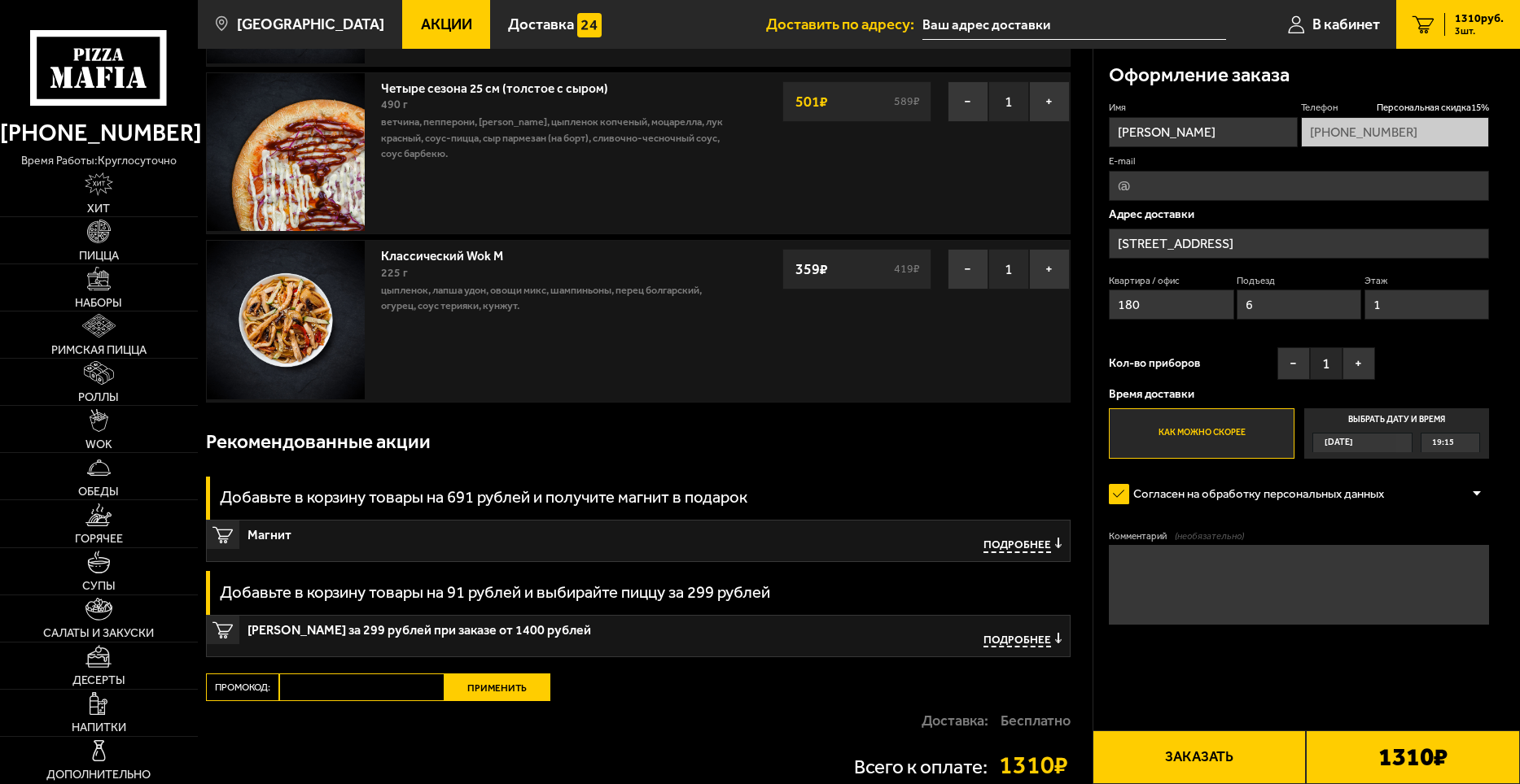
click at [1266, 572] on textarea "Комментарий (необязательно)" at bounding box center [1298, 585] width 380 height 79
type textarea "l"
type textarea "н"
type textarea "домофон не работает,"
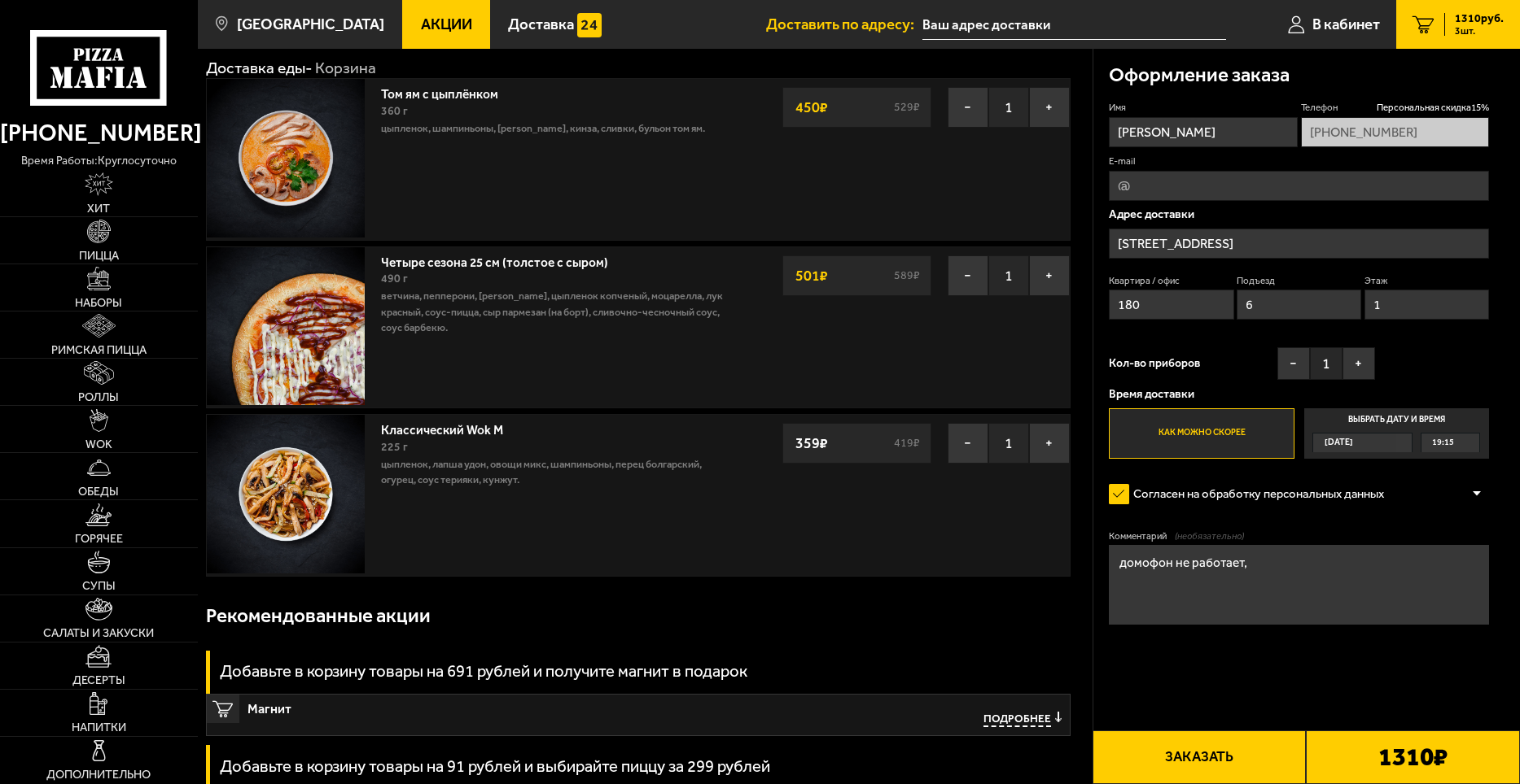
scroll to position [0, 0]
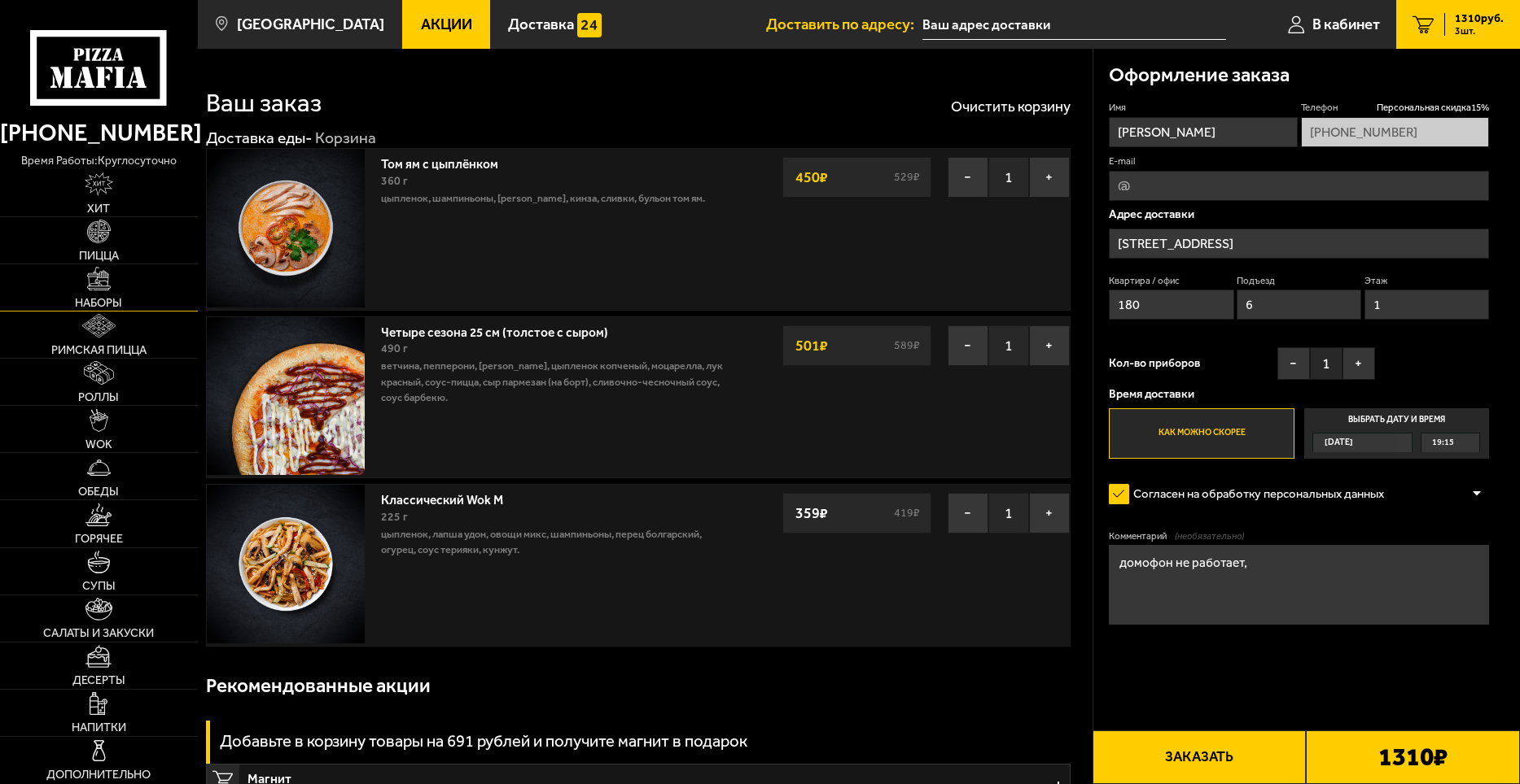
click at [101, 303] on span "Наборы" at bounding box center [99, 302] width 48 height 11
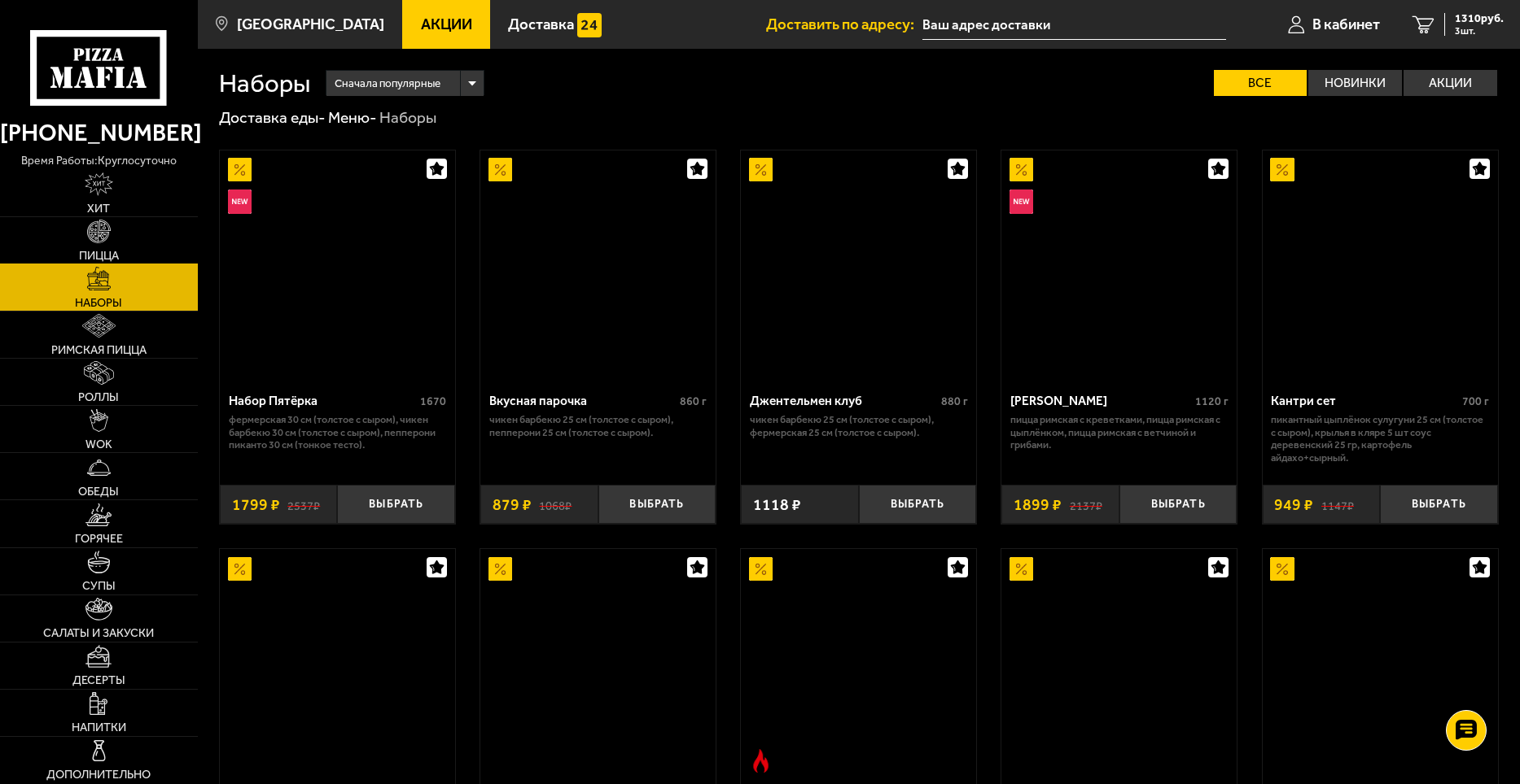
click at [99, 250] on span "Пицца" at bounding box center [99, 255] width 40 height 11
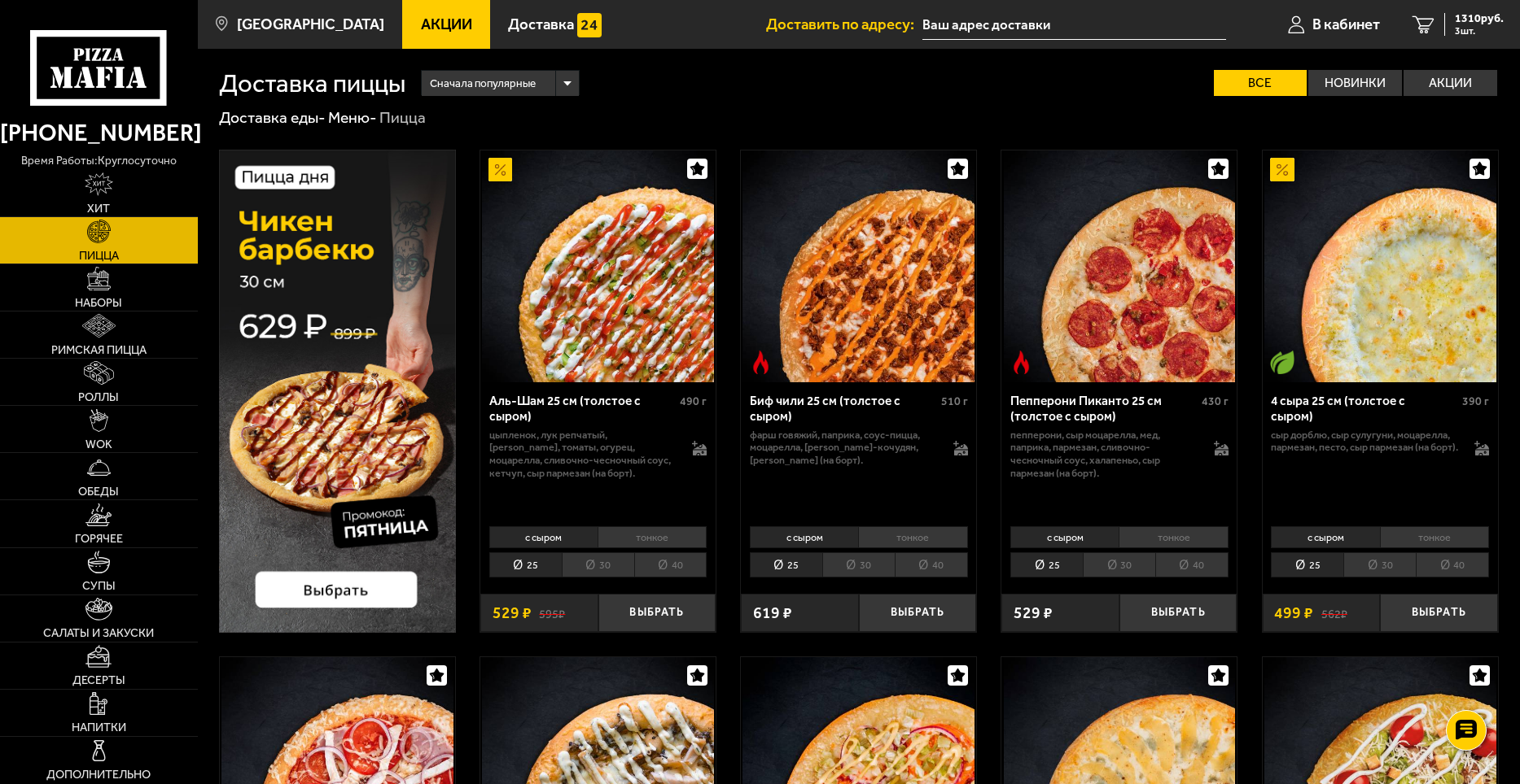
click at [821, 93] on div "Сначала популярные Все Новинки Акции Пожелания Острое блюдо Вегетарианское блюд…" at bounding box center [952, 83] width 1094 height 26
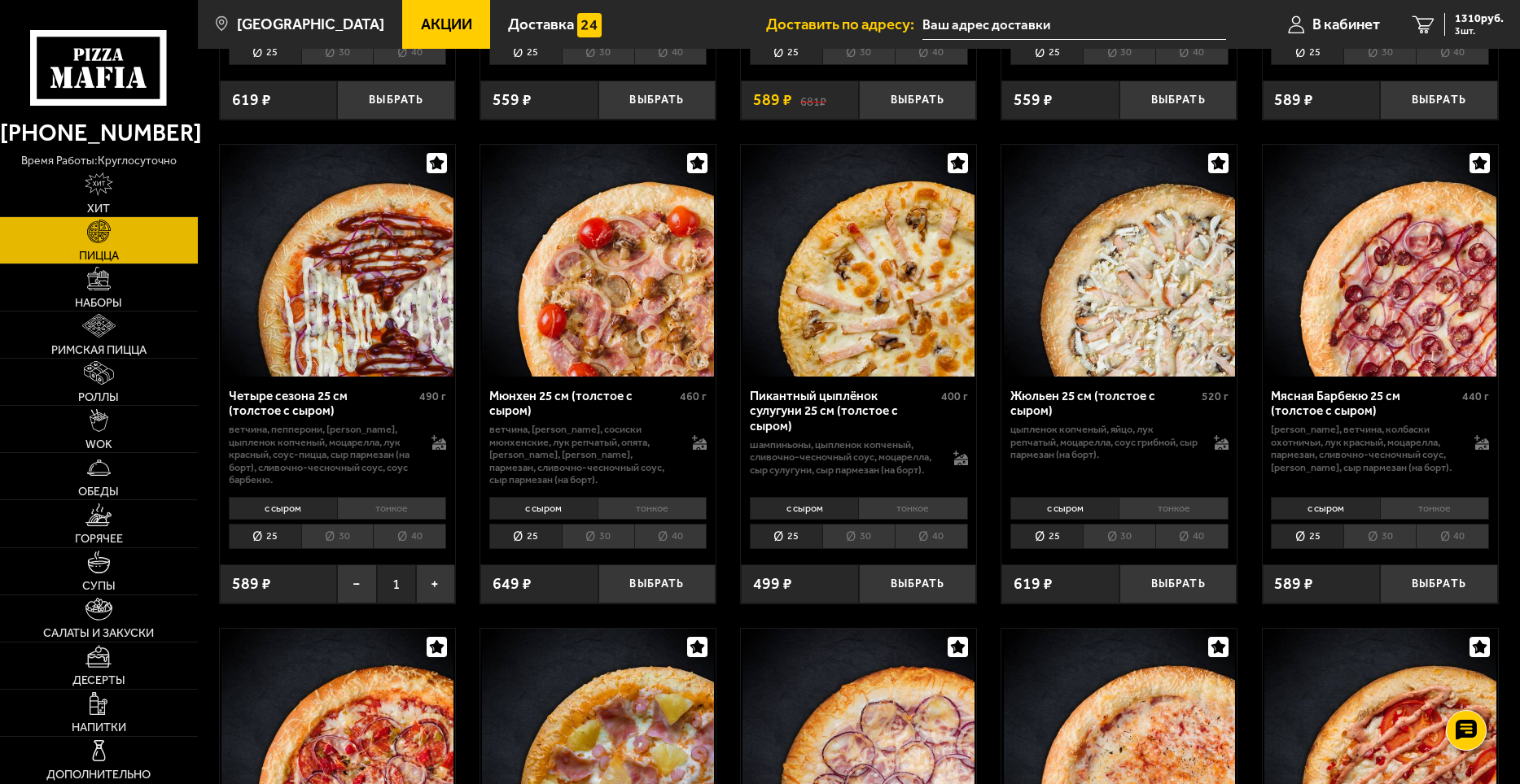
scroll to position [1953, 0]
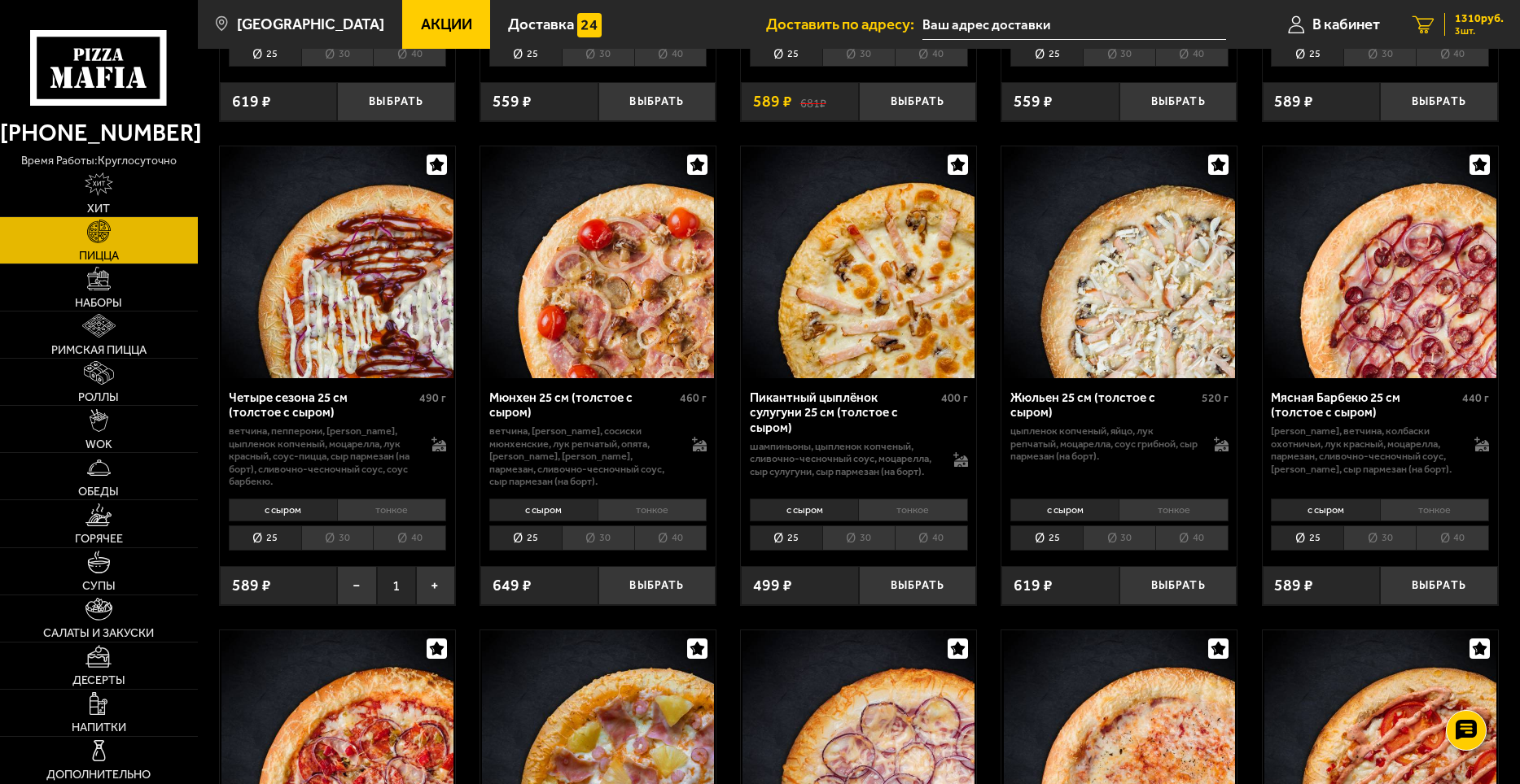
click at [1450, 15] on div "1310 руб. 3 шт." at bounding box center [1473, 24] width 59 height 23
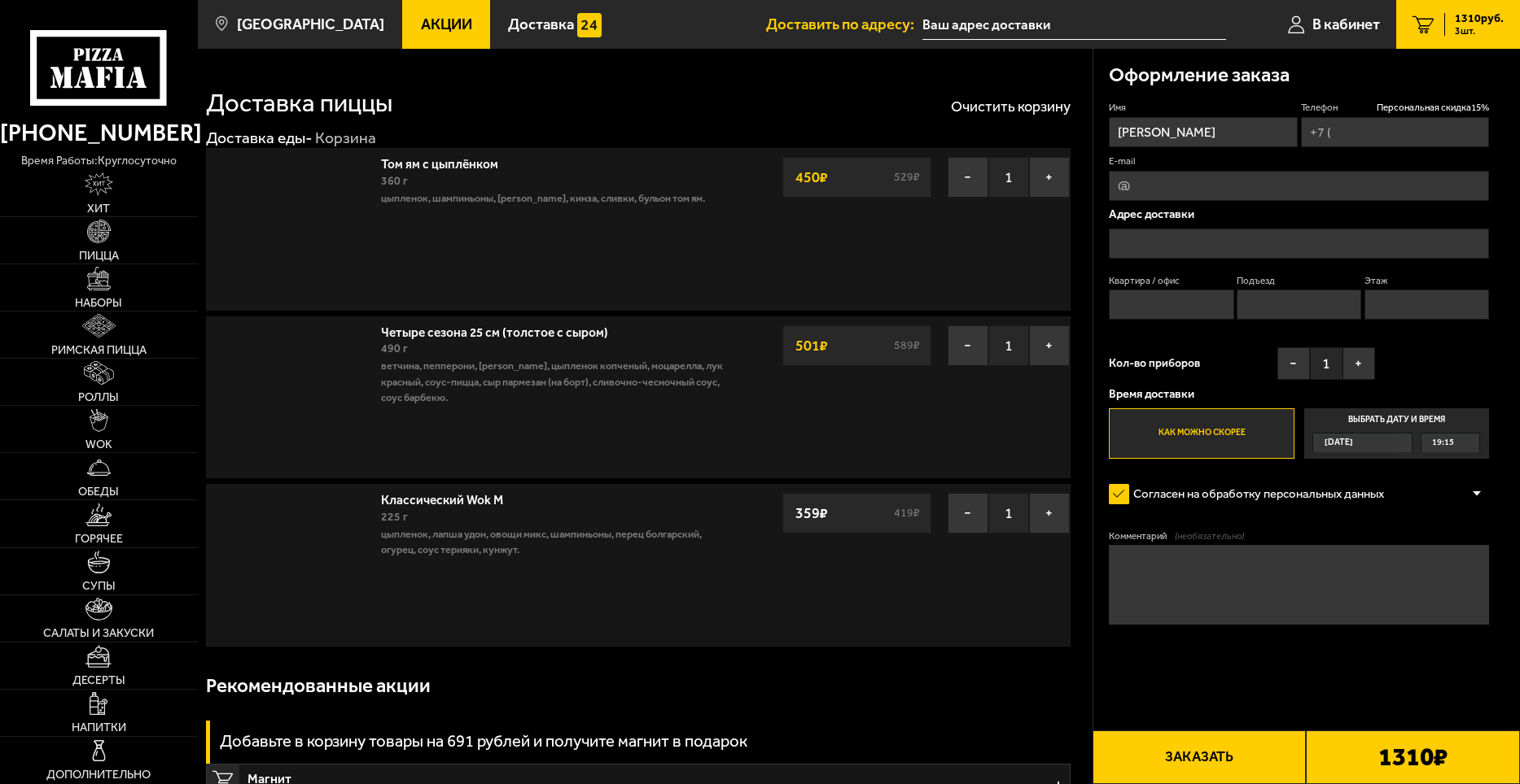
type input "[PHONE_NUMBER]"
type input "[STREET_ADDRESS]"
type input "180"
type input "6"
type input "1"
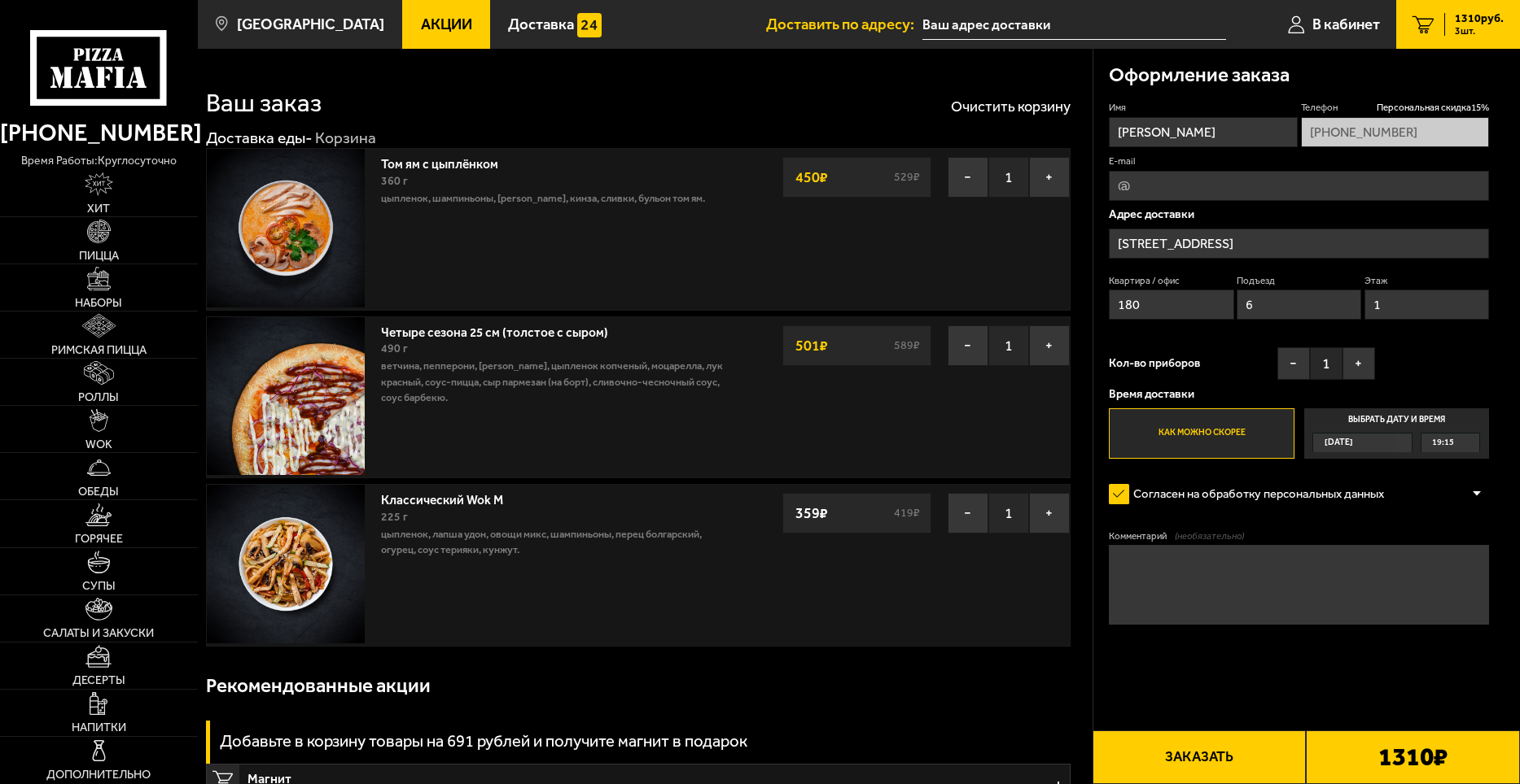
type input "[STREET_ADDRESS]"
click at [1243, 578] on textarea "Комментарий (необязательно)" at bounding box center [1298, 585] width 380 height 79
click at [1197, 560] on textarea "домофон не рботает,позвонить" at bounding box center [1298, 585] width 380 height 79
click at [1326, 567] on textarea "домофон не работает,позвонить" at bounding box center [1298, 585] width 380 height 79
type textarea "домофон не работает,позвонить,встречу"
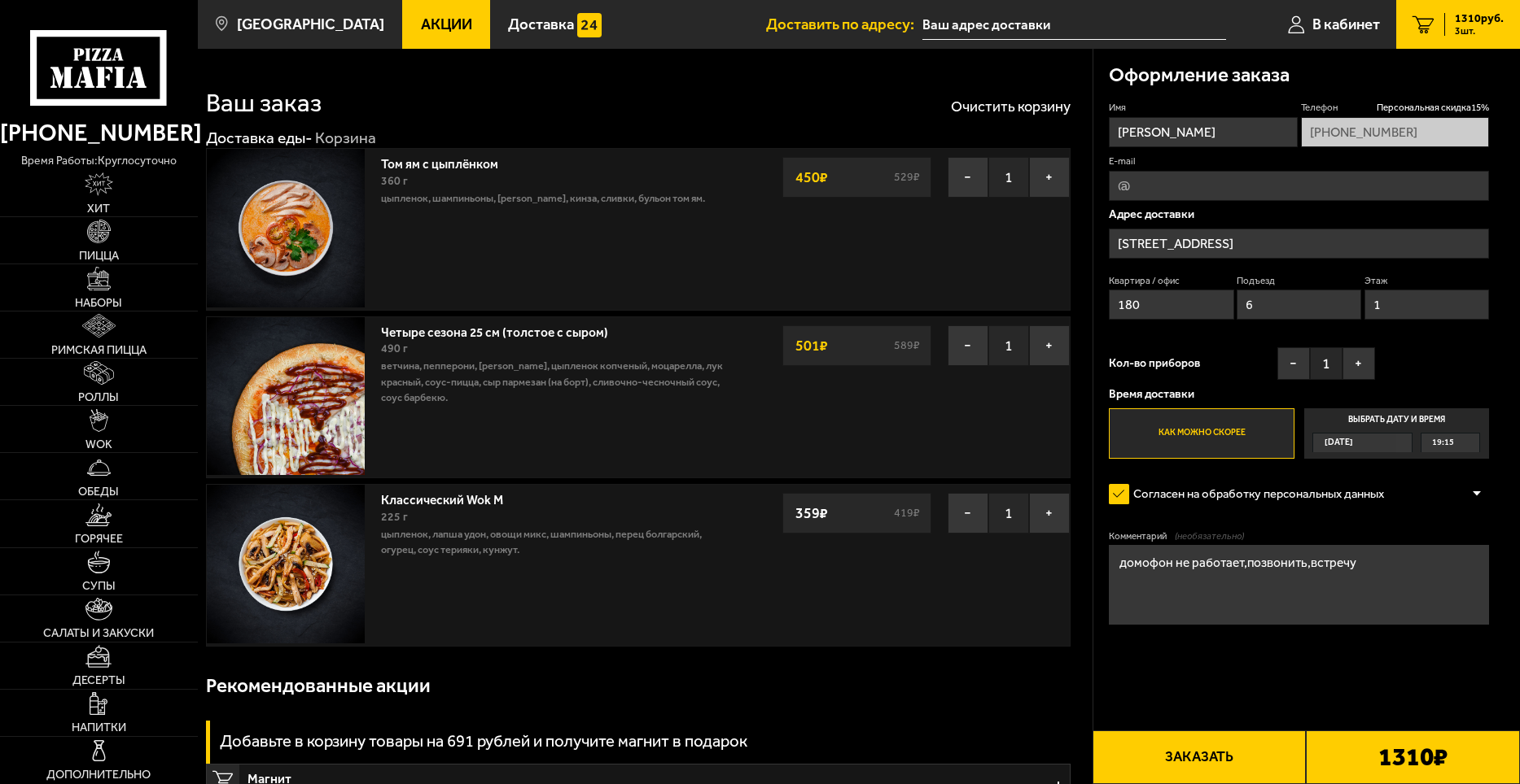
click at [1239, 757] on button "Заказать" at bounding box center [1200, 757] width 214 height 54
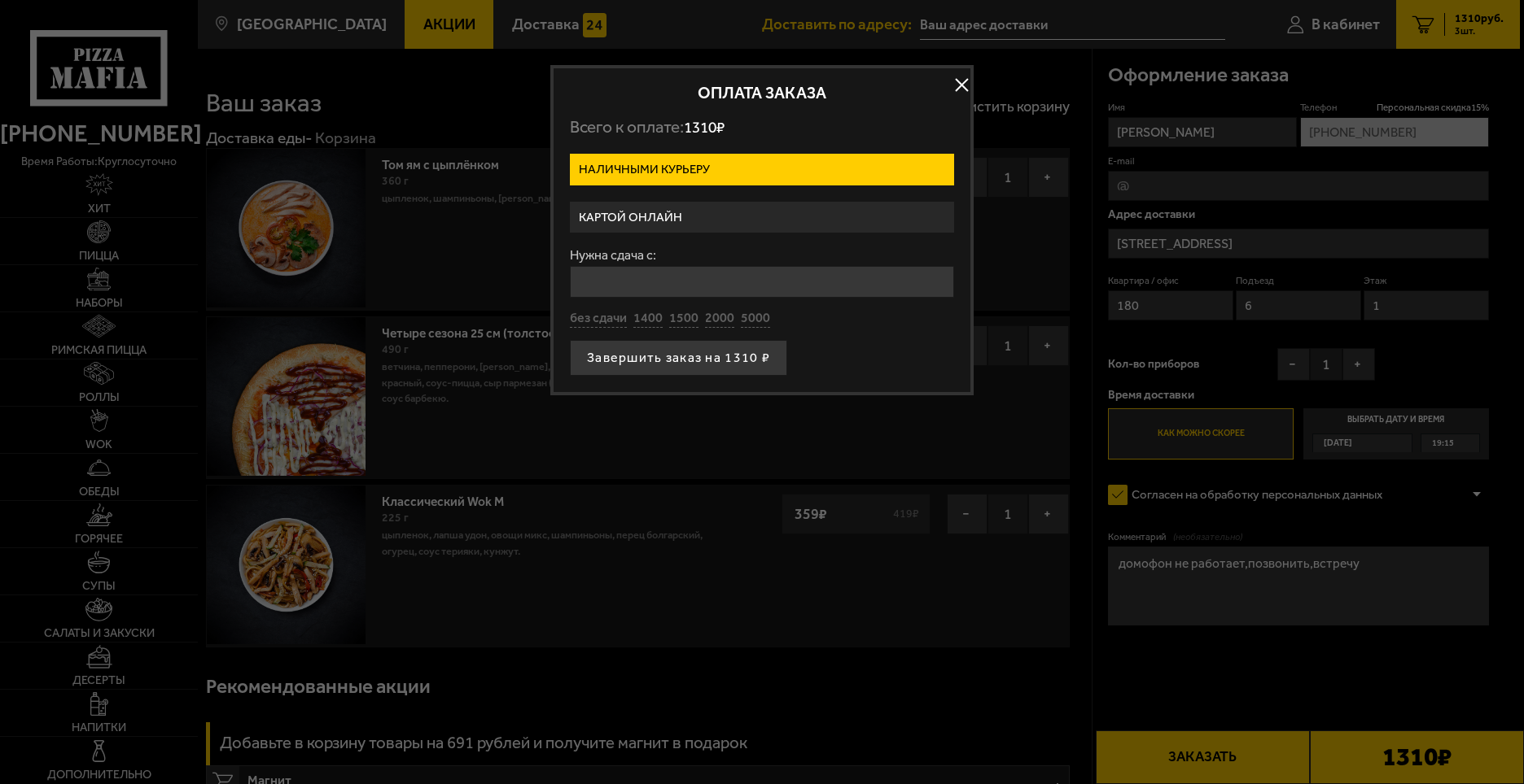
click at [660, 211] on label "Картой онлайн" at bounding box center [762, 218] width 385 height 32
click at [0, 0] on input "Картой онлайн" at bounding box center [0, 0] width 0 height 0
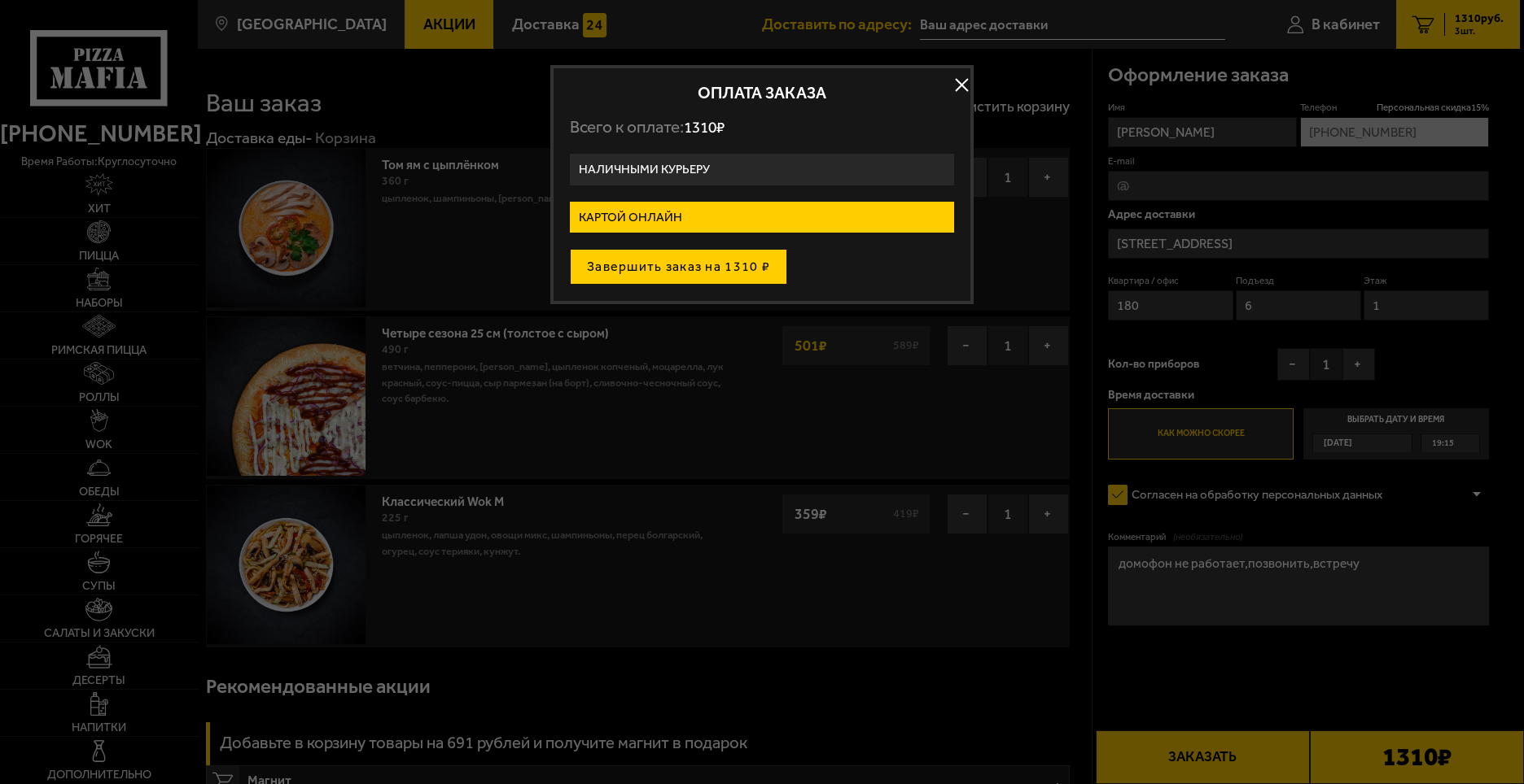
click at [661, 265] on button "Завершить заказ на 1310 ₽" at bounding box center [678, 267] width 217 height 36
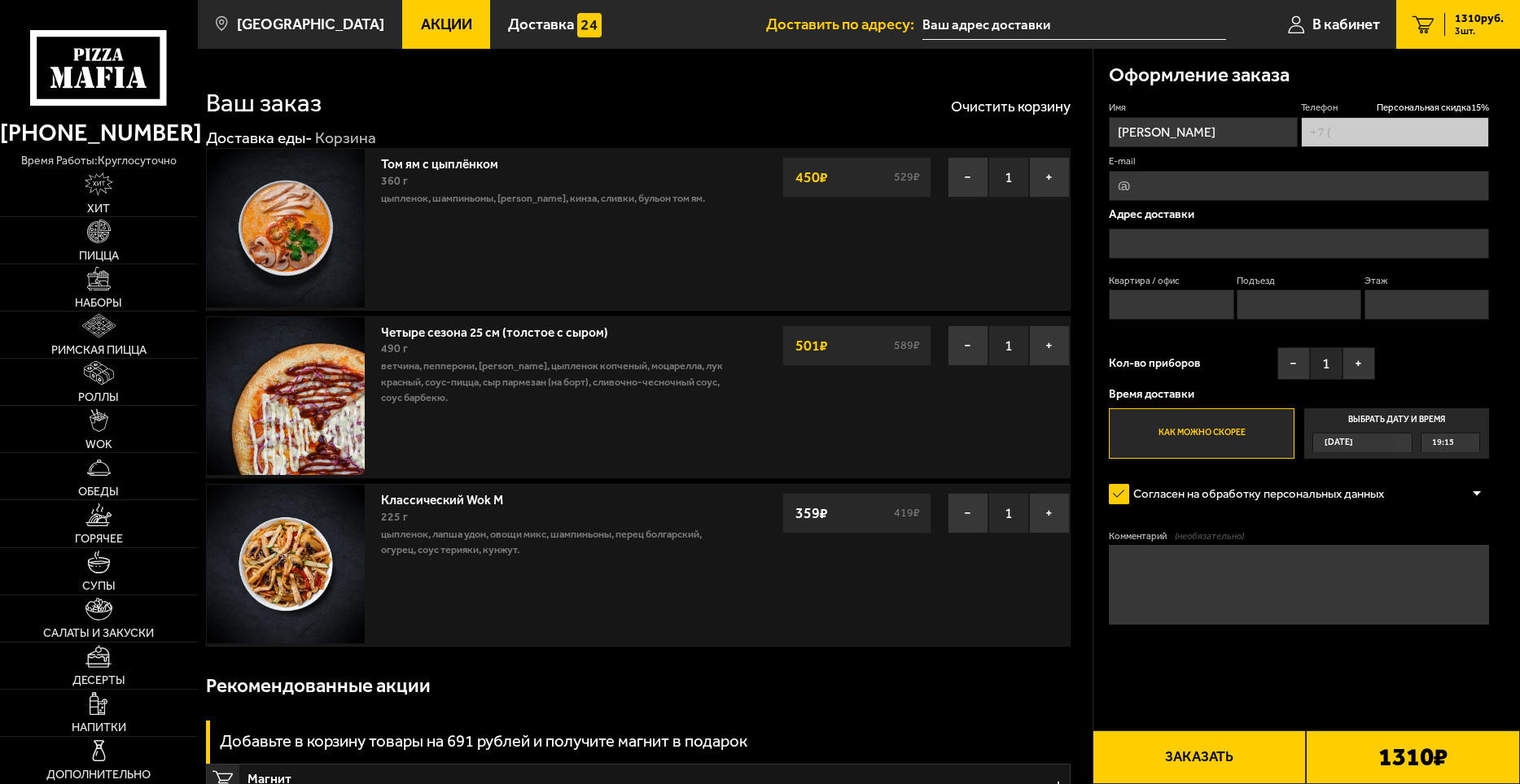
type input "[PHONE_NUMBER]"
type input "[STREET_ADDRESS]"
type input "180"
type input "6"
type input "1"
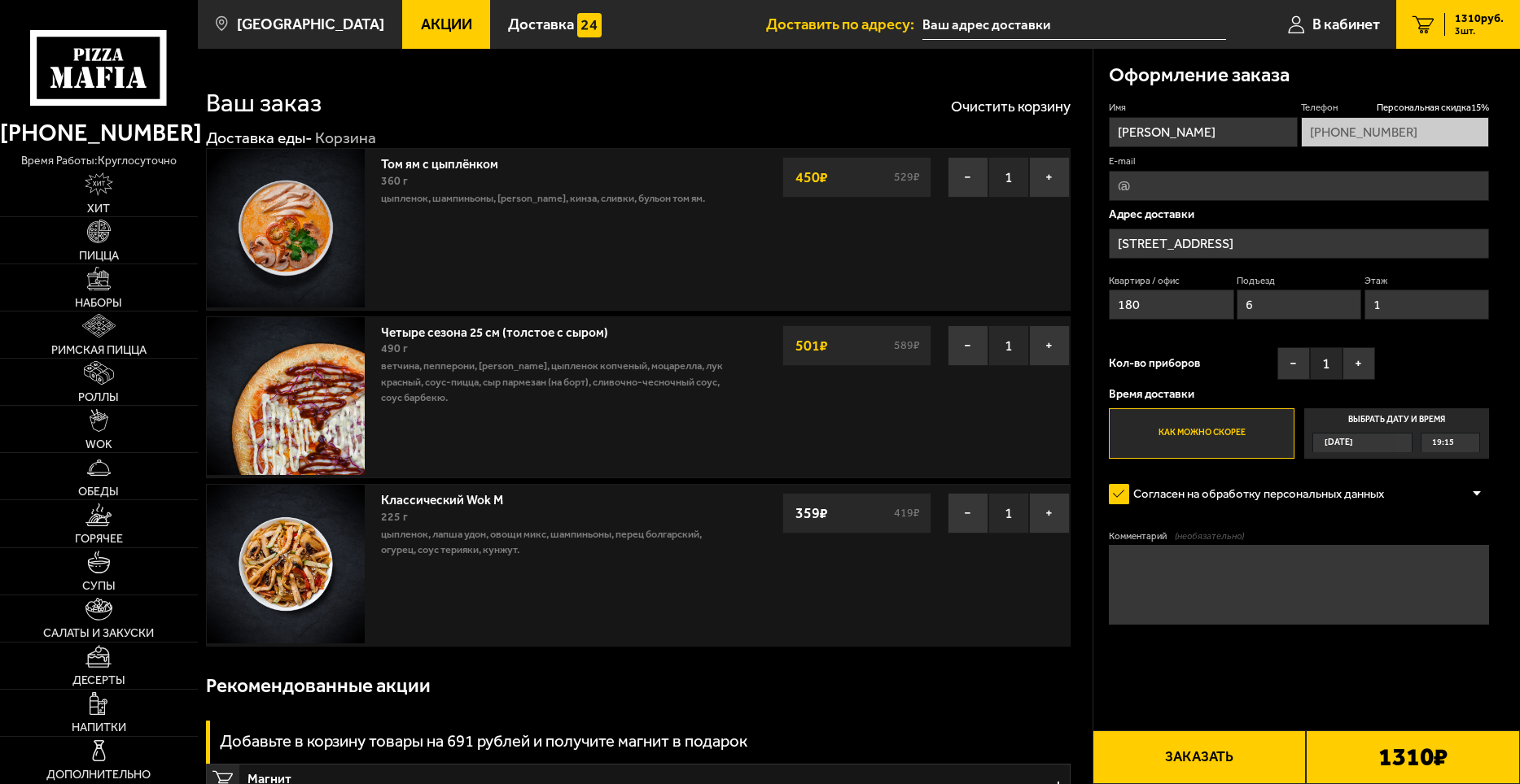
type input "[STREET_ADDRESS]"
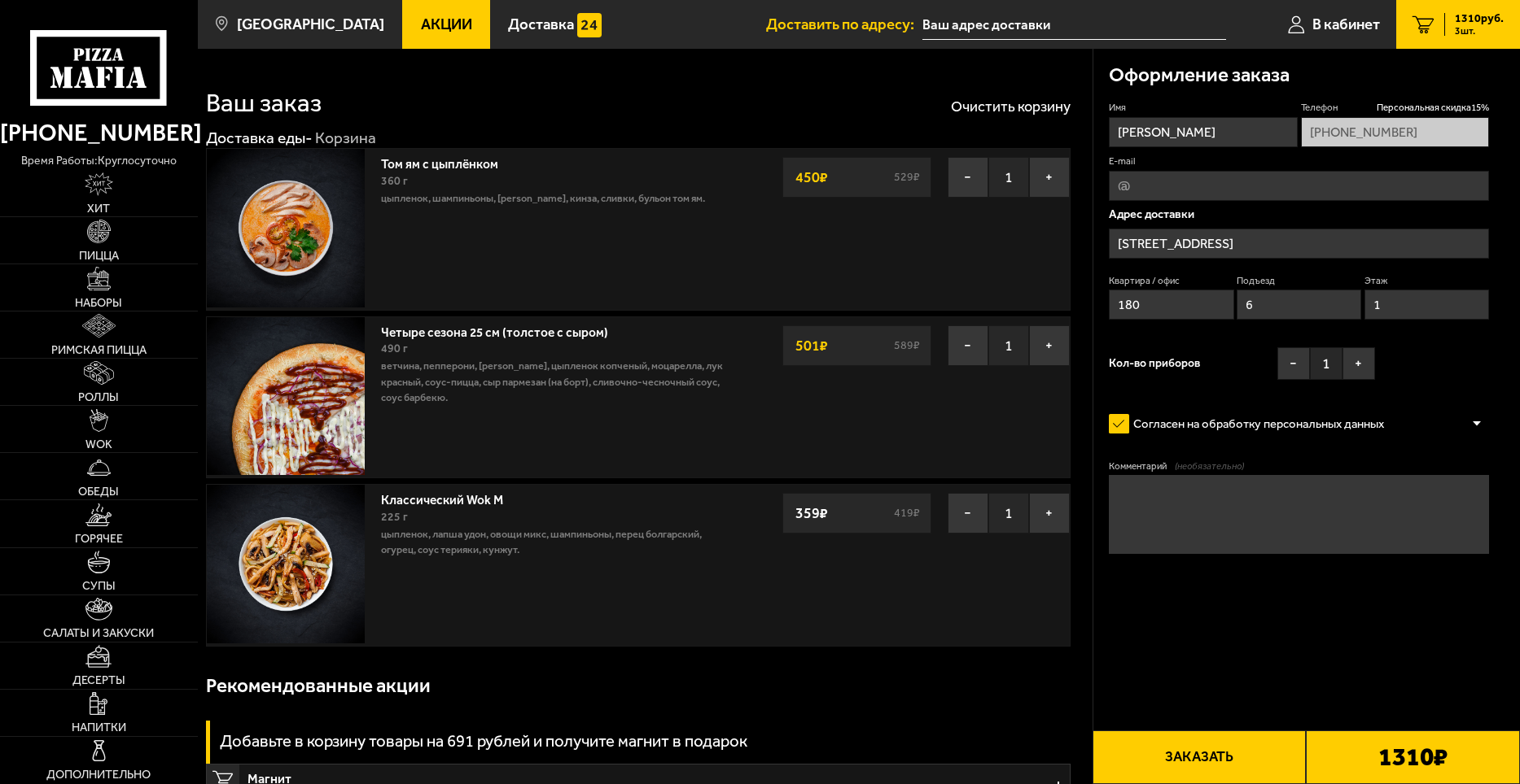
type input "[STREET_ADDRESS]"
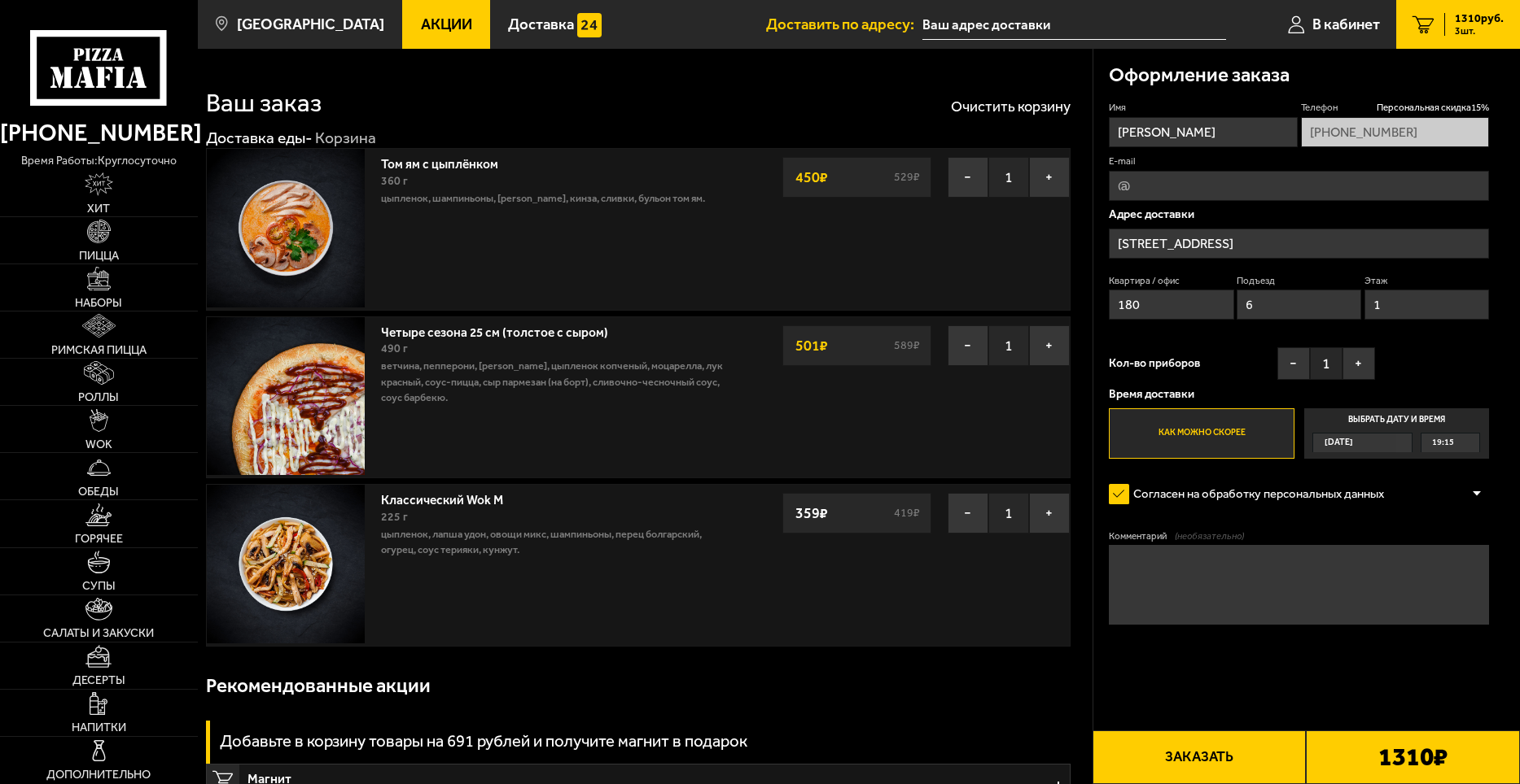
click at [1193, 773] on button "Заказать" at bounding box center [1200, 757] width 214 height 54
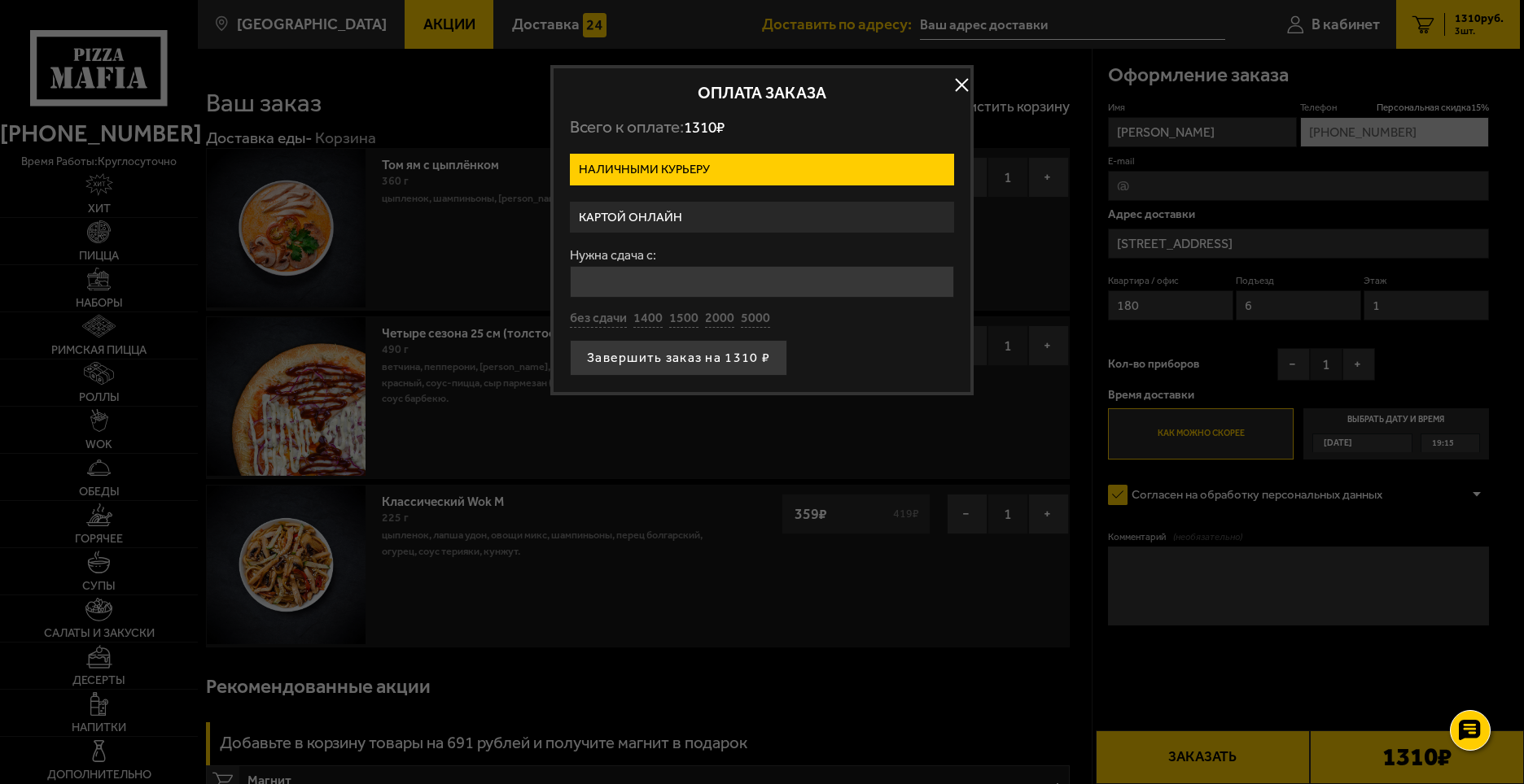
click at [962, 82] on button "button" at bounding box center [961, 84] width 25 height 25
